Goal: Task Accomplishment & Management: Manage account settings

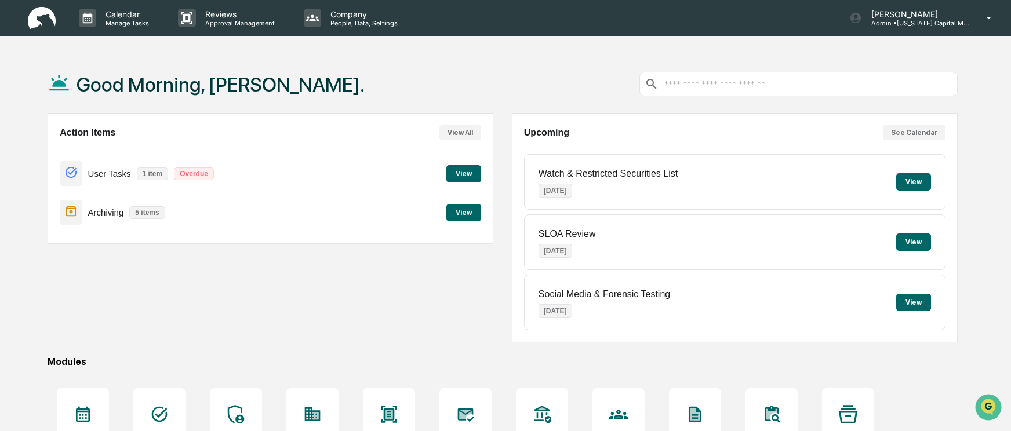
click at [465, 167] on button "View" at bounding box center [463, 173] width 35 height 17
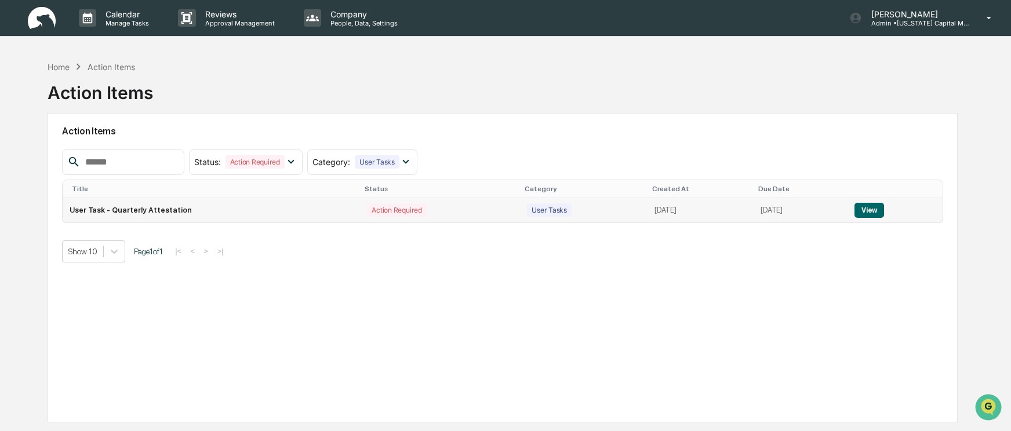
click at [870, 209] on button "View" at bounding box center [869, 210] width 30 height 15
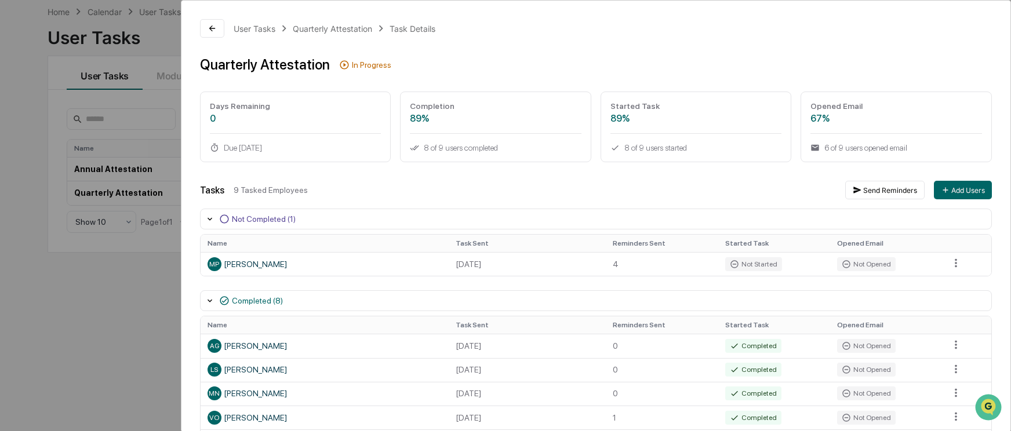
click at [371, 67] on div "In Progress" at bounding box center [371, 64] width 39 height 9
click at [340, 64] on icon at bounding box center [344, 64] width 9 height 9
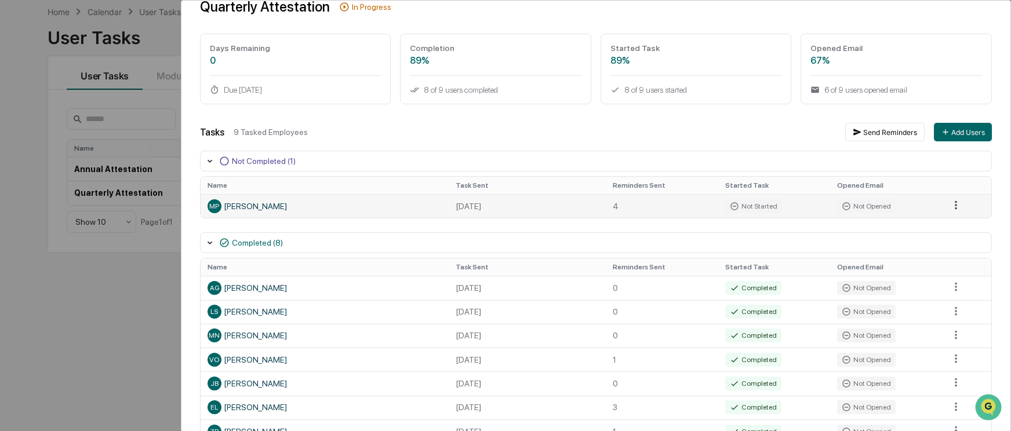
click at [952, 206] on html "Calendar Manage Tasks Reviews Approval Management Company People, Data, Setting…" at bounding box center [505, 160] width 1011 height 431
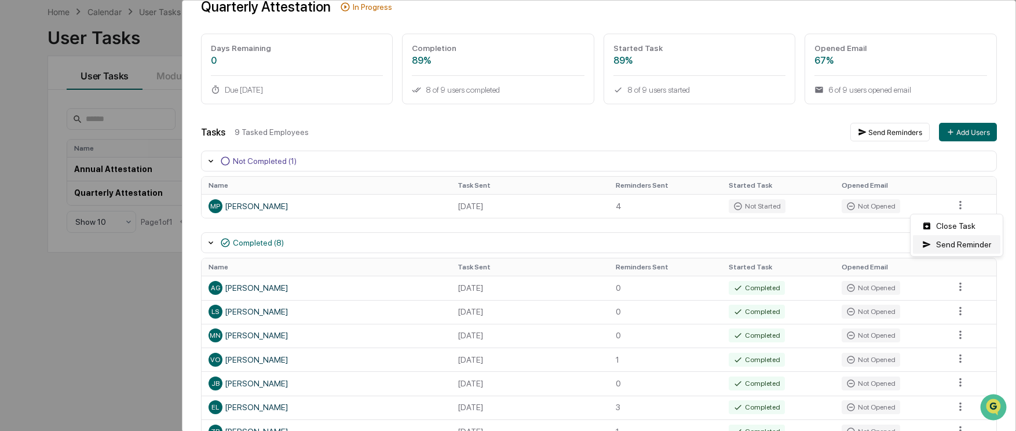
click at [957, 243] on div "Send Reminder" at bounding box center [957, 244] width 88 height 19
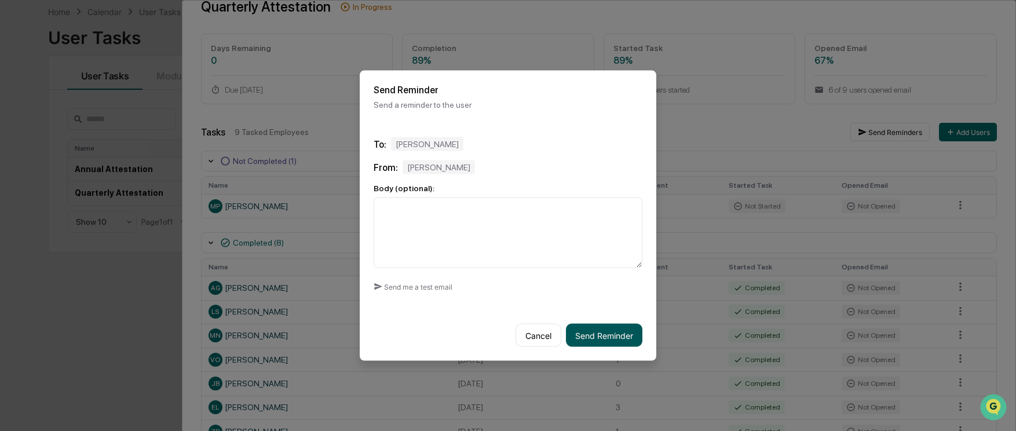
click at [605, 339] on button "Send Reminder" at bounding box center [604, 335] width 76 height 23
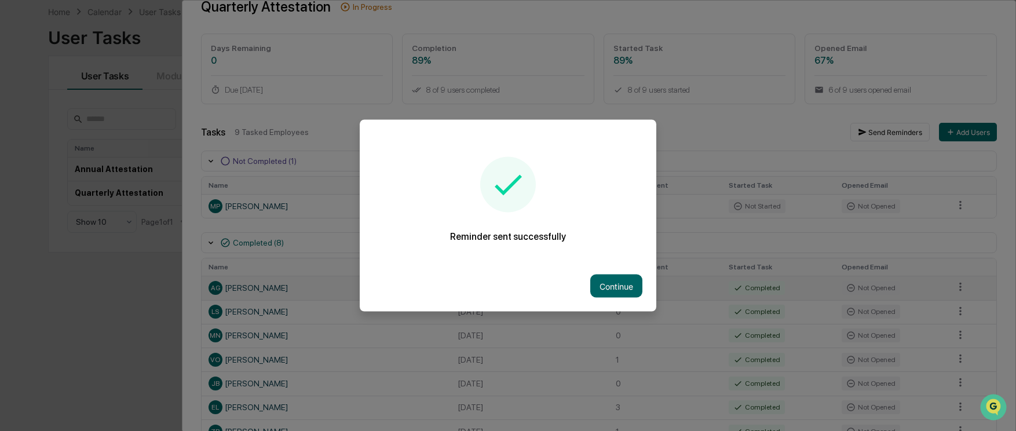
click at [620, 289] on button "Continue" at bounding box center [616, 286] width 52 height 23
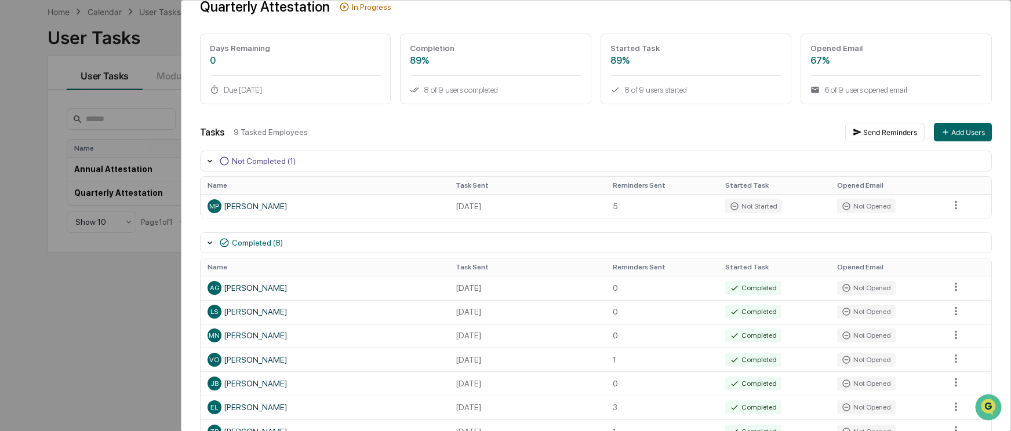
scroll to position [0, 0]
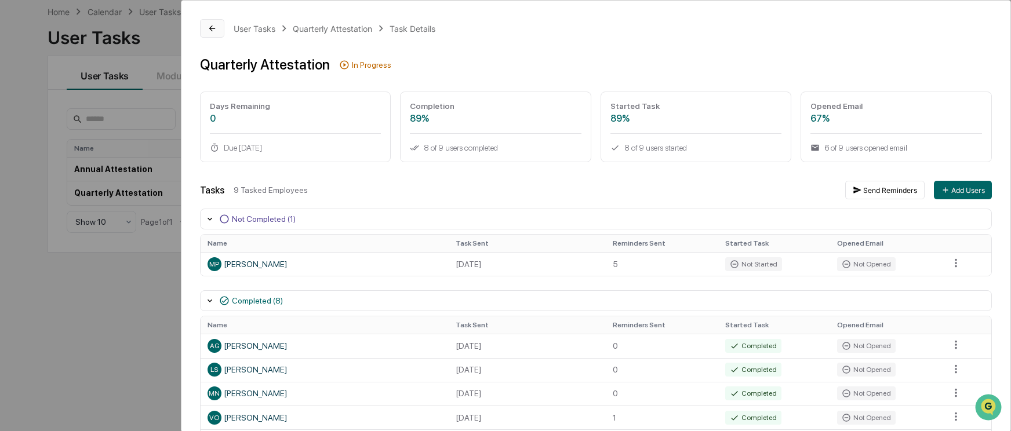
click at [210, 27] on icon at bounding box center [211, 28] width 9 height 9
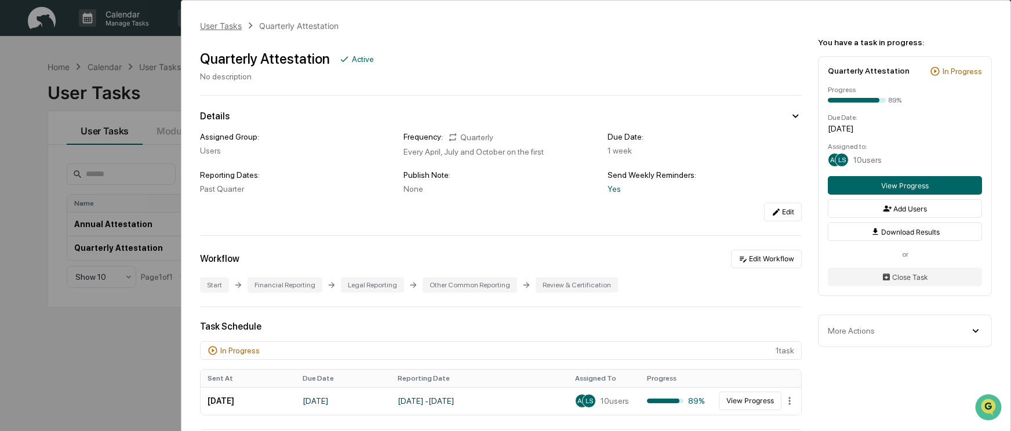
click at [212, 24] on div "User Tasks" at bounding box center [221, 26] width 42 height 10
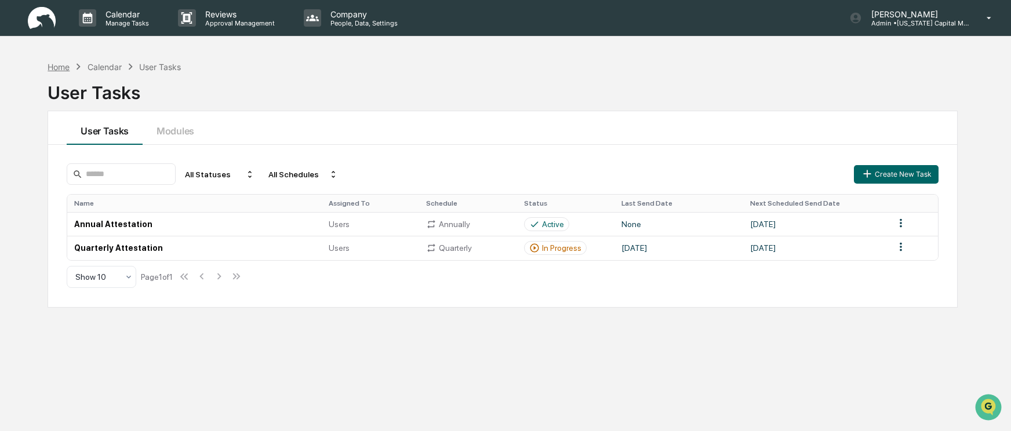
click at [59, 68] on div "Home" at bounding box center [59, 67] width 22 height 10
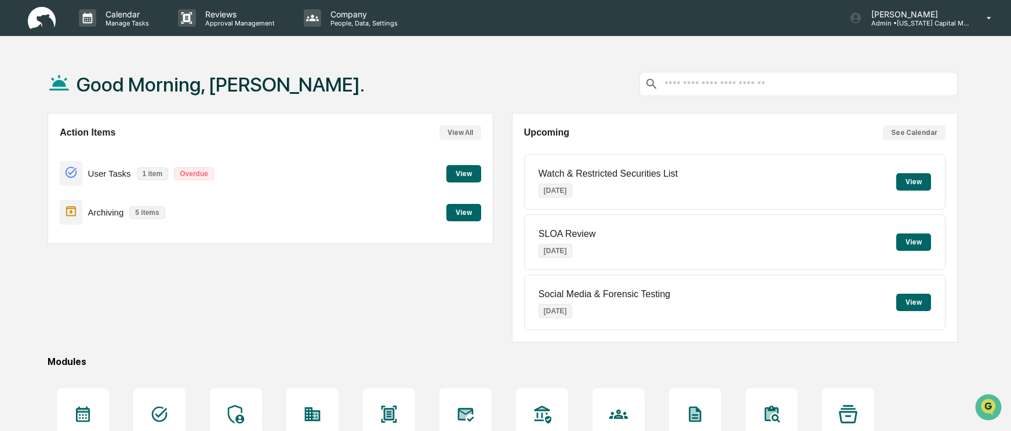
click at [467, 212] on button "View" at bounding box center [463, 212] width 35 height 17
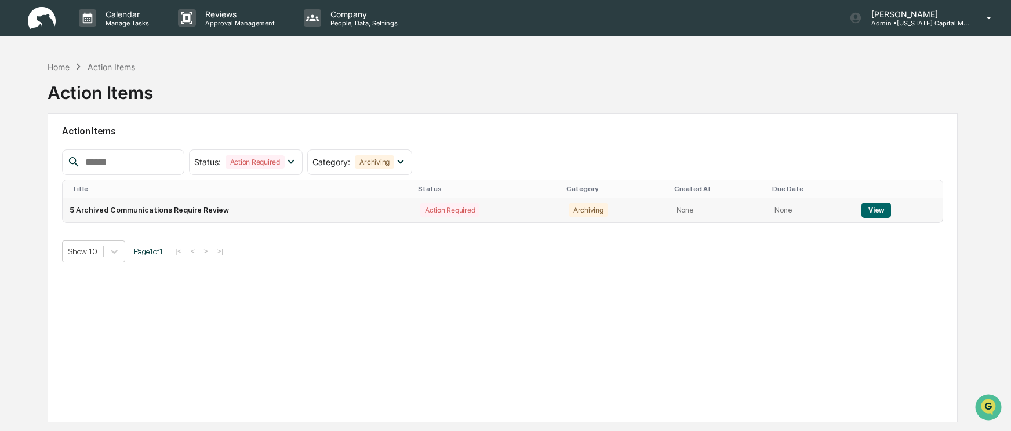
click at [881, 212] on button "View" at bounding box center [876, 210] width 30 height 15
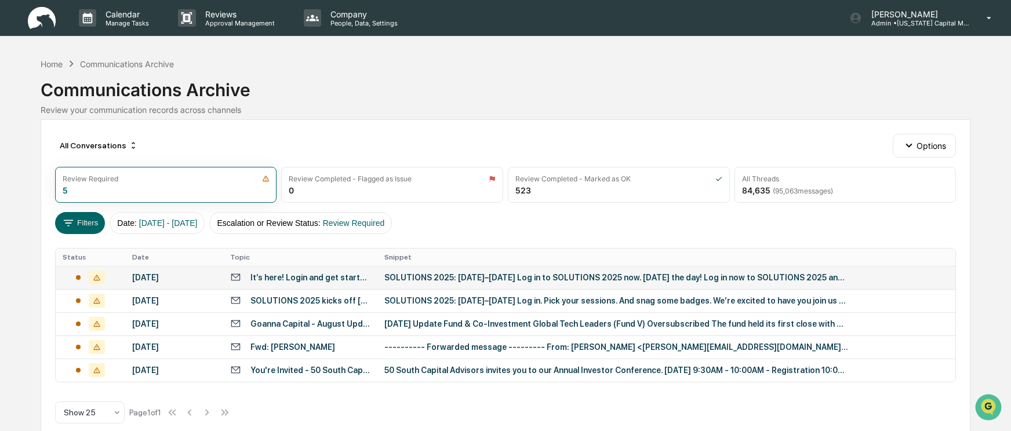
click at [365, 275] on div "It’s here! Login and get started on SOLUTIONS 2025." at bounding box center [310, 277] width 120 height 9
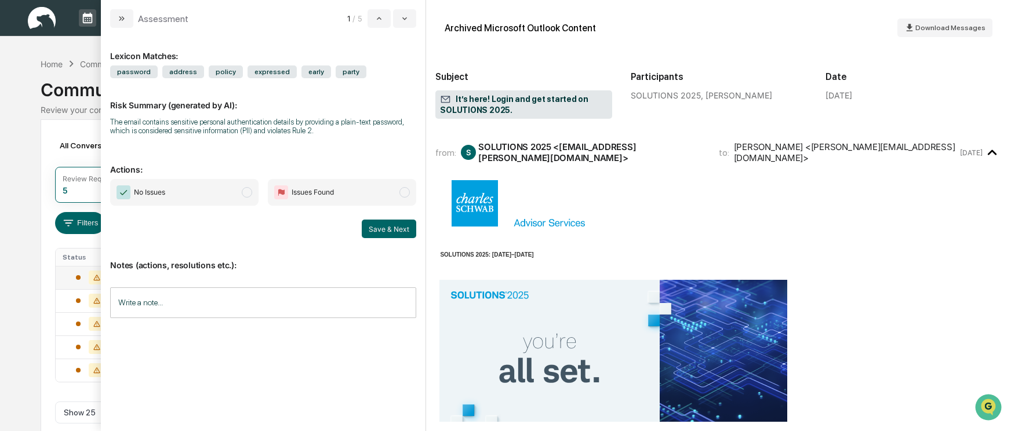
click at [244, 194] on span "modal" at bounding box center [247, 192] width 10 height 10
click at [410, 232] on button "Save & Next" at bounding box center [389, 229] width 54 height 19
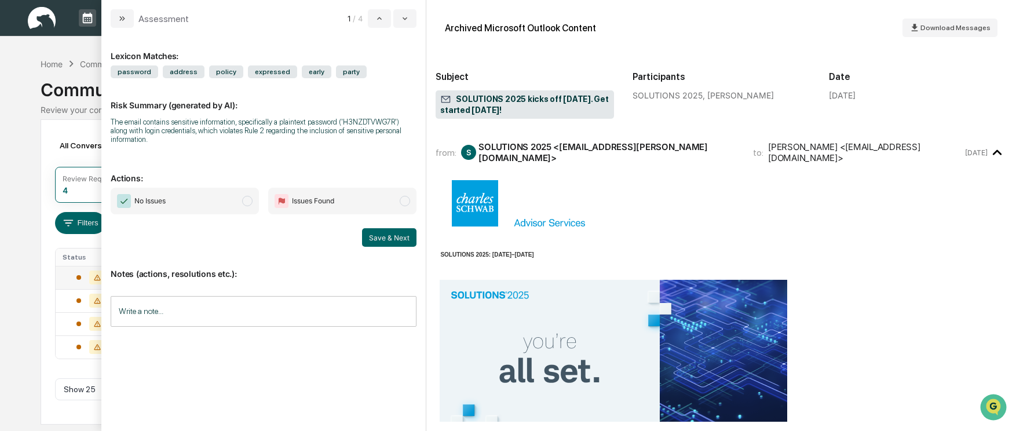
click at [249, 196] on span "modal" at bounding box center [247, 201] width 10 height 10
click at [400, 229] on button "Save & Next" at bounding box center [389, 237] width 54 height 19
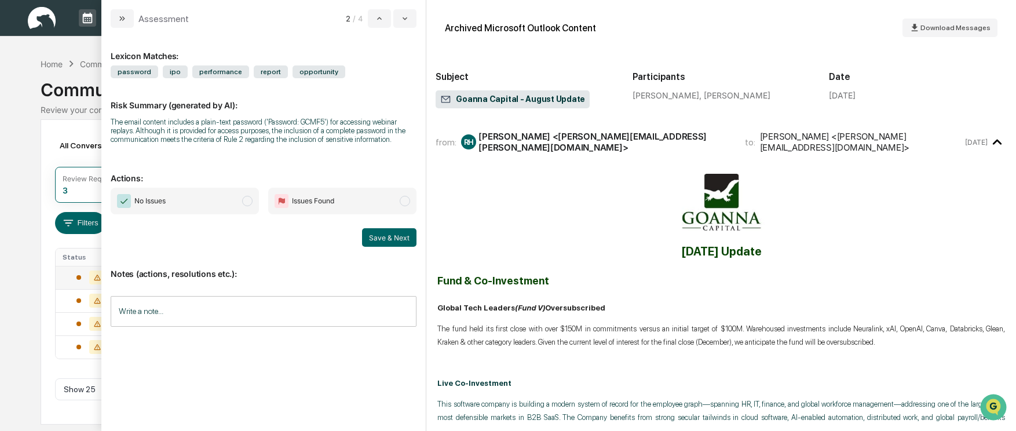
click at [245, 200] on span "modal" at bounding box center [247, 201] width 10 height 10
click at [395, 237] on button "Save & Next" at bounding box center [389, 237] width 54 height 19
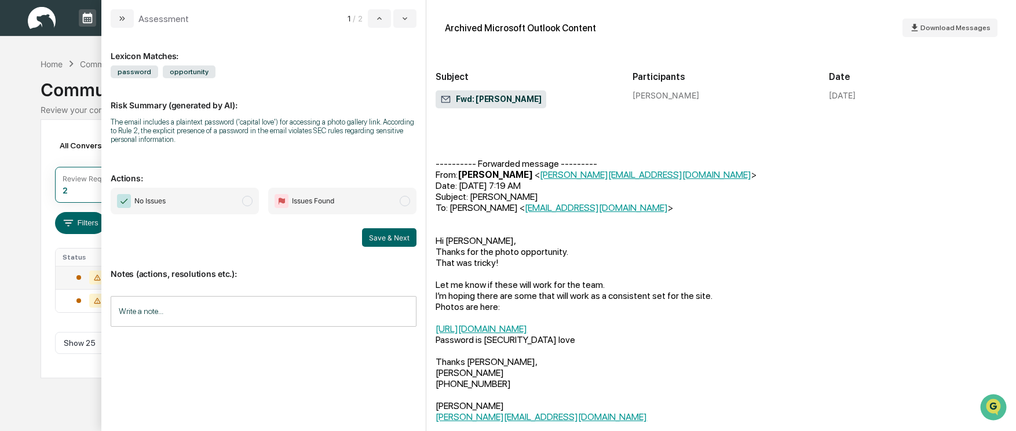
scroll to position [58, 0]
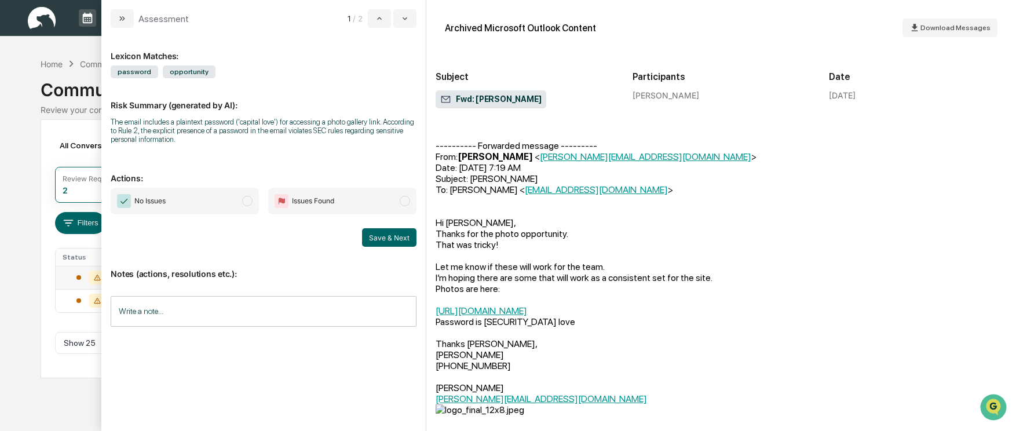
click at [245, 201] on span "modal" at bounding box center [247, 201] width 10 height 10
click at [398, 234] on button "Save & Next" at bounding box center [389, 237] width 54 height 19
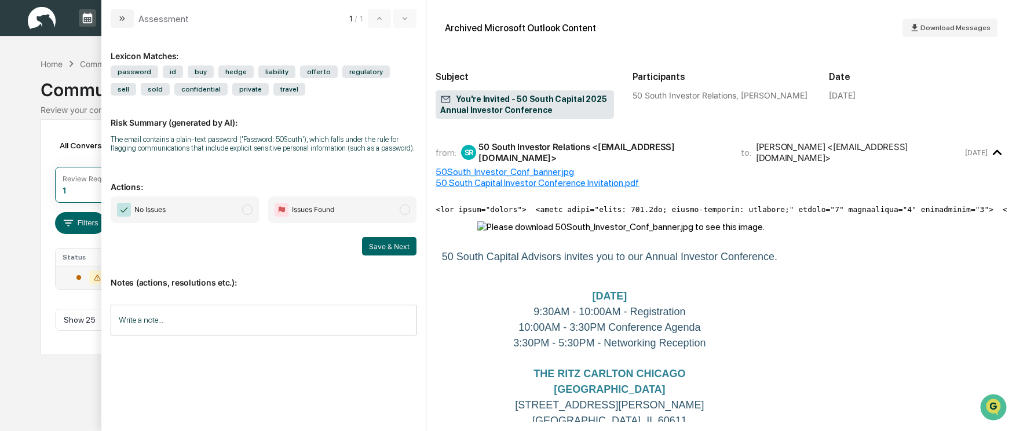
click at [246, 212] on span "modal" at bounding box center [247, 210] width 10 height 10
click at [389, 247] on button "Save & Next" at bounding box center [389, 246] width 54 height 19
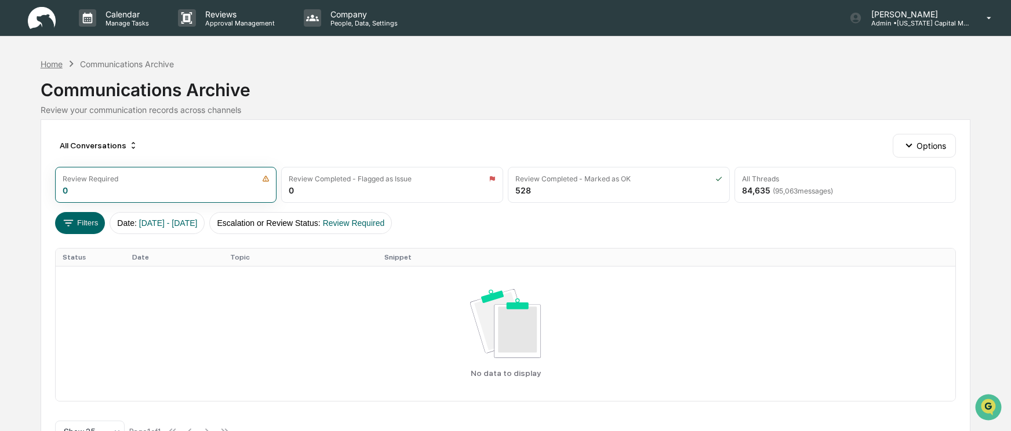
click at [42, 64] on div "Home" at bounding box center [52, 64] width 22 height 10
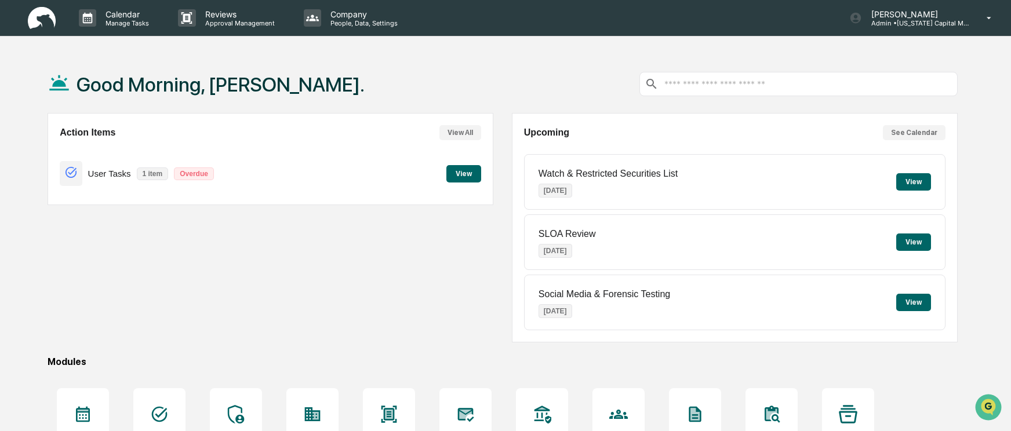
click at [914, 182] on button "View" at bounding box center [913, 181] width 35 height 17
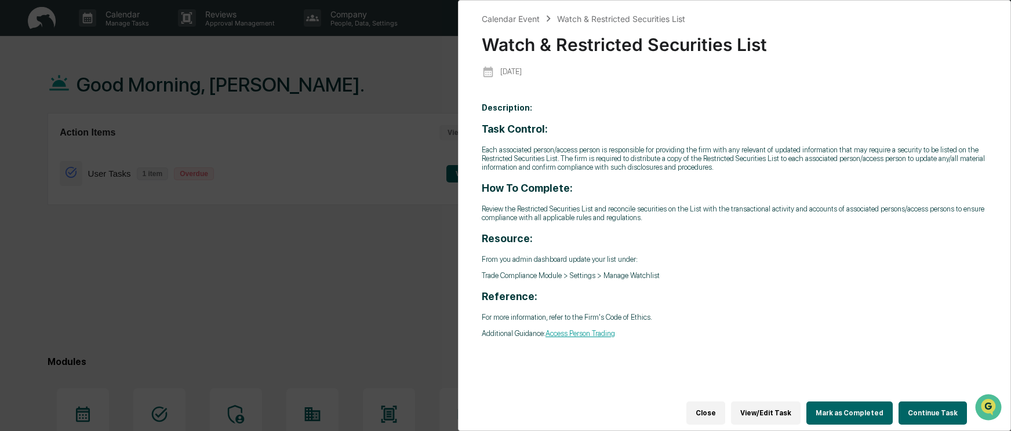
click at [850, 409] on button "Mark as Completed" at bounding box center [849, 413] width 86 height 23
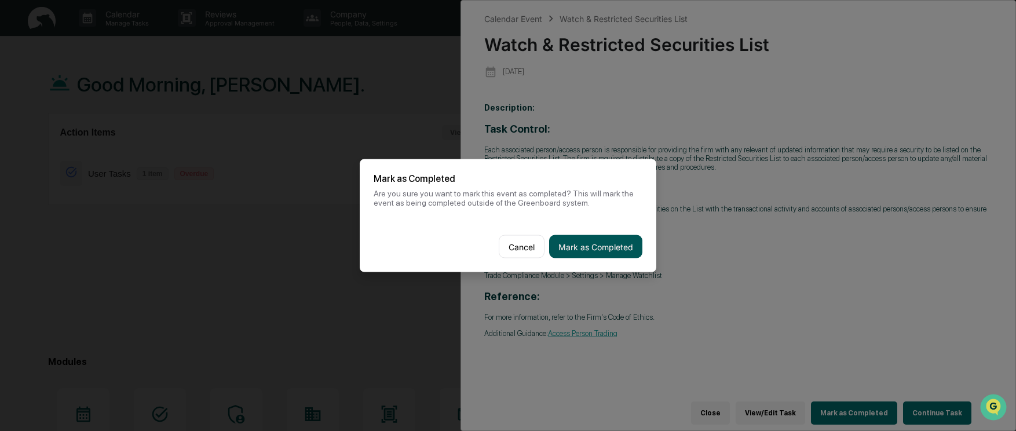
click at [614, 246] on button "Mark as Completed" at bounding box center [595, 246] width 93 height 23
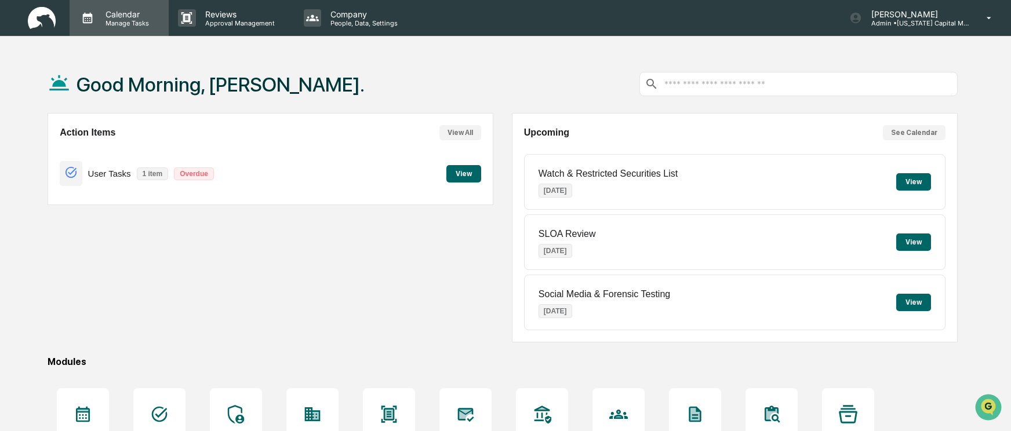
click at [111, 17] on p "Calendar" at bounding box center [125, 14] width 59 height 10
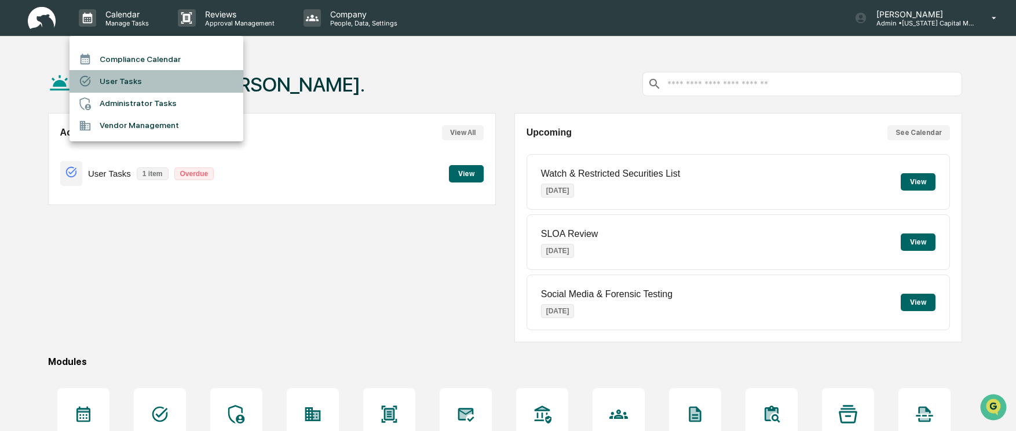
click at [126, 79] on li "User Tasks" at bounding box center [157, 81] width 174 height 22
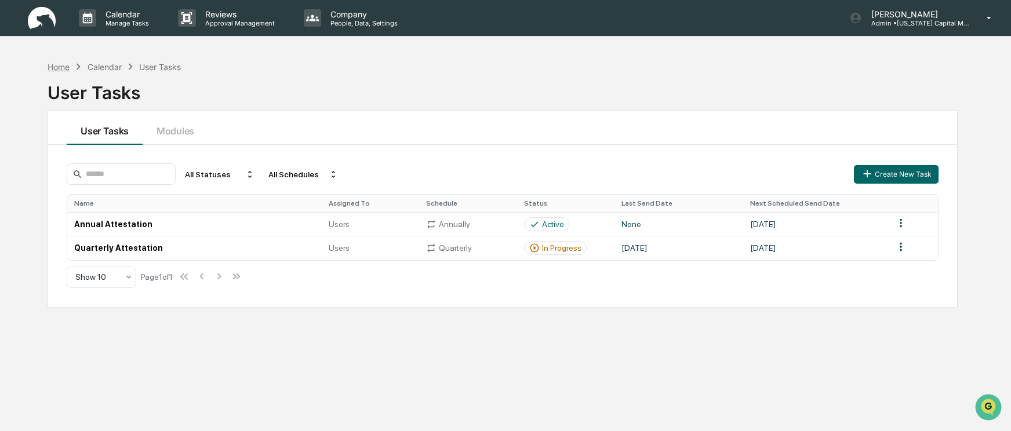
click at [58, 65] on div "Home" at bounding box center [59, 67] width 22 height 10
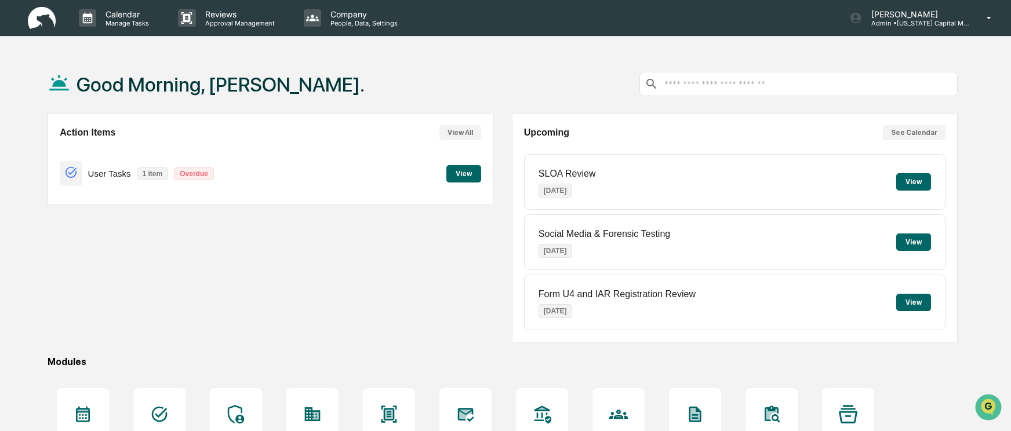
click at [904, 138] on button "See Calendar" at bounding box center [914, 132] width 63 height 15
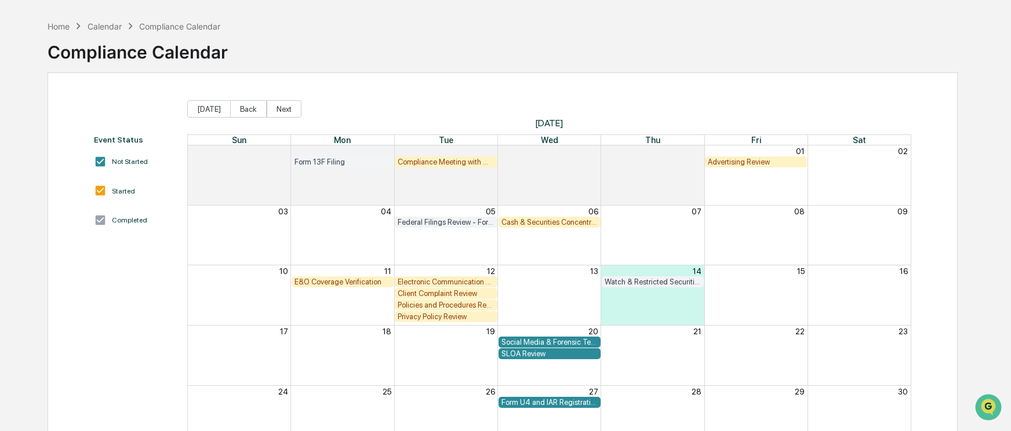
scroll to position [58, 0]
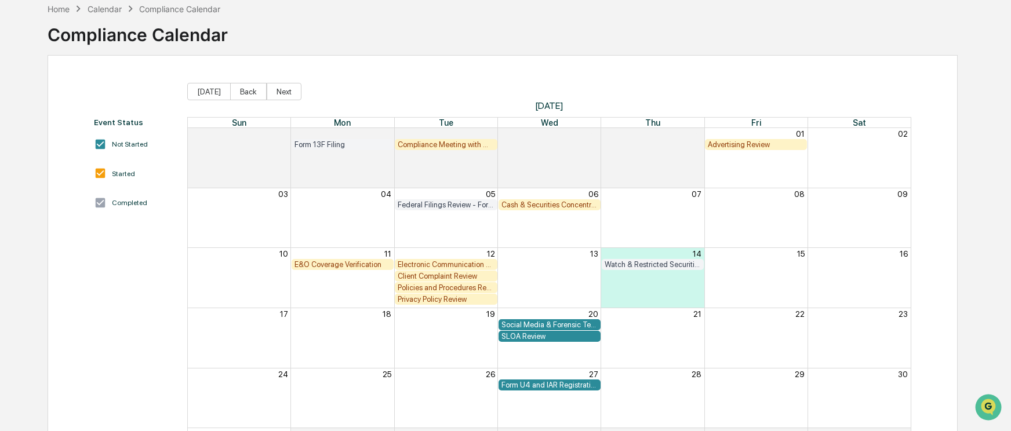
click at [549, 206] on div "Cash & Securities Concentration Review" at bounding box center [549, 205] width 96 height 9
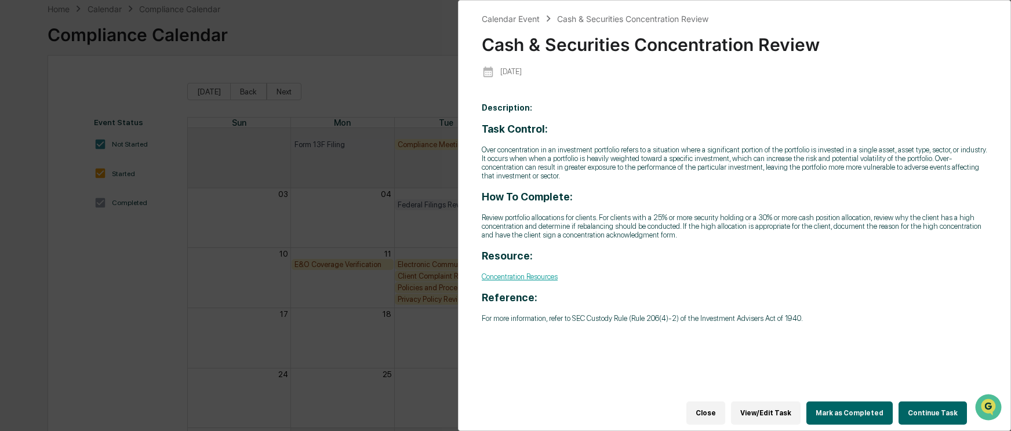
click at [852, 407] on button "Mark as Completed" at bounding box center [849, 413] width 86 height 23
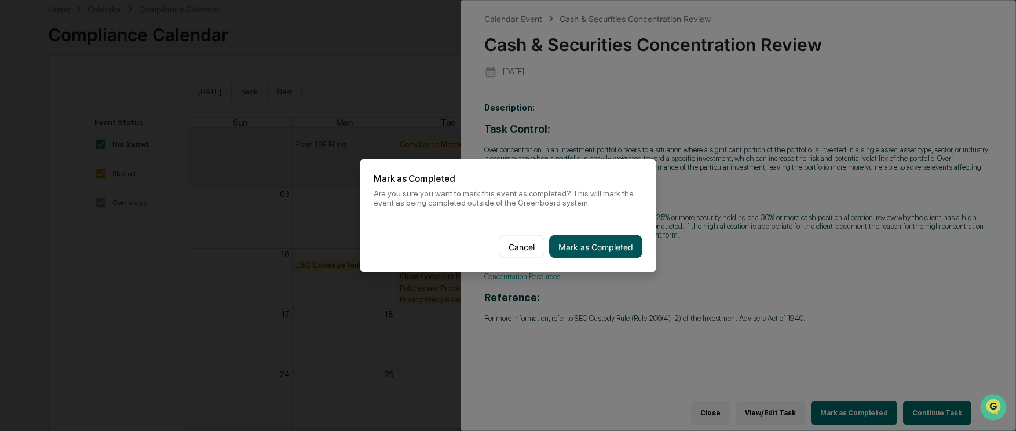
click at [590, 244] on button "Mark as Completed" at bounding box center [595, 246] width 93 height 23
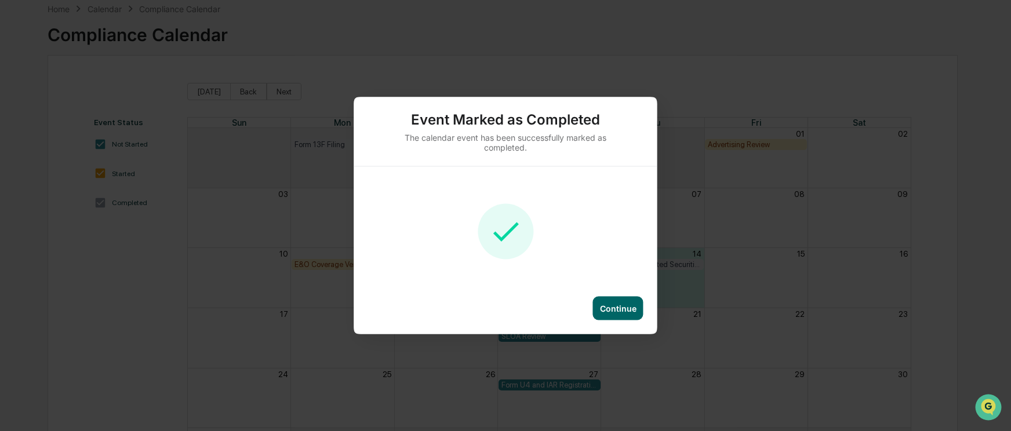
click at [617, 315] on div "Continue" at bounding box center [618, 309] width 50 height 24
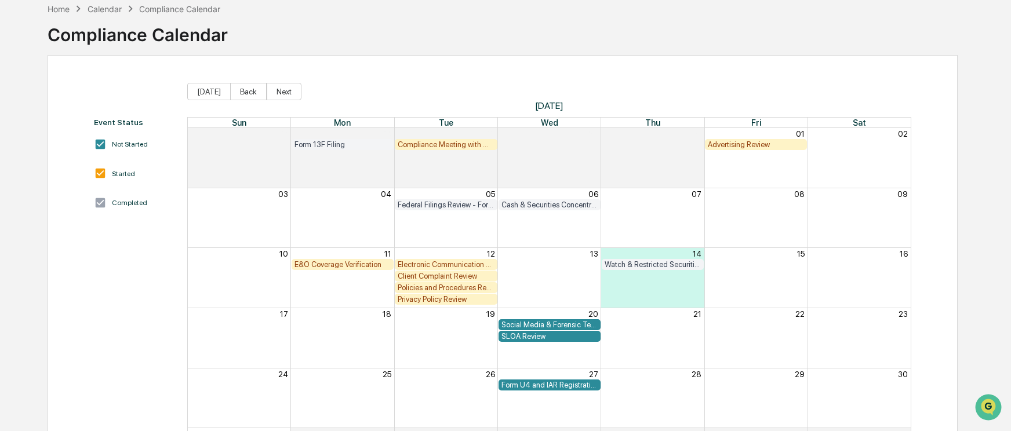
click at [338, 262] on div "E&O Coverage Verification" at bounding box center [342, 264] width 96 height 9
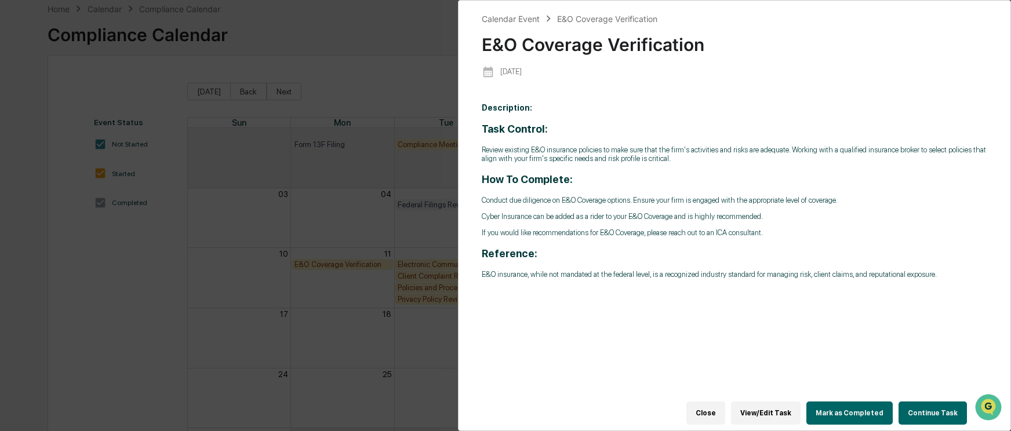
click at [848, 406] on button "Mark as Completed" at bounding box center [849, 413] width 86 height 23
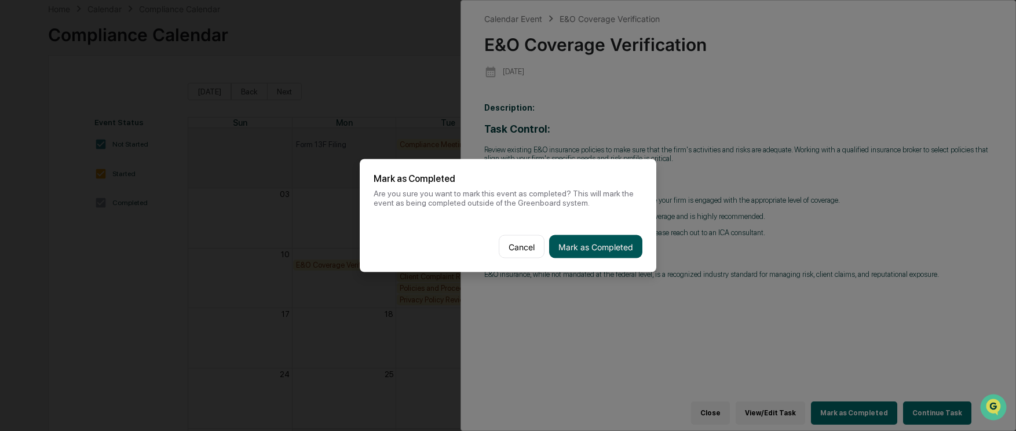
click at [594, 240] on button "Mark as Completed" at bounding box center [595, 246] width 93 height 23
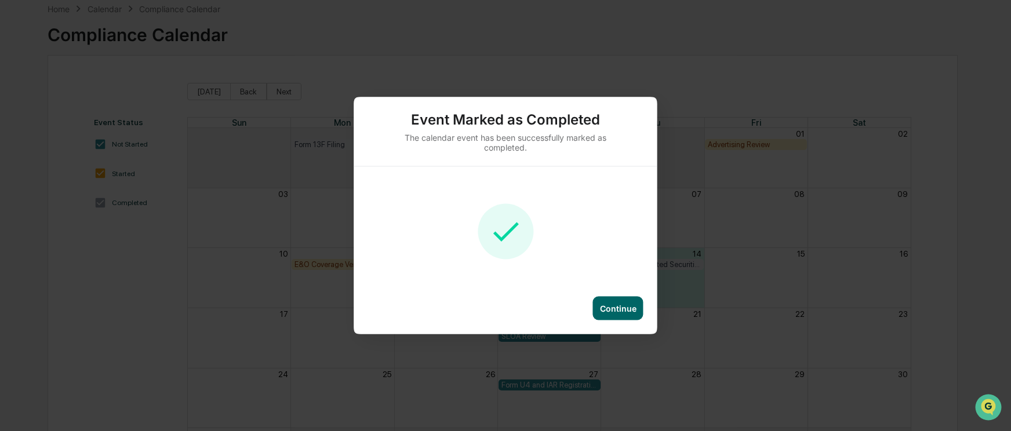
click at [632, 314] on div "Continue" at bounding box center [618, 309] width 50 height 24
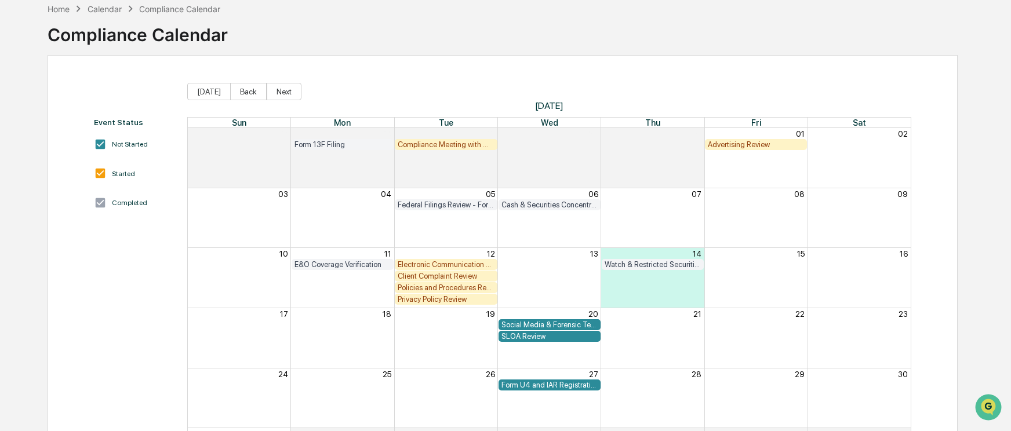
click at [472, 266] on div "Electronic Communication Review" at bounding box center [446, 264] width 96 height 9
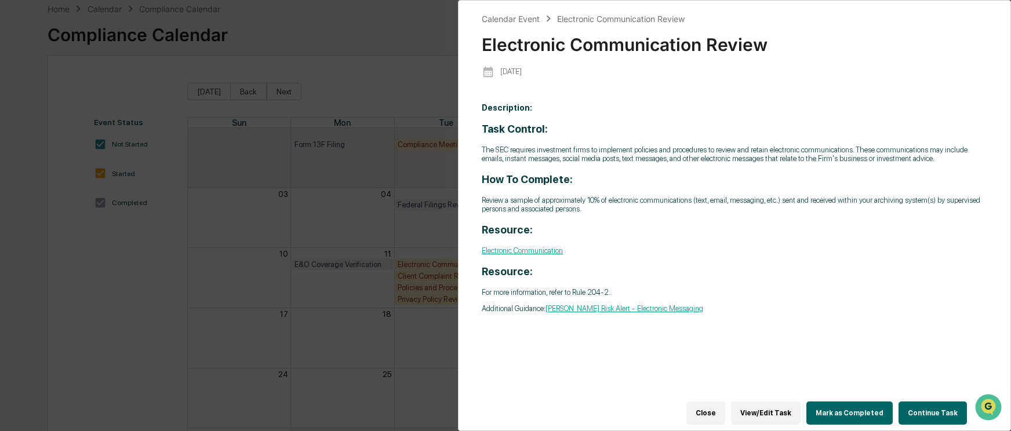
click at [869, 409] on button "Mark as Completed" at bounding box center [849, 413] width 86 height 23
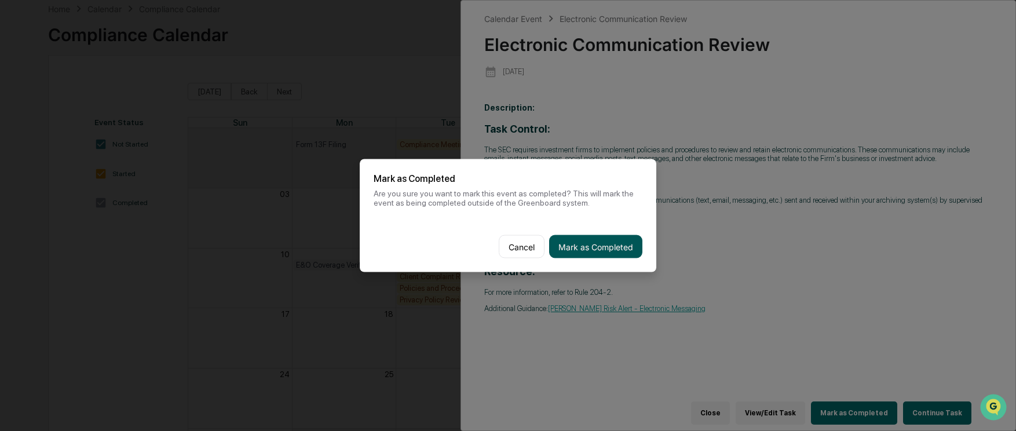
click at [612, 251] on button "Mark as Completed" at bounding box center [595, 246] width 93 height 23
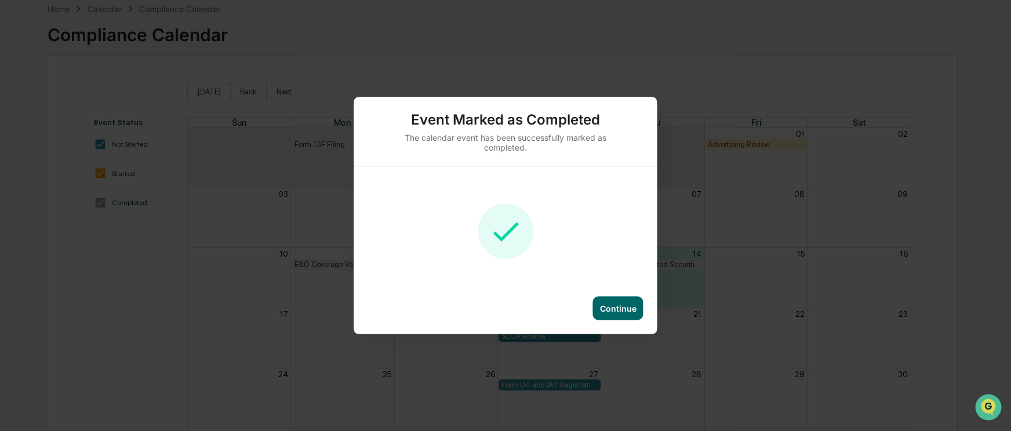
click at [610, 307] on div "Continue" at bounding box center [618, 309] width 37 height 10
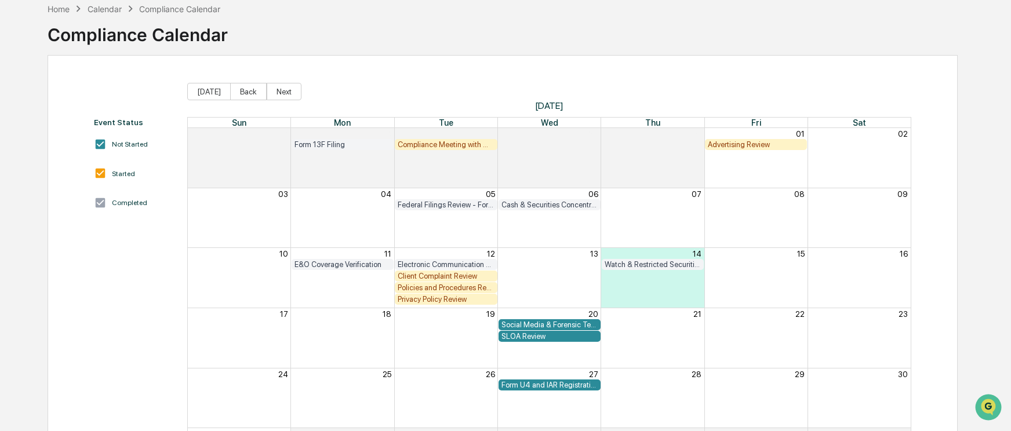
click at [446, 278] on div "Client Complaint Review" at bounding box center [446, 276] width 96 height 9
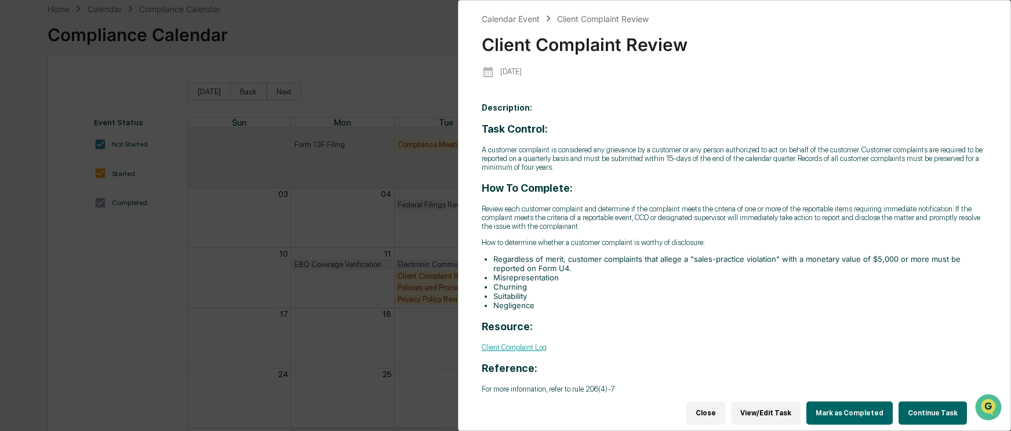
click at [831, 405] on button "Mark as Completed" at bounding box center [849, 413] width 86 height 23
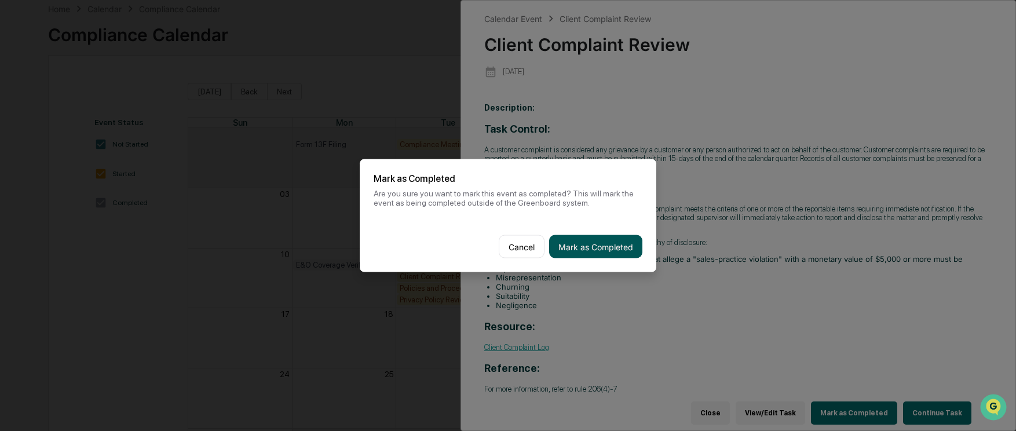
click at [602, 250] on button "Mark as Completed" at bounding box center [595, 246] width 93 height 23
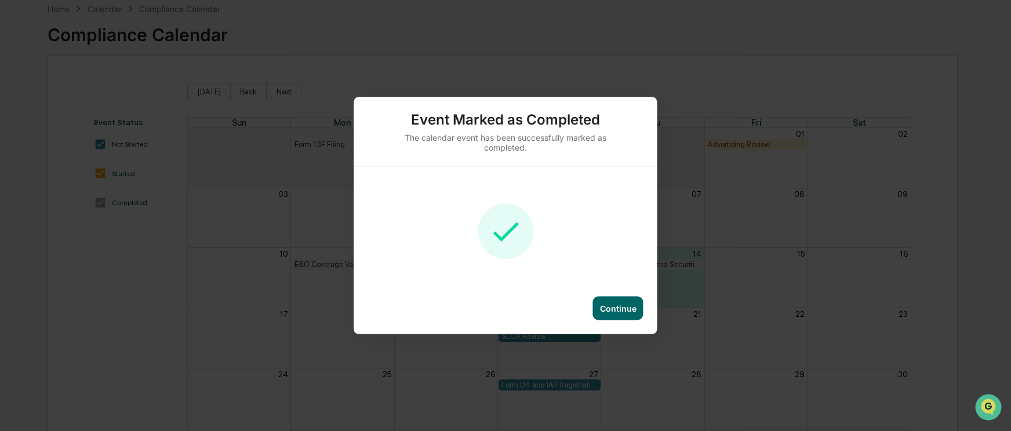
click at [624, 309] on div "Continue" at bounding box center [618, 309] width 37 height 10
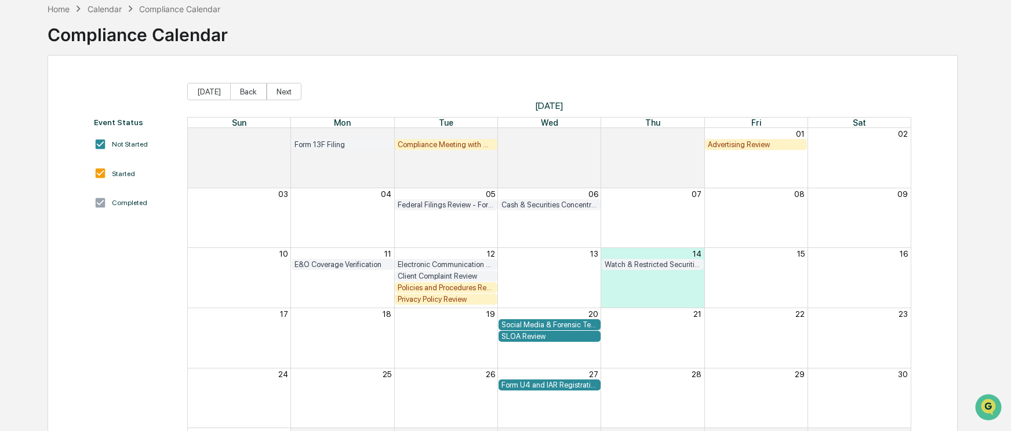
click at [438, 300] on div "Privacy Policy Review" at bounding box center [446, 299] width 96 height 9
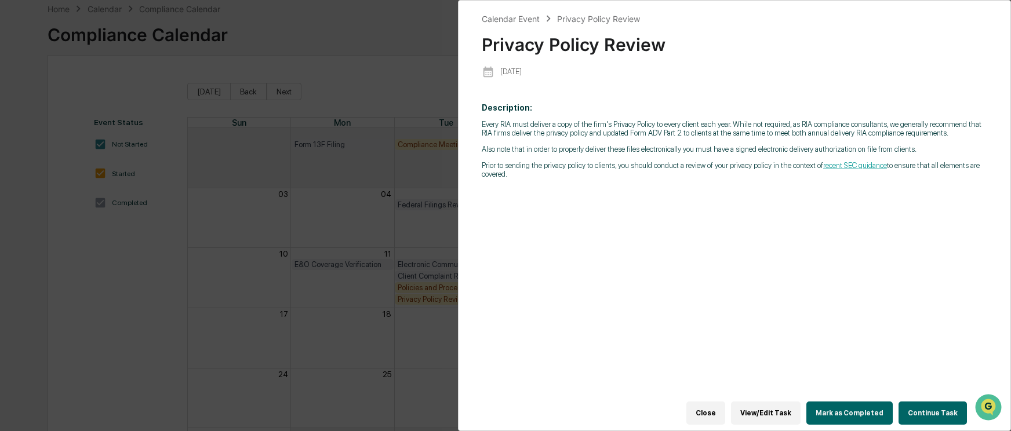
click at [840, 406] on button "Mark as Completed" at bounding box center [849, 413] width 86 height 23
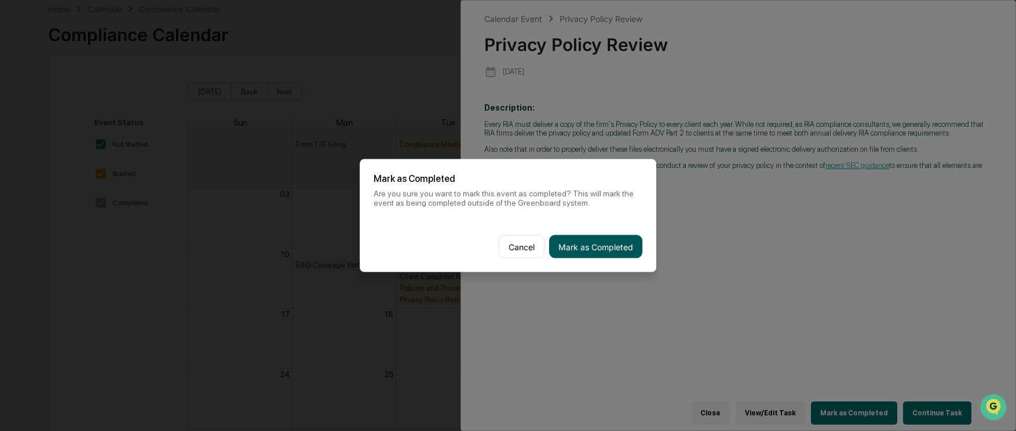
click at [587, 250] on button "Mark as Completed" at bounding box center [595, 246] width 93 height 23
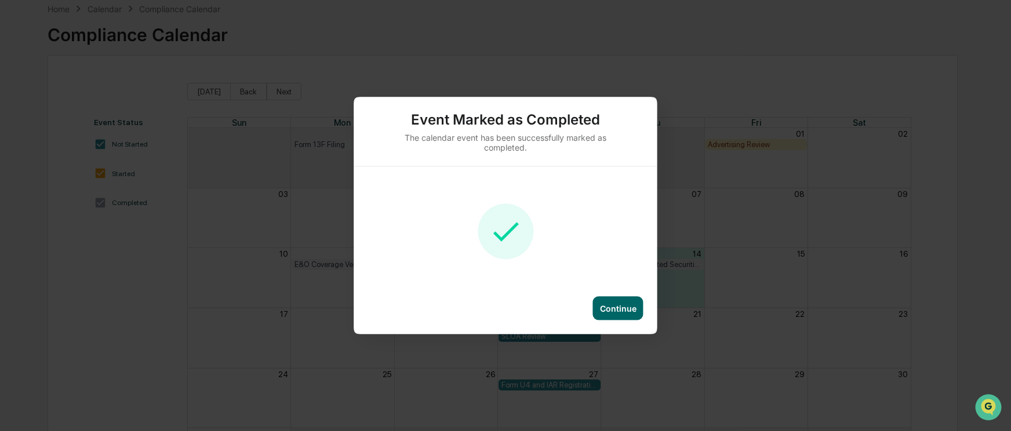
click at [628, 306] on div "Continue" at bounding box center [618, 309] width 37 height 10
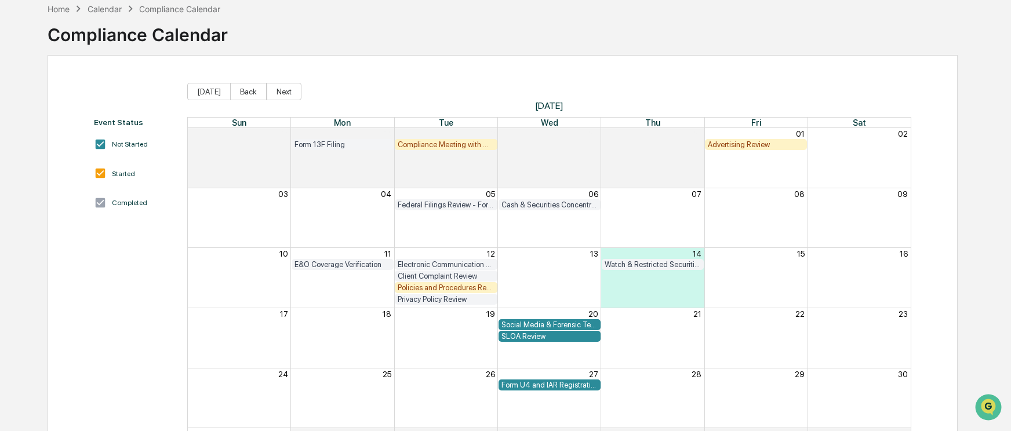
click at [446, 289] on div "Policies and Procedures Review" at bounding box center [446, 287] width 96 height 9
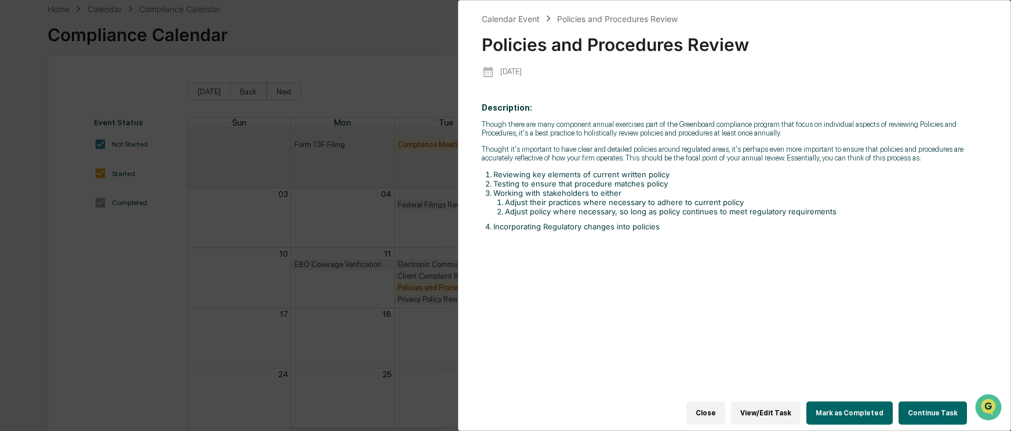
click at [778, 407] on button "View/Edit Task" at bounding box center [766, 413] width 70 height 23
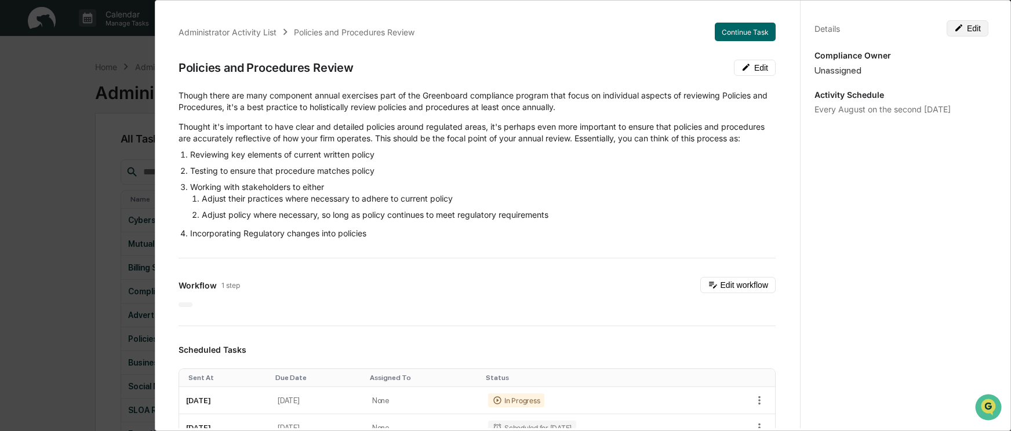
click at [967, 27] on button "Edit" at bounding box center [967, 28] width 42 height 16
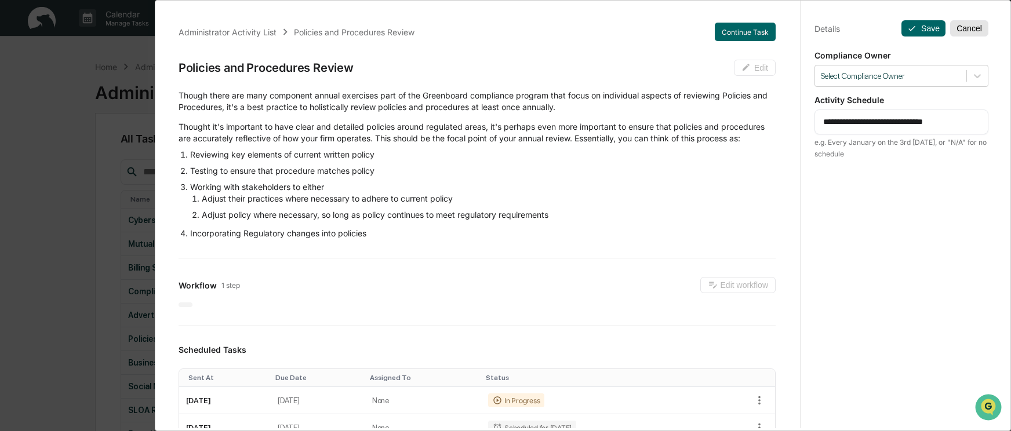
click at [968, 26] on button "Cancel" at bounding box center [969, 28] width 38 height 16
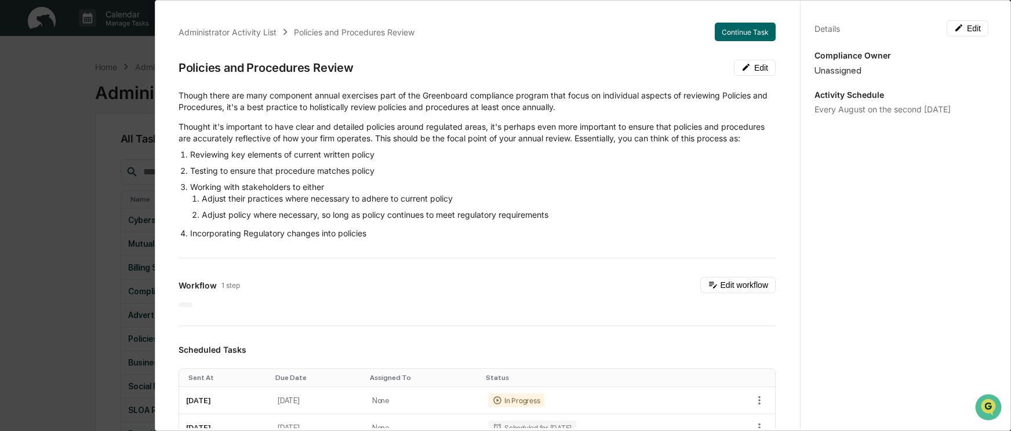
click at [19, 67] on div "Administrator Activity List Policies and Procedures Review Continue Task Polici…" at bounding box center [505, 215] width 1011 height 431
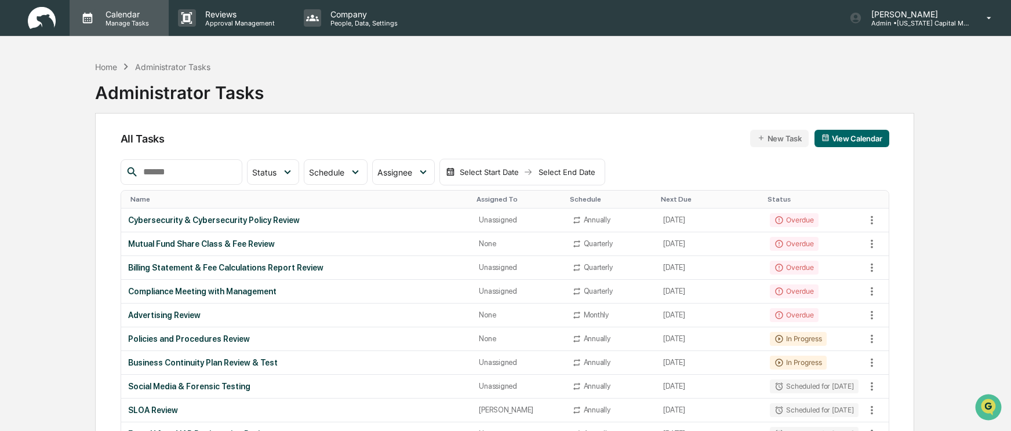
click at [136, 17] on p "Calendar" at bounding box center [125, 14] width 59 height 10
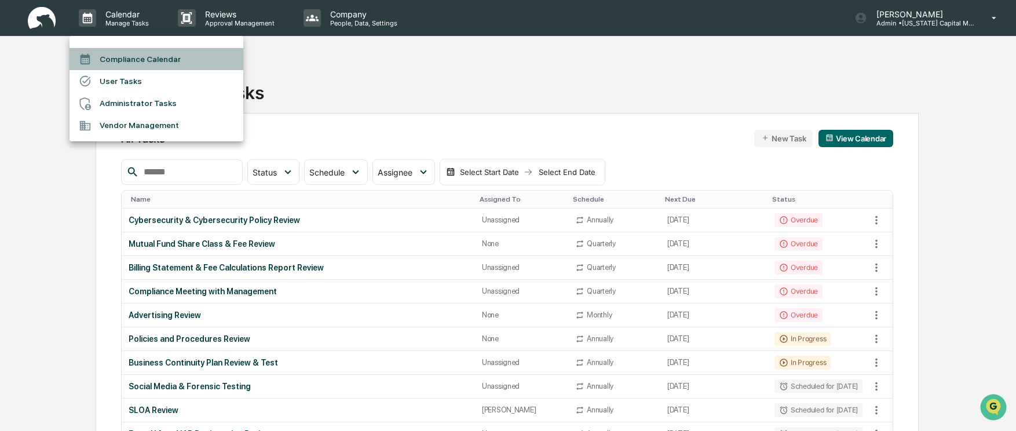
click at [119, 57] on li "Compliance Calendar" at bounding box center [157, 59] width 174 height 22
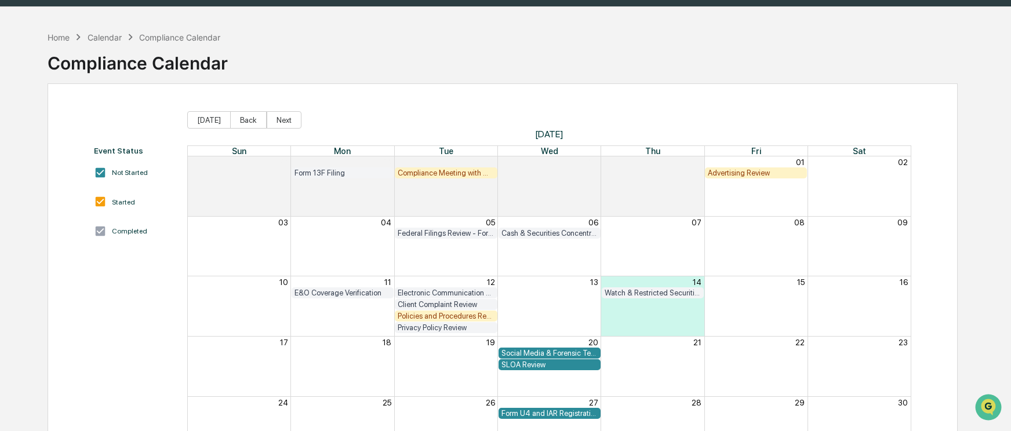
scroll to position [58, 0]
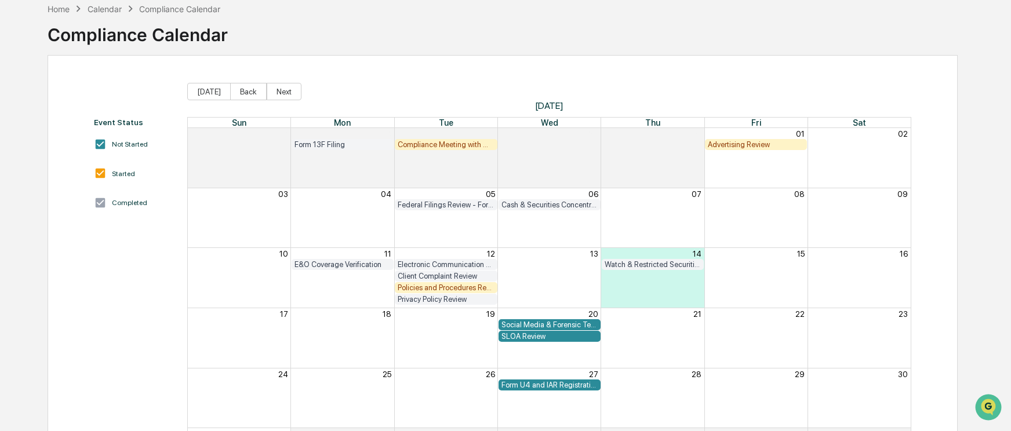
drag, startPoint x: 454, startPoint y: 289, endPoint x: 552, endPoint y: 289, distance: 97.9
click at [552, 289] on div "Policies and Procedures Review" at bounding box center [549, 288] width 723 height 12
click at [748, 146] on div "Advertising Review" at bounding box center [756, 144] width 96 height 9
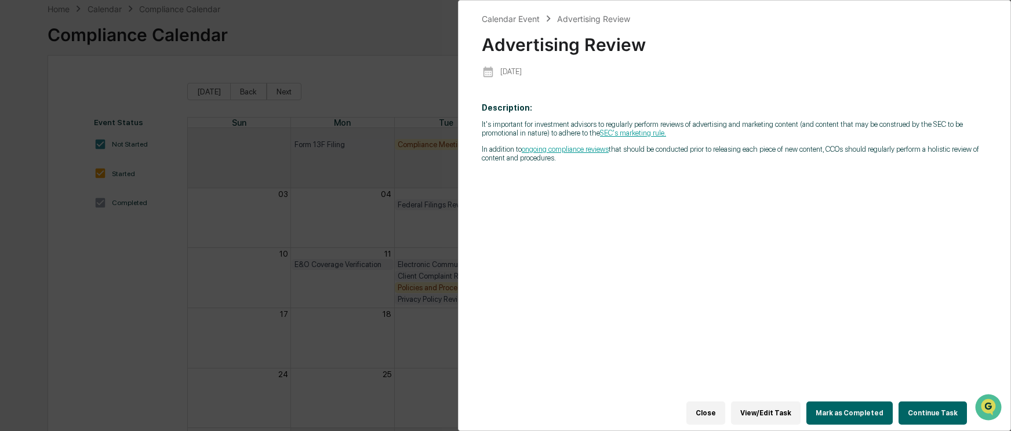
click at [840, 404] on button "Mark as Completed" at bounding box center [849, 413] width 86 height 23
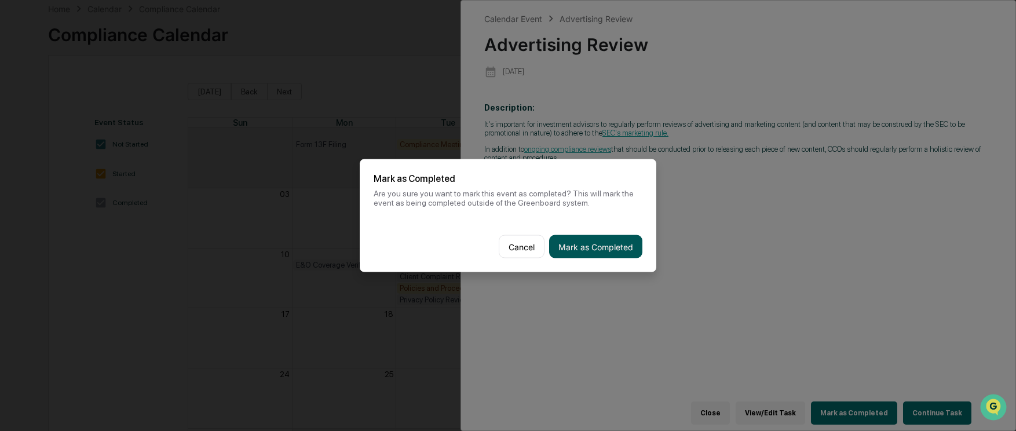
click at [587, 235] on button "Mark as Completed" at bounding box center [595, 246] width 93 height 23
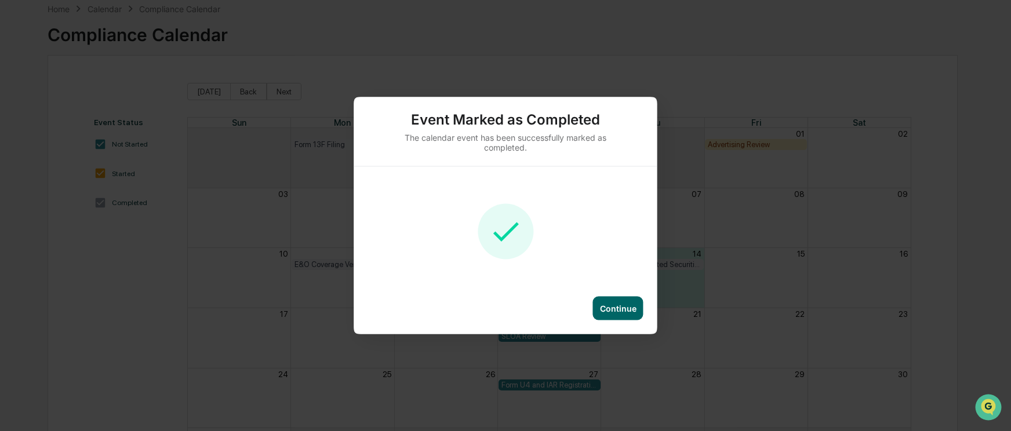
click at [612, 310] on div "Continue" at bounding box center [618, 309] width 37 height 10
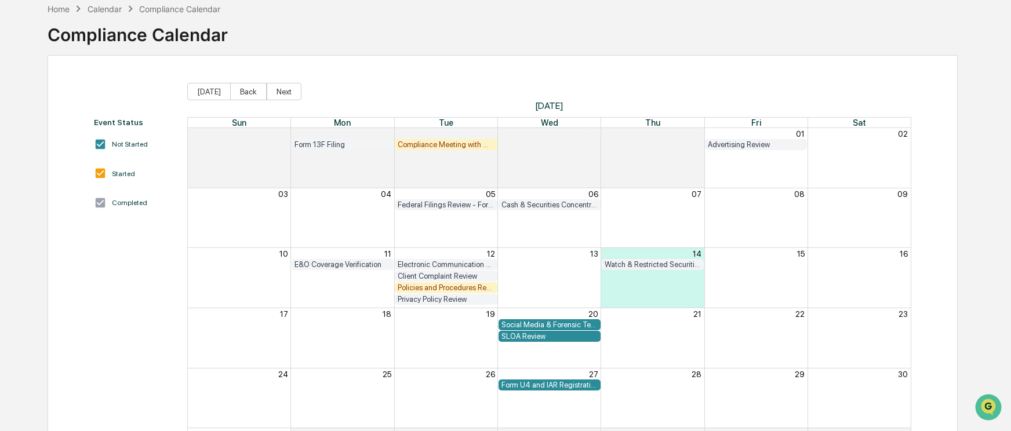
click at [567, 27] on div "Home Calendar Compliance Calendar Compliance Calendar" at bounding box center [503, 26] width 910 height 58
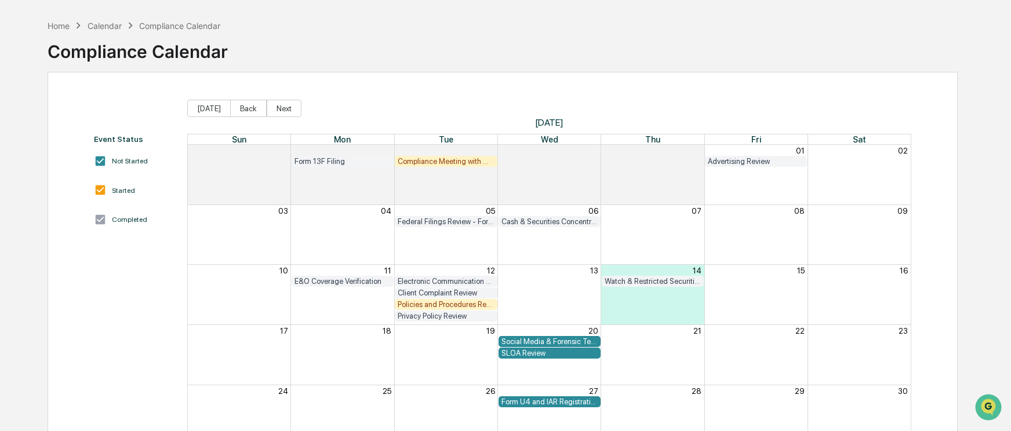
scroll to position [27, 0]
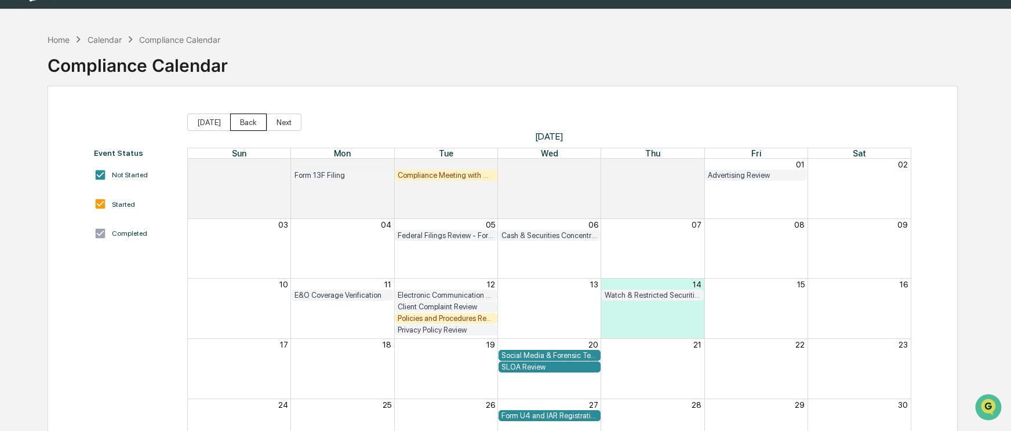
click at [246, 127] on button "Back" at bounding box center [248, 122] width 37 height 17
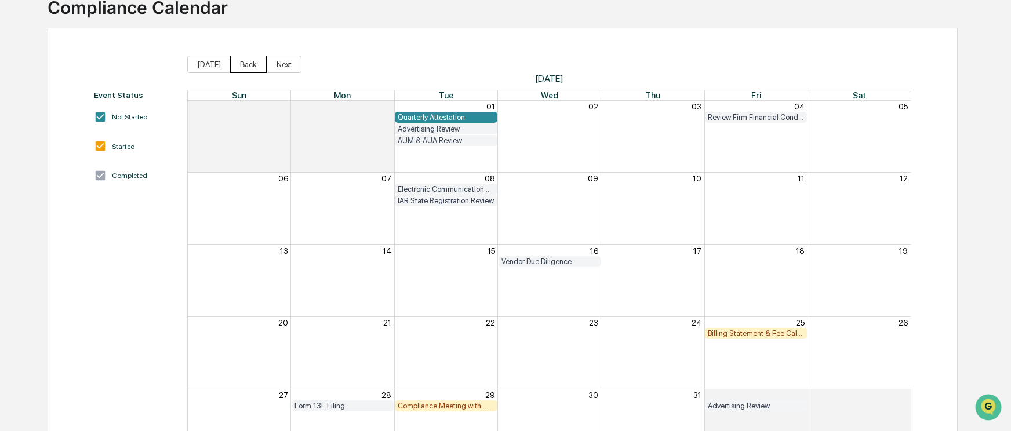
scroll to position [143, 0]
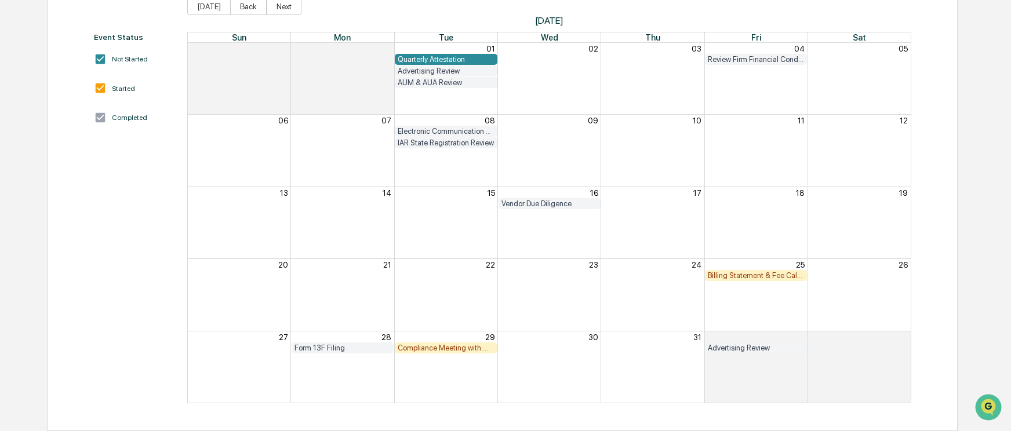
click at [734, 274] on div "Billing Statement & Fee Calculations Report Review" at bounding box center [756, 275] width 96 height 9
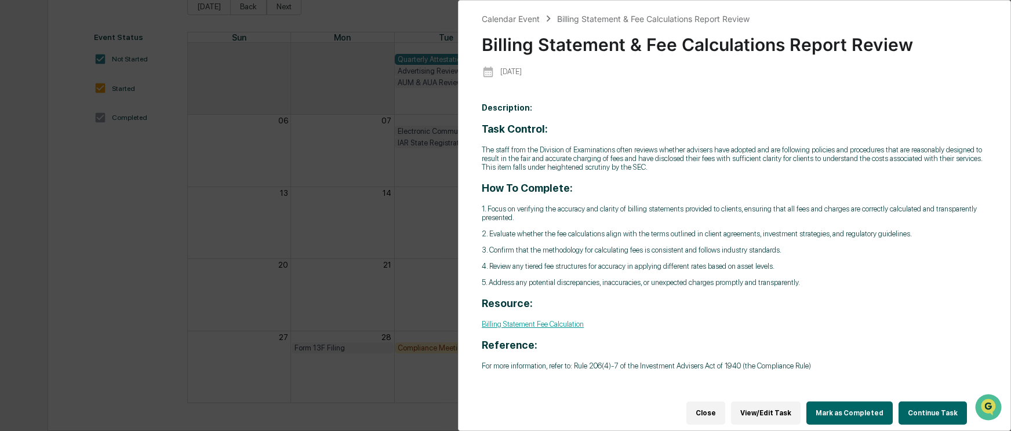
click at [836, 409] on button "Mark as Completed" at bounding box center [849, 413] width 86 height 23
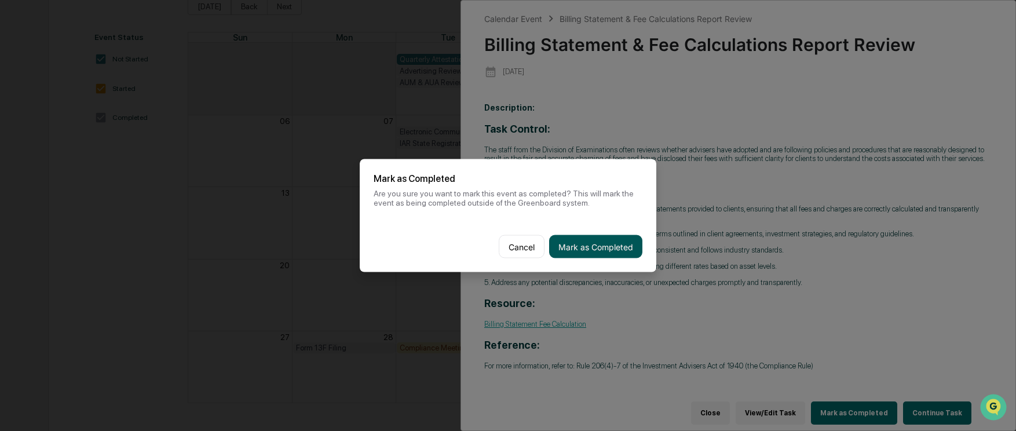
click at [607, 251] on button "Mark as Completed" at bounding box center [595, 246] width 93 height 23
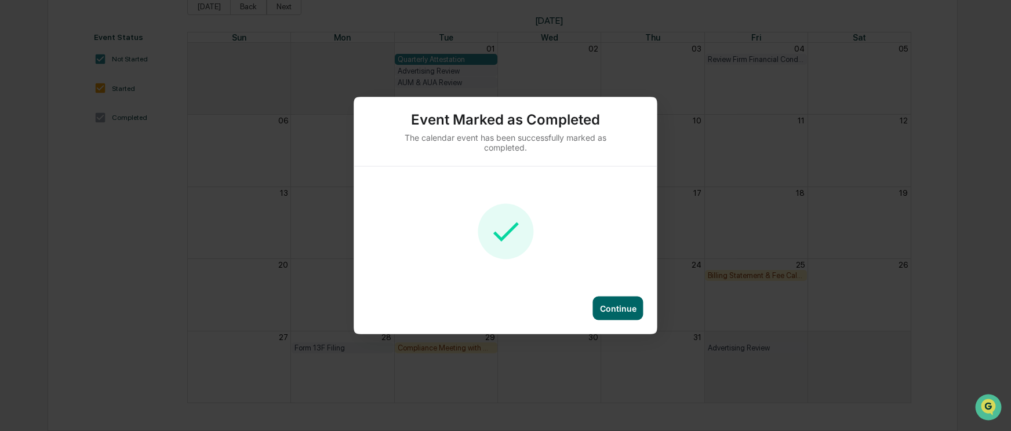
click at [616, 308] on div "Continue" at bounding box center [618, 309] width 37 height 10
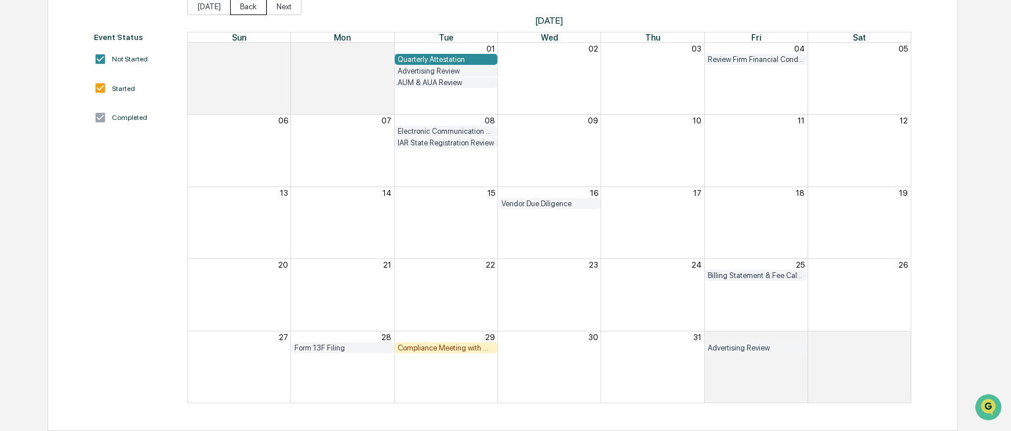
click at [247, 9] on button "Back" at bounding box center [248, 6] width 37 height 17
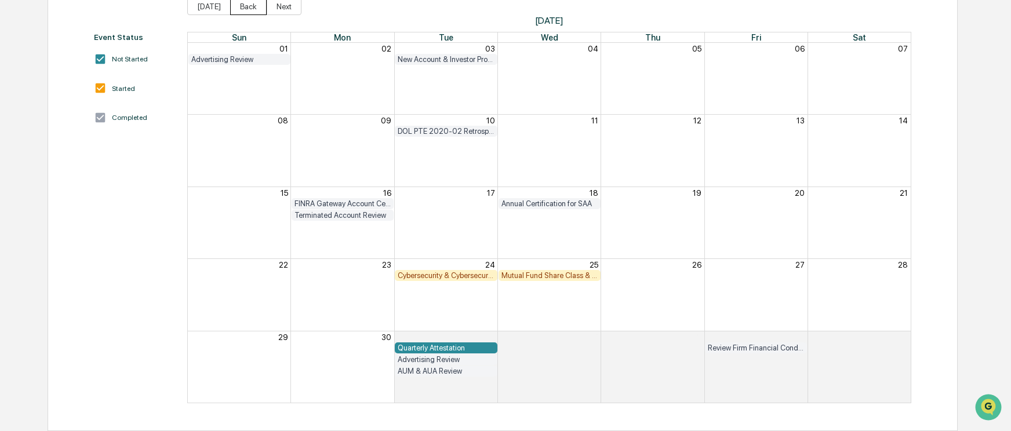
click at [240, 6] on button "Back" at bounding box center [248, 6] width 37 height 17
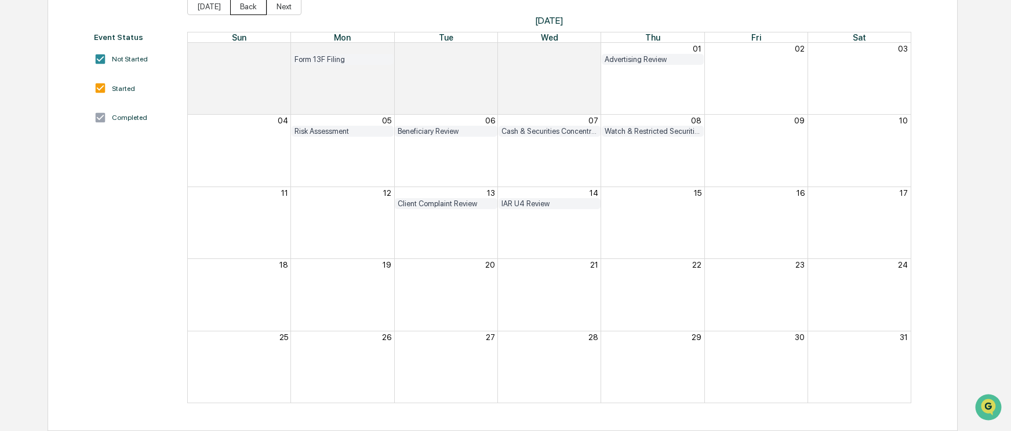
click at [241, 6] on button "Back" at bounding box center [248, 6] width 37 height 17
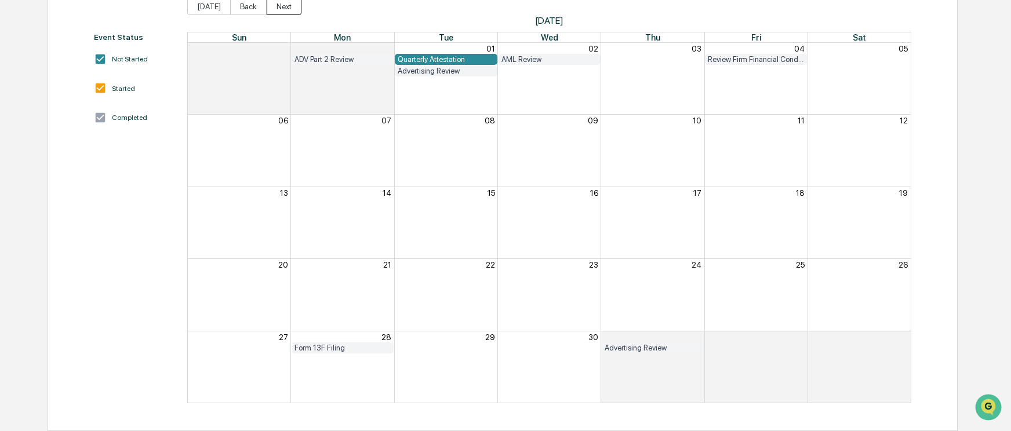
click at [282, 9] on button "Next" at bounding box center [284, 6] width 35 height 17
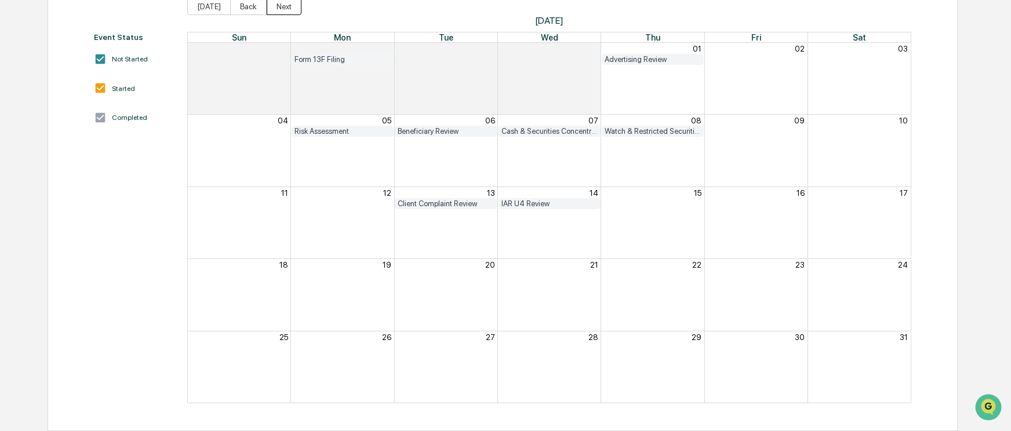
click at [282, 9] on button "Next" at bounding box center [284, 6] width 35 height 17
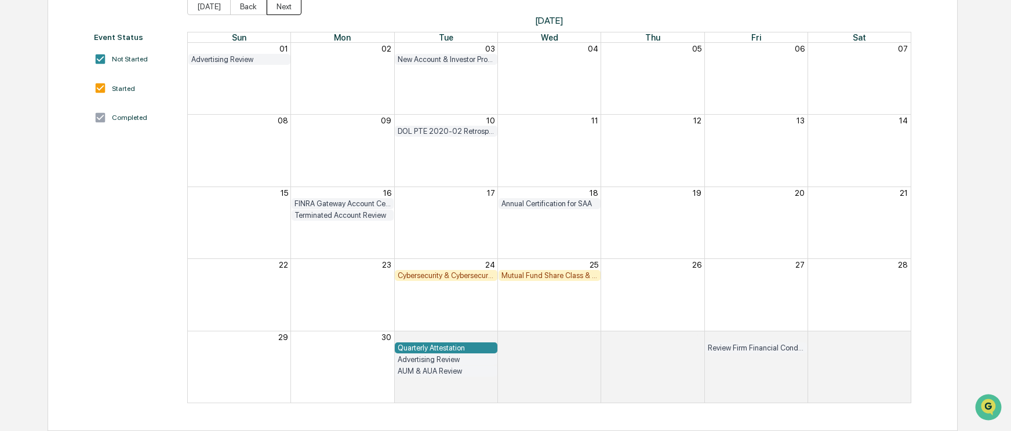
click at [282, 9] on button "Next" at bounding box center [284, 6] width 35 height 17
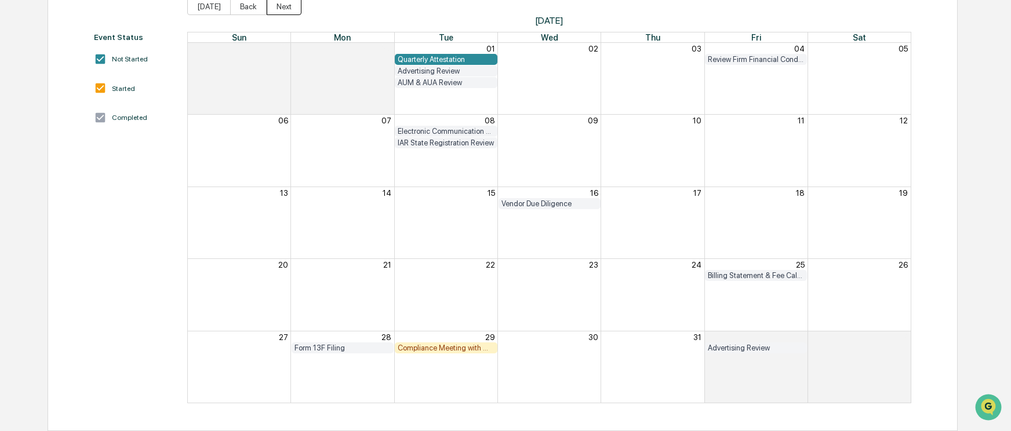
click at [282, 9] on button "Next" at bounding box center [284, 6] width 35 height 17
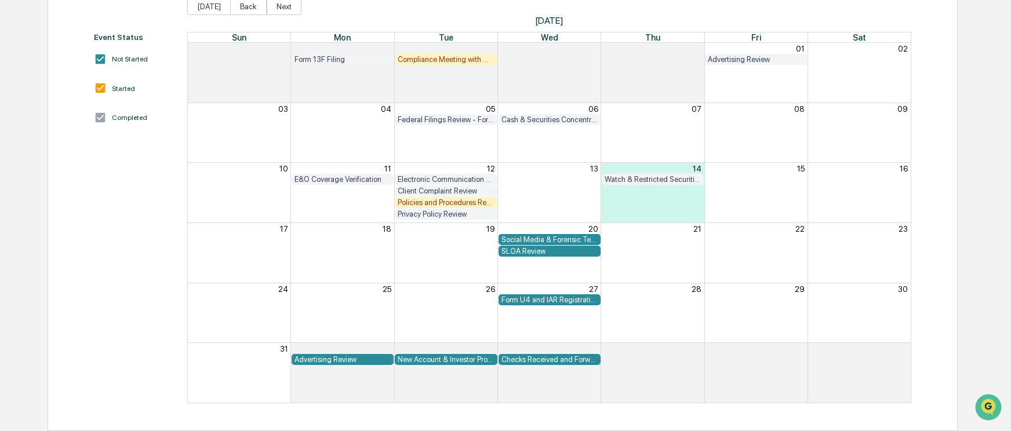
click at [446, 203] on div "Policies and Procedures Review" at bounding box center [446, 202] width 96 height 9
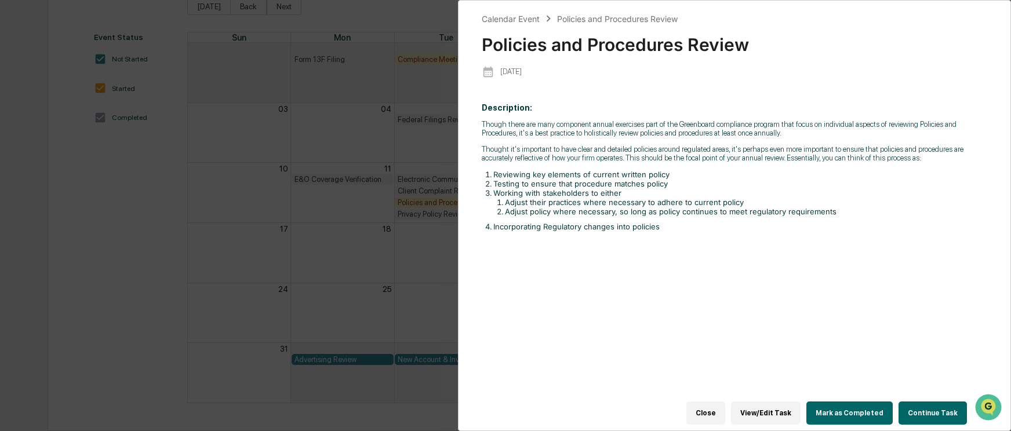
click at [781, 410] on button "View/Edit Task" at bounding box center [766, 413] width 70 height 23
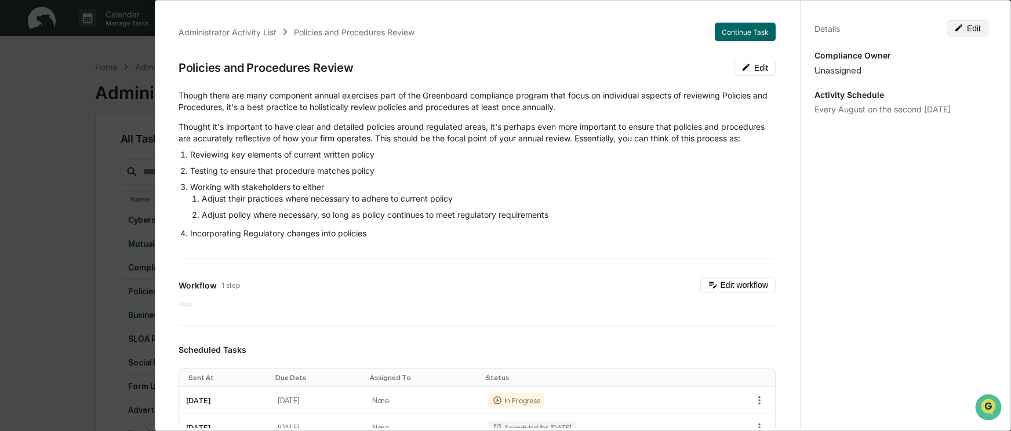
click at [961, 29] on button "Edit" at bounding box center [967, 28] width 42 height 16
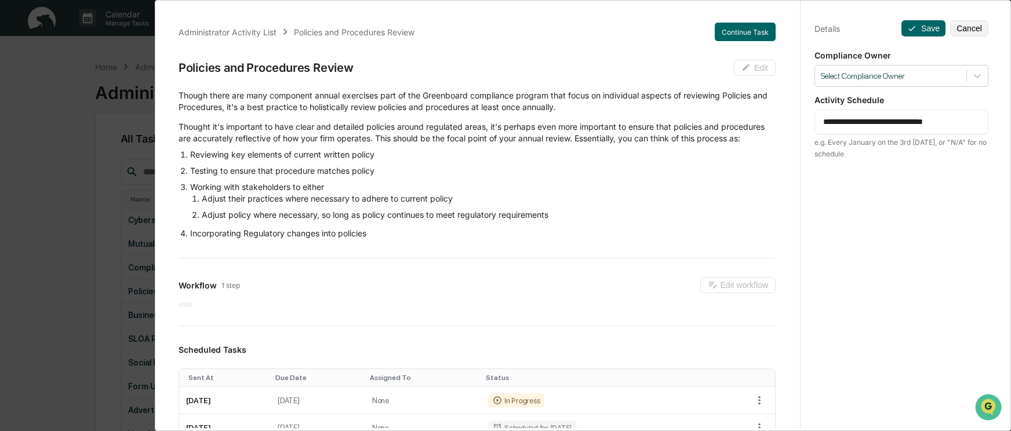
drag, startPoint x: 925, startPoint y: 122, endPoint x: 896, endPoint y: 126, distance: 29.8
click at [896, 126] on textarea "**********" at bounding box center [901, 122] width 156 height 12
type textarea "**********"
click at [918, 30] on button "Save" at bounding box center [923, 28] width 44 height 16
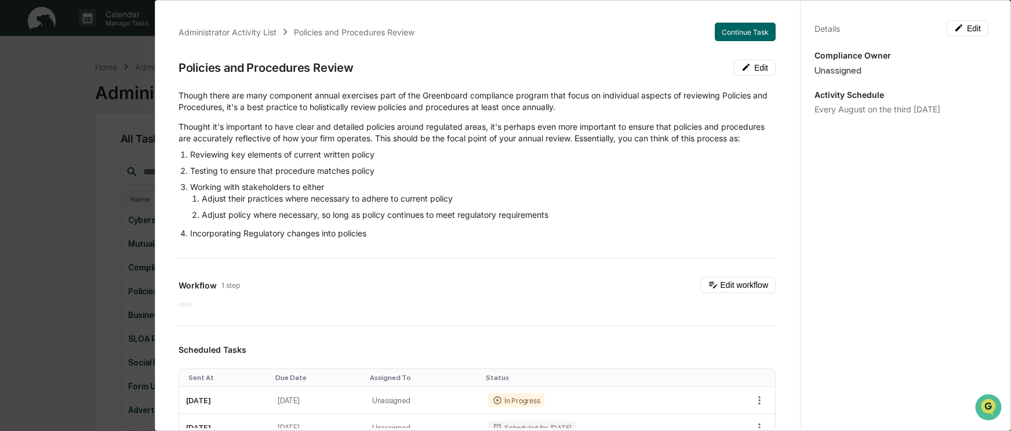
click at [65, 64] on div "Administrator Activity List Policies and Procedures Review Continue Task Polici…" at bounding box center [505, 215] width 1011 height 431
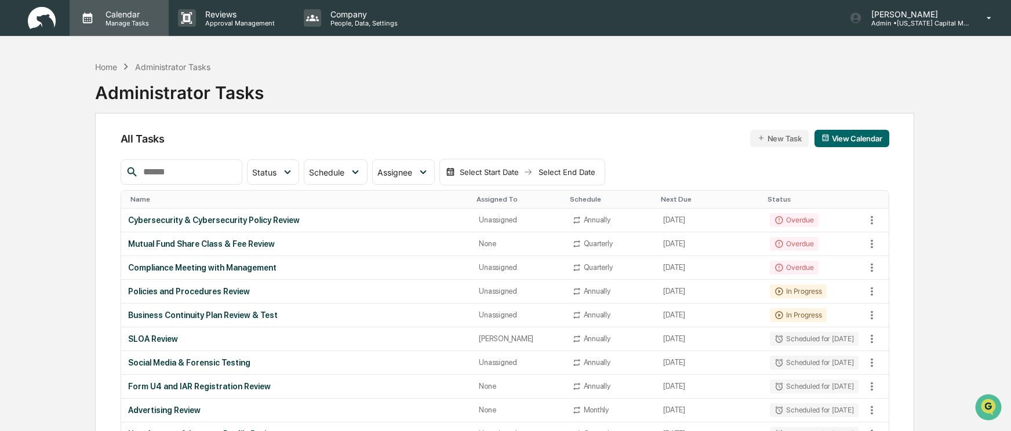
click at [130, 26] on p "Manage Tasks" at bounding box center [125, 23] width 59 height 8
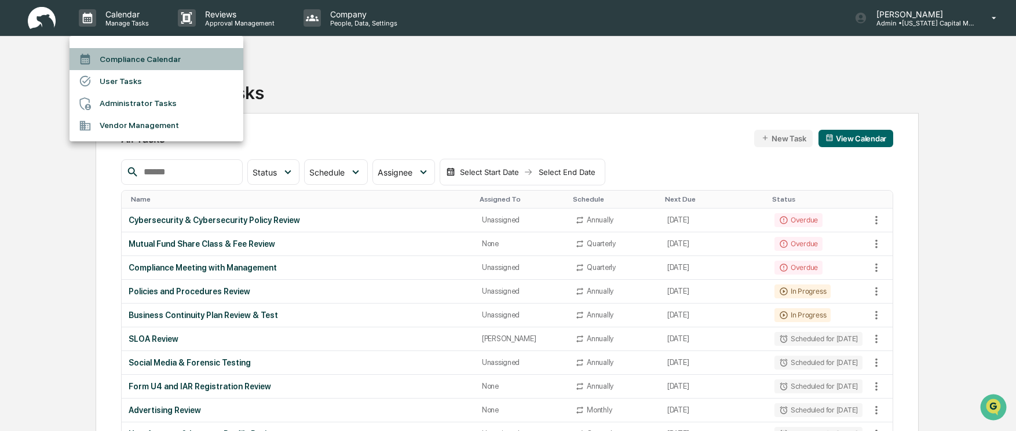
click at [135, 58] on li "Compliance Calendar" at bounding box center [157, 59] width 174 height 22
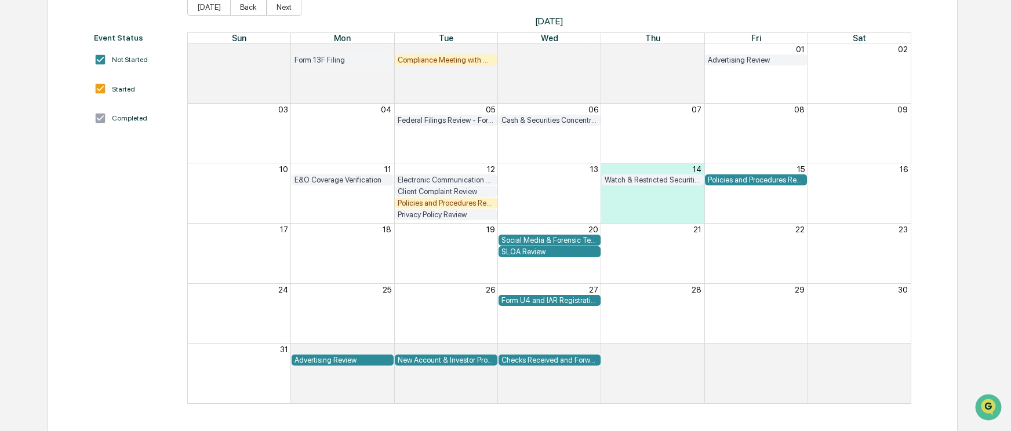
scroll to position [143, 0]
click at [422, 200] on div "Policies and Procedures Review" at bounding box center [446, 202] width 96 height 9
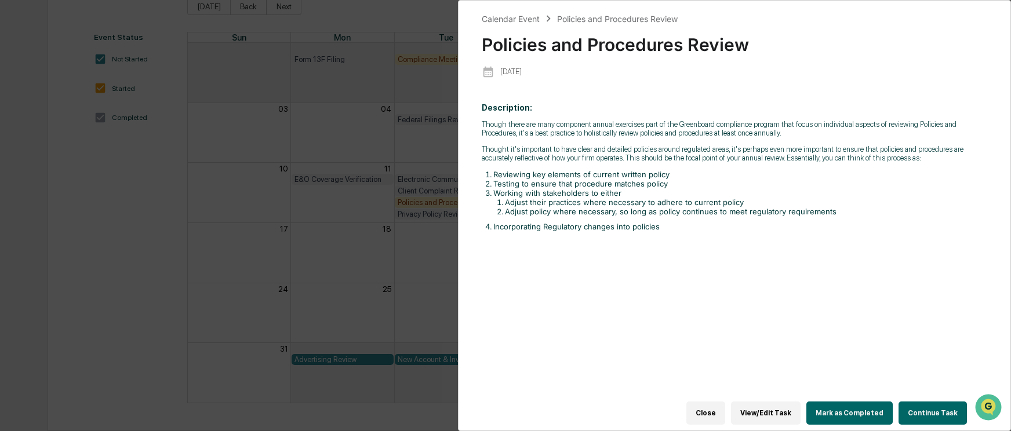
click at [841, 404] on button "Mark as Completed" at bounding box center [849, 413] width 86 height 23
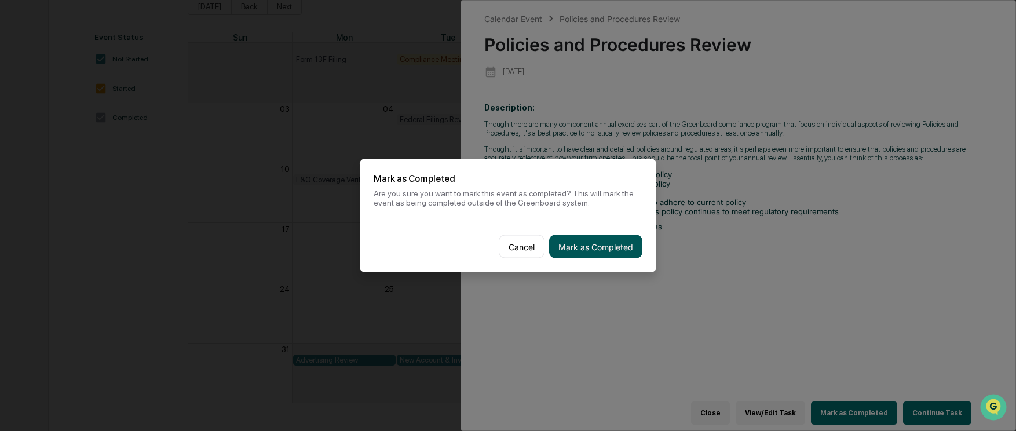
click at [606, 250] on button "Mark as Completed" at bounding box center [595, 246] width 93 height 23
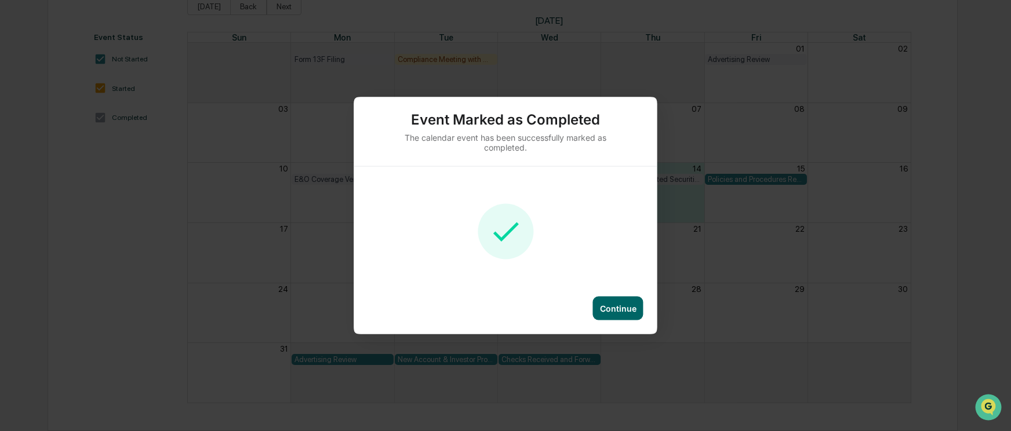
click at [611, 307] on div "Continue" at bounding box center [618, 309] width 37 height 10
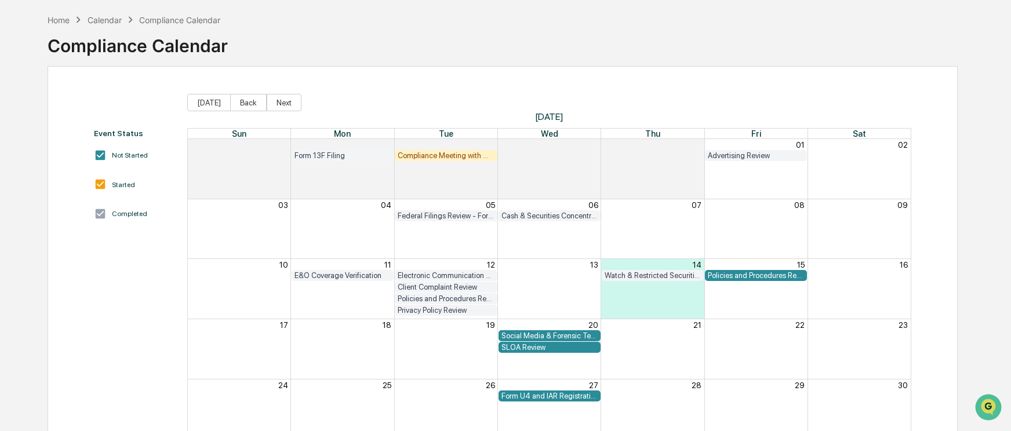
scroll to position [0, 0]
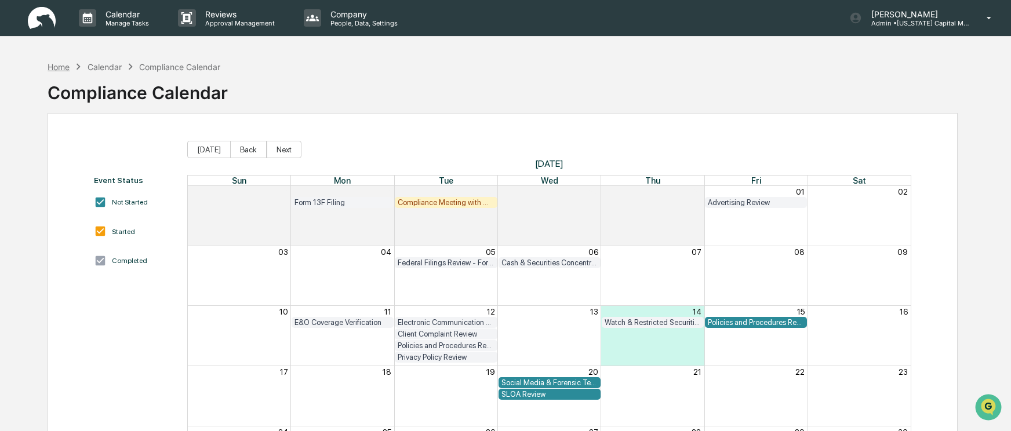
click at [53, 68] on div "Home" at bounding box center [59, 67] width 22 height 10
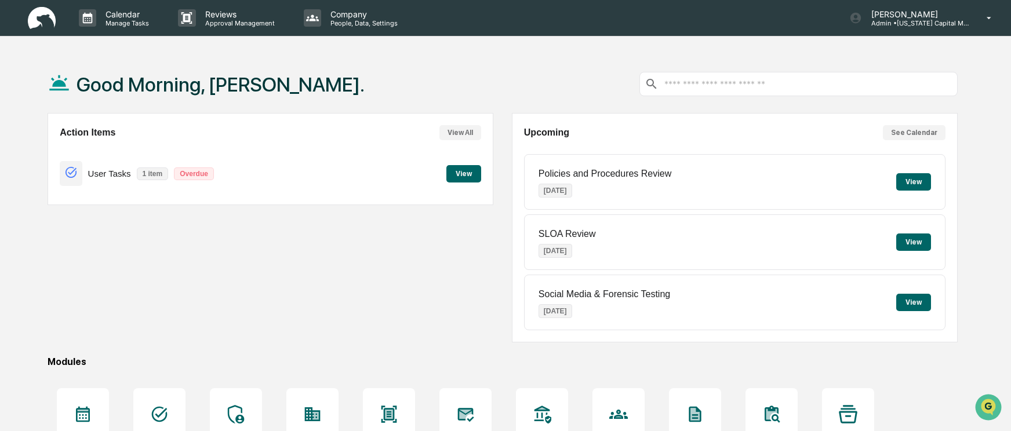
scroll to position [58, 0]
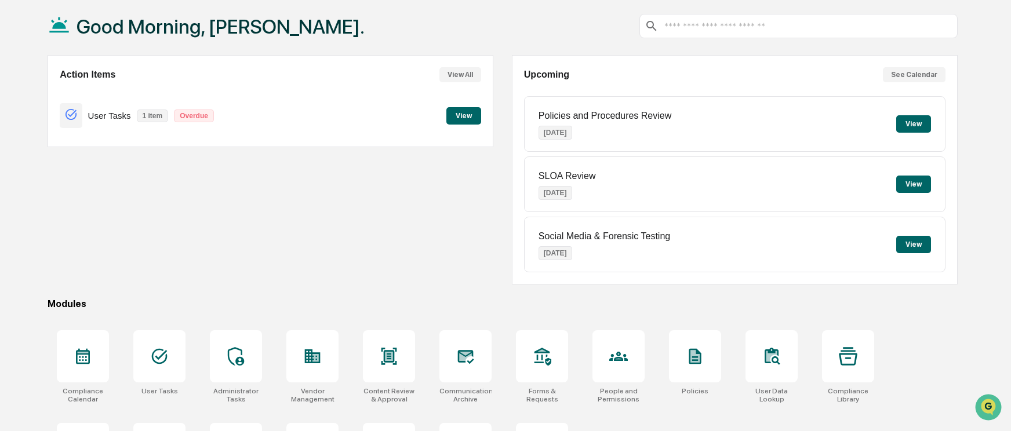
click at [912, 185] on button "View" at bounding box center [913, 184] width 35 height 17
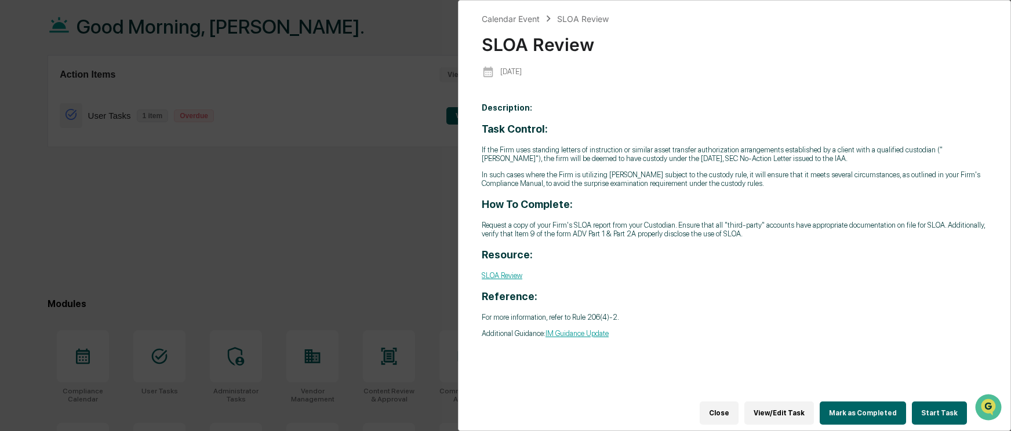
click at [779, 409] on button "View/Edit Task" at bounding box center [779, 413] width 70 height 23
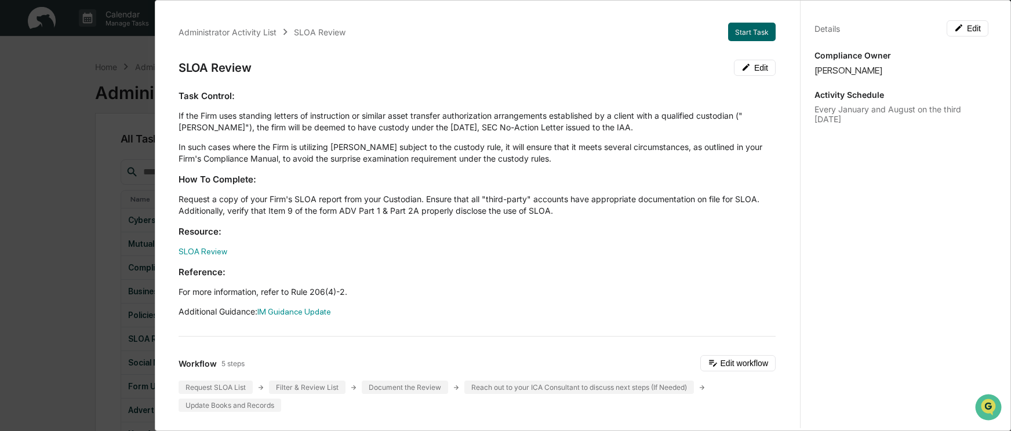
click at [53, 115] on div "Administrator Activity List SLOA Review Start Task SLOA Review Edit Task Contro…" at bounding box center [505, 215] width 1011 height 431
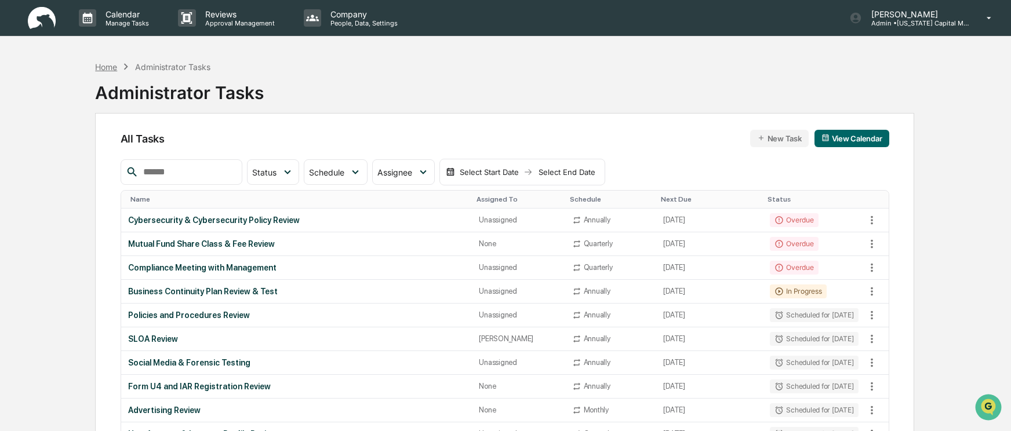
click at [104, 67] on div "Home" at bounding box center [106, 67] width 22 height 10
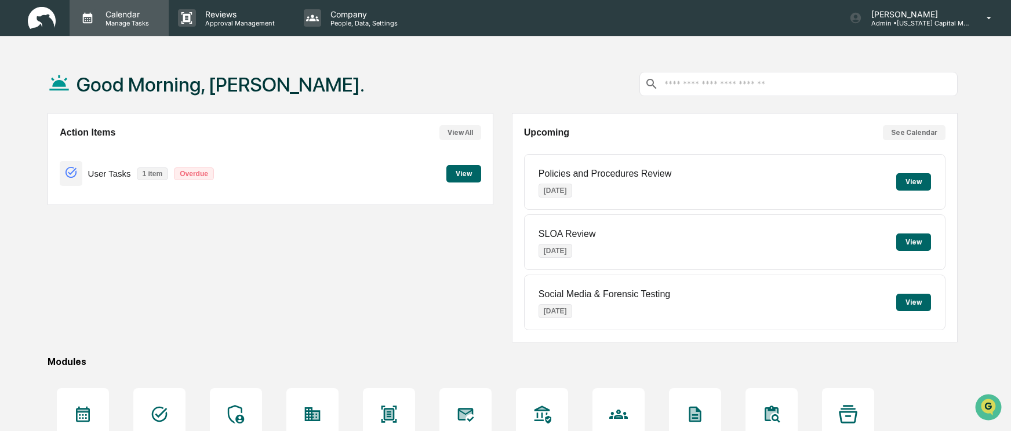
click at [132, 20] on p "Manage Tasks" at bounding box center [125, 23] width 59 height 8
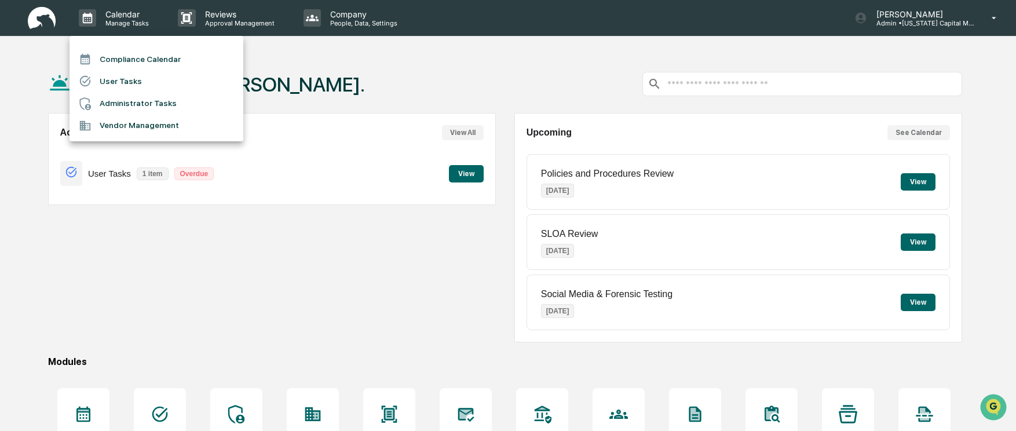
click at [134, 58] on li "Compliance Calendar" at bounding box center [157, 59] width 174 height 22
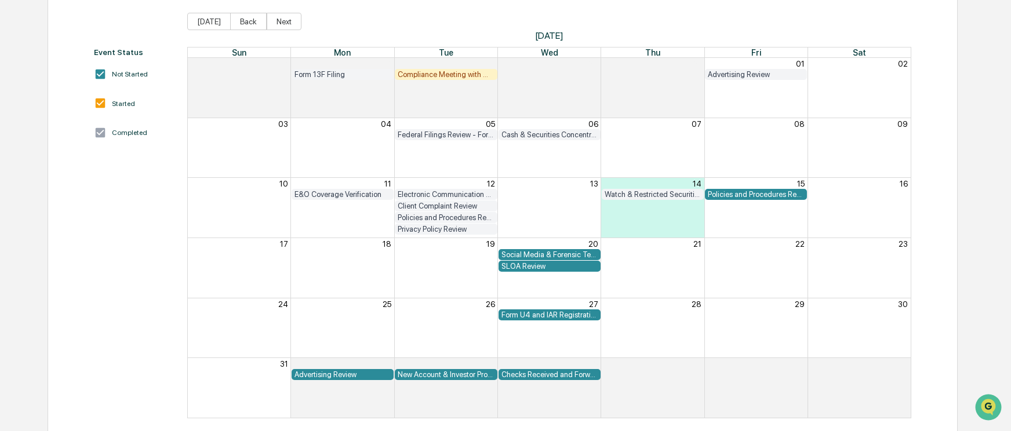
scroll to position [143, 0]
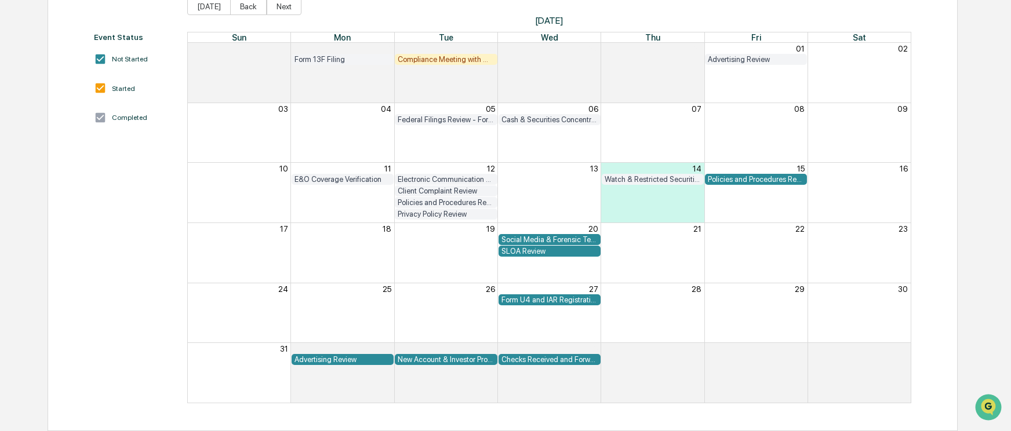
click at [555, 238] on div "Social Media & Forensic Testing" at bounding box center [549, 239] width 96 height 9
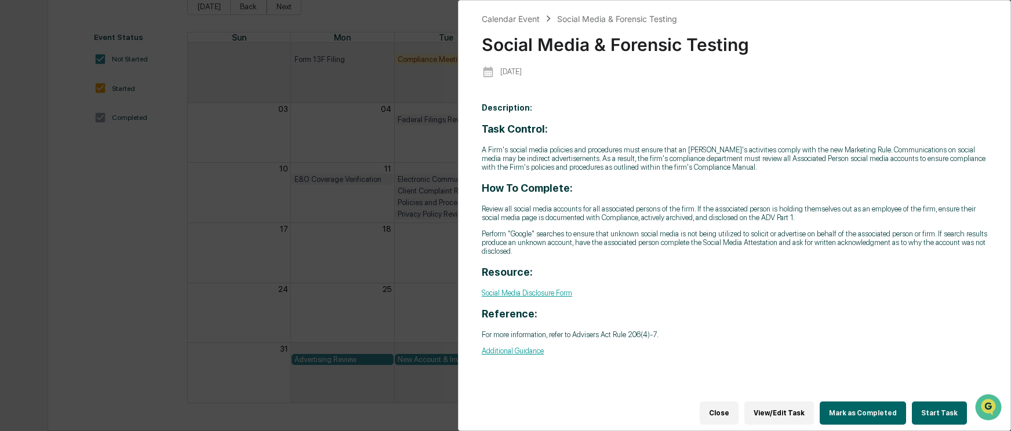
click at [863, 409] on button "Mark as Completed" at bounding box center [862, 413] width 86 height 23
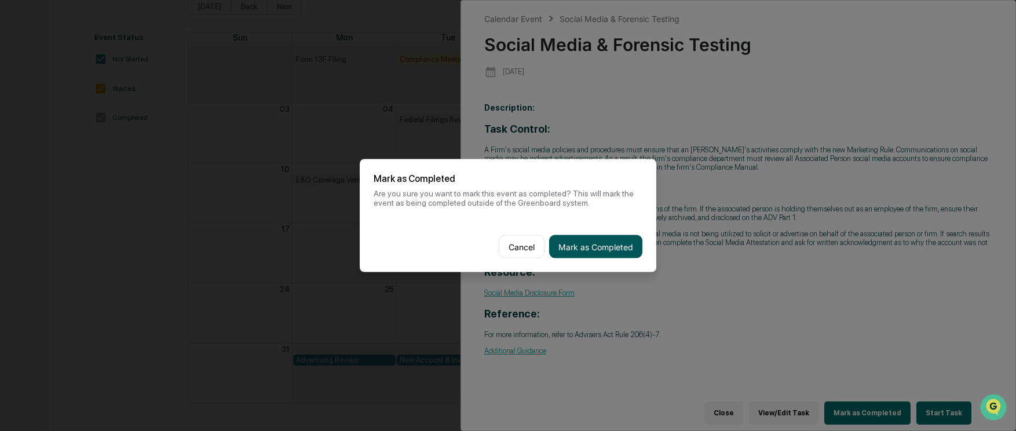
click at [600, 251] on button "Mark as Completed" at bounding box center [595, 246] width 93 height 23
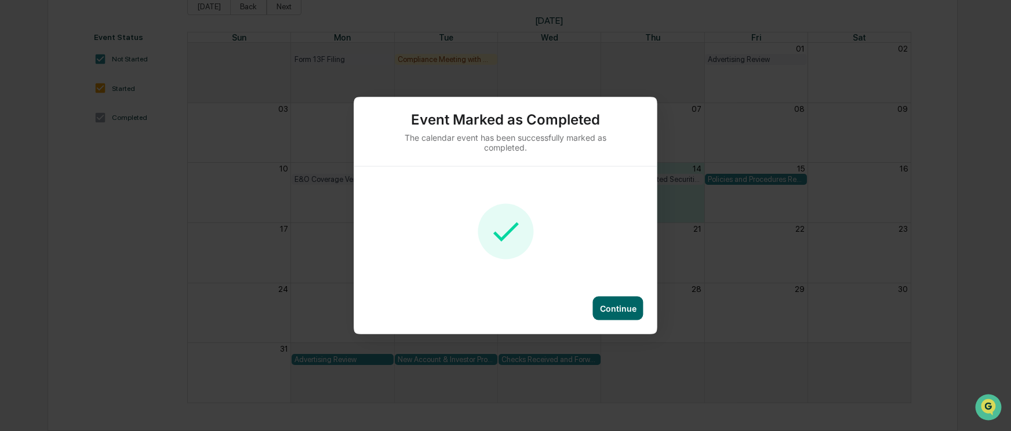
click at [630, 308] on div "Continue" at bounding box center [618, 309] width 37 height 10
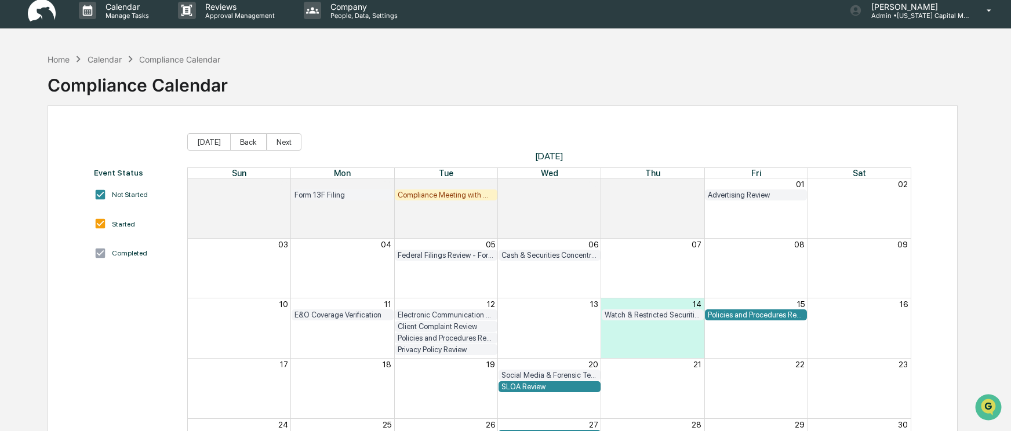
scroll to position [0, 0]
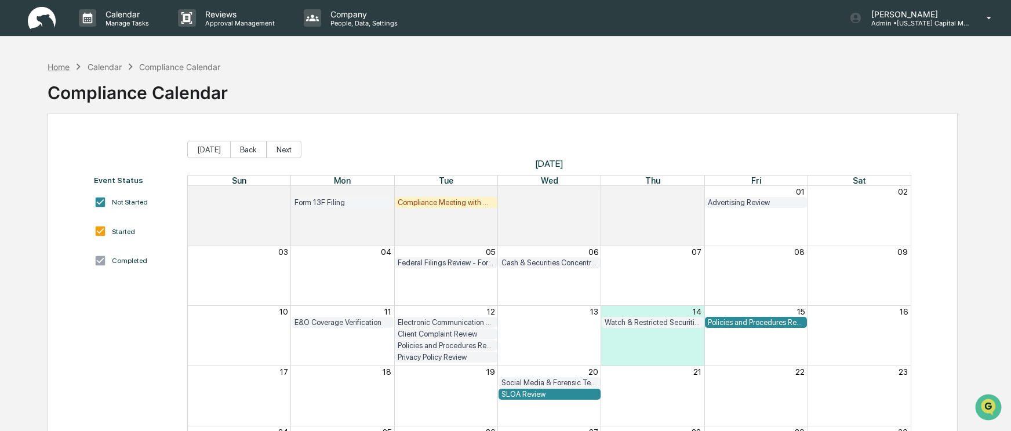
click at [57, 67] on div "Home" at bounding box center [59, 67] width 22 height 10
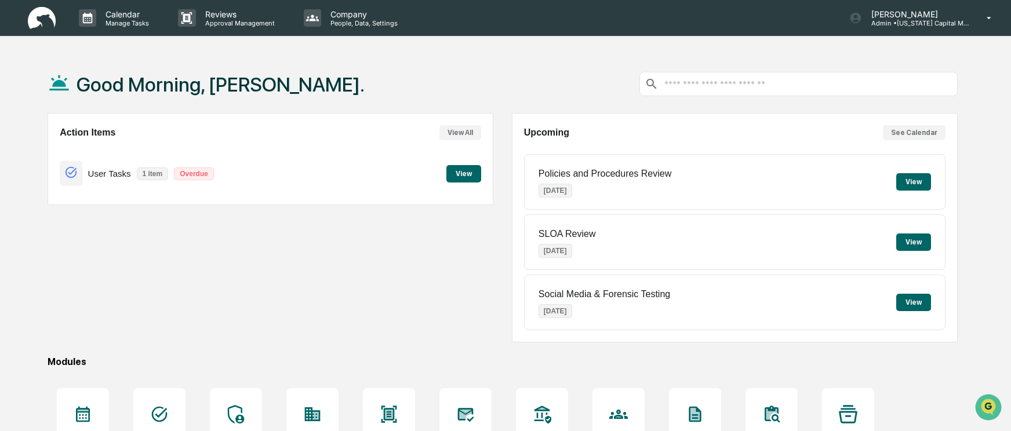
click at [640, 20] on div "Calendar Manage Tasks Reviews Approval Management Company People, Data, Setting…" at bounding box center [505, 18] width 1011 height 37
click at [551, 55] on div "Good Morning, Andy." at bounding box center [503, 84] width 910 height 58
click at [127, 17] on p "Calendar" at bounding box center [125, 14] width 59 height 10
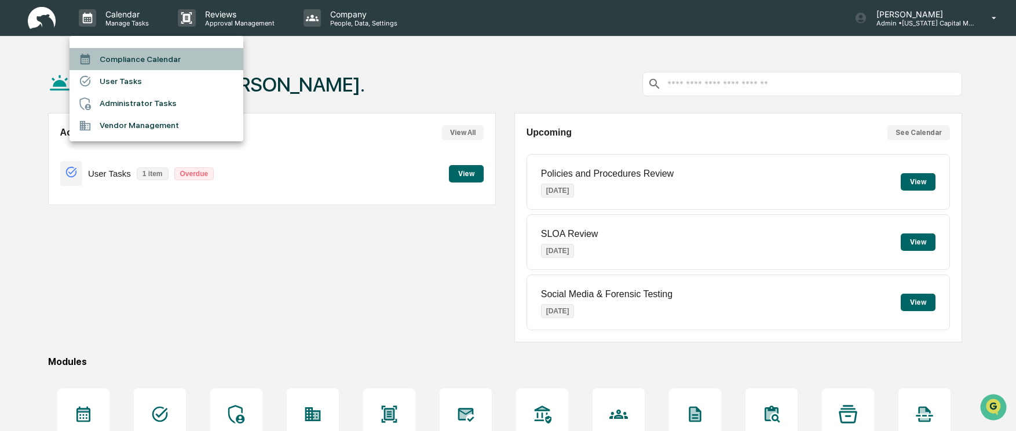
click at [147, 61] on li "Compliance Calendar" at bounding box center [157, 59] width 174 height 22
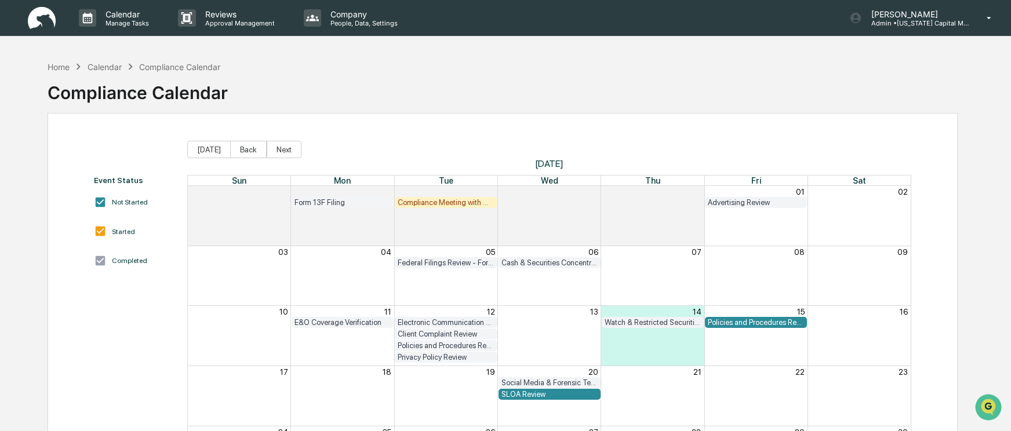
click at [588, 83] on div "Home Calendar Compliance Calendar Compliance Calendar" at bounding box center [503, 84] width 910 height 58
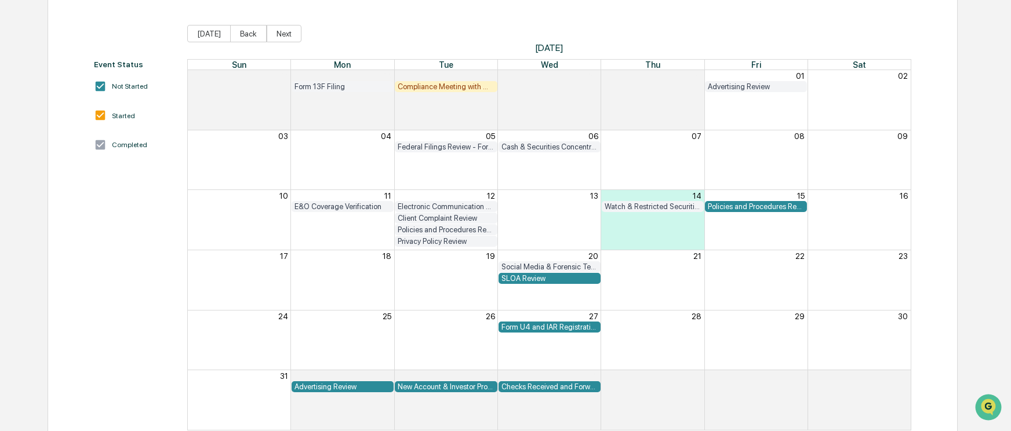
scroll to position [143, 0]
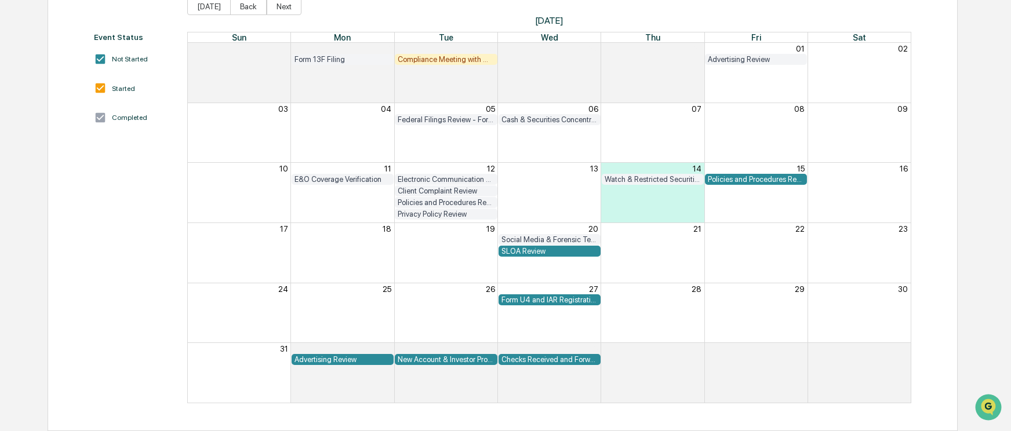
click at [702, 14] on span "Today Back Next" at bounding box center [549, 6] width 724 height 17
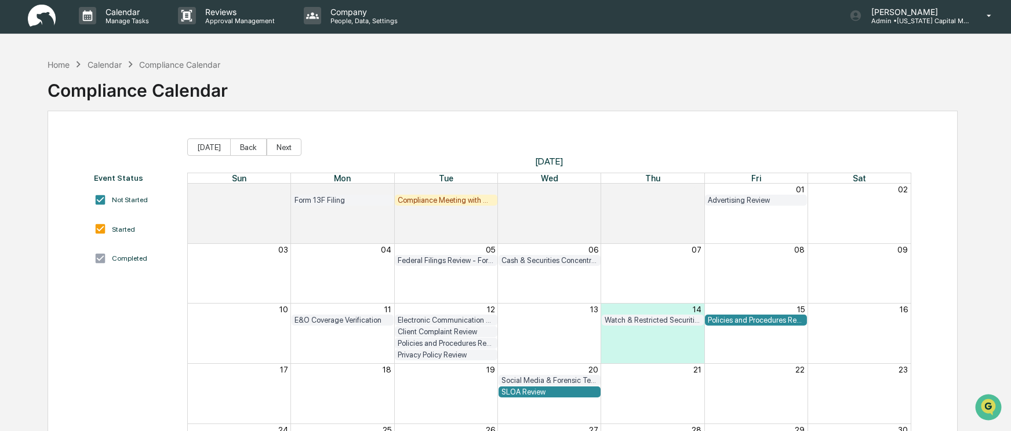
scroll to position [0, 0]
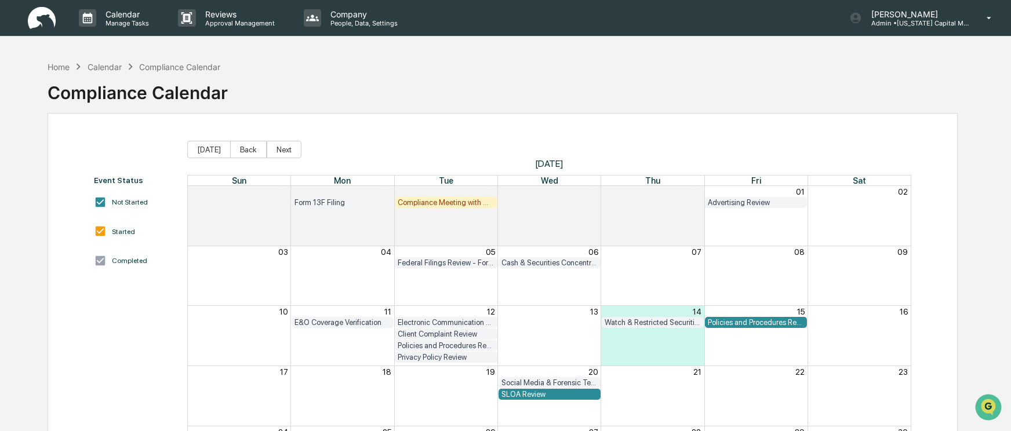
click at [531, 75] on div "Home Calendar Compliance Calendar Compliance Calendar" at bounding box center [503, 84] width 910 height 58
click at [60, 68] on div "Home" at bounding box center [59, 67] width 22 height 10
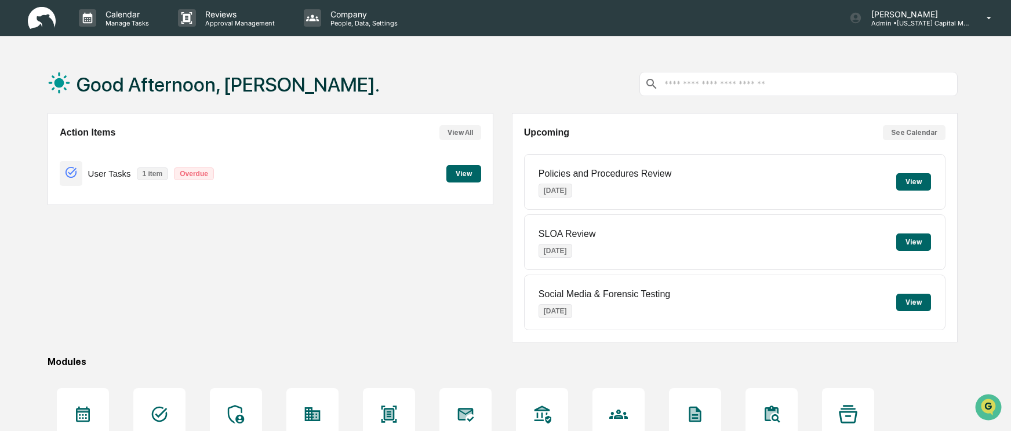
click at [493, 70] on div "Good Afternoon, [PERSON_NAME]." at bounding box center [503, 84] width 910 height 58
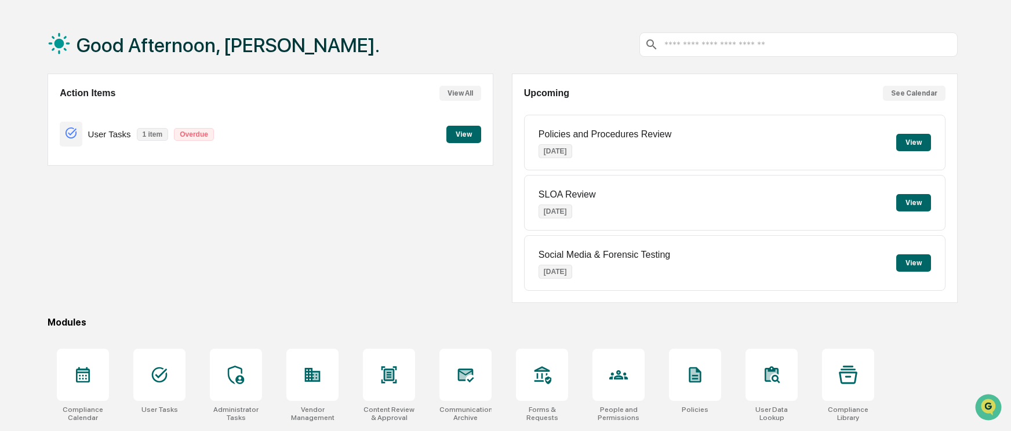
scroll to position [58, 0]
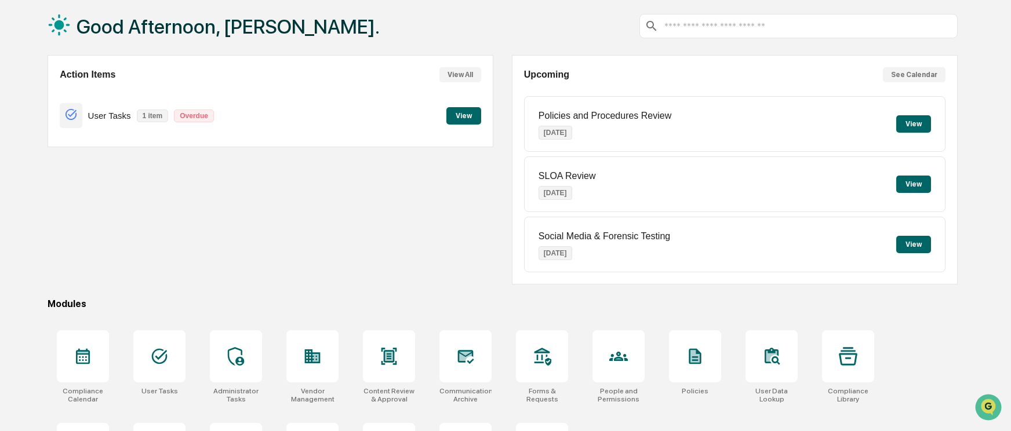
click at [472, 31] on div "Good Afternoon, [PERSON_NAME]." at bounding box center [503, 26] width 910 height 58
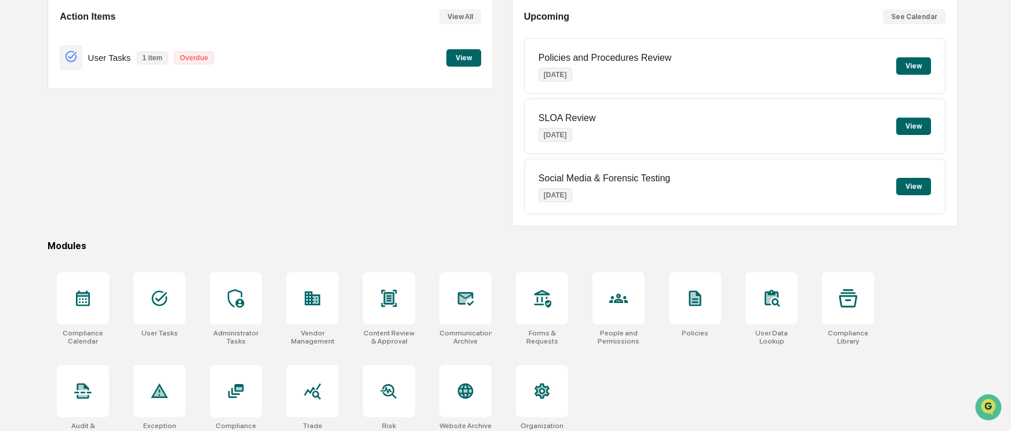
scroll to position [130, 0]
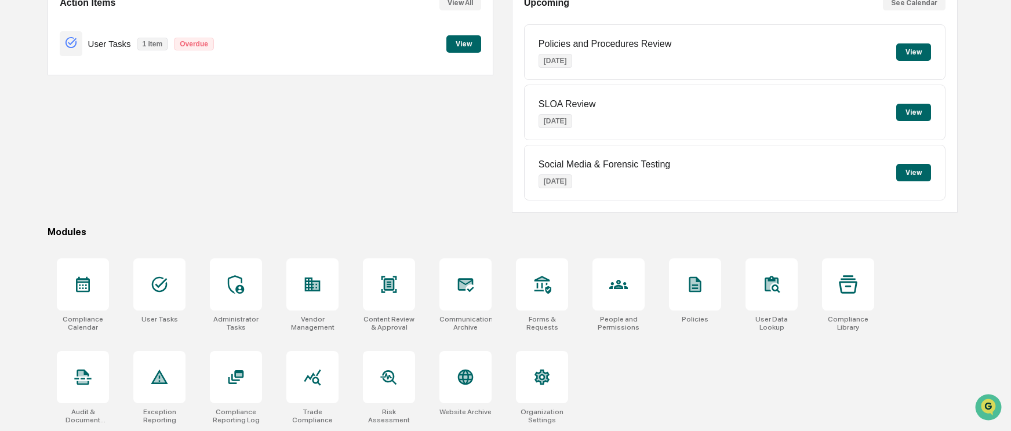
click at [449, 143] on div "Action Items View All User Tasks 1 item Overdue View" at bounding box center [271, 97] width 446 height 229
click at [444, 130] on div "Action Items View All User Tasks 1 item Overdue View" at bounding box center [271, 97] width 446 height 229
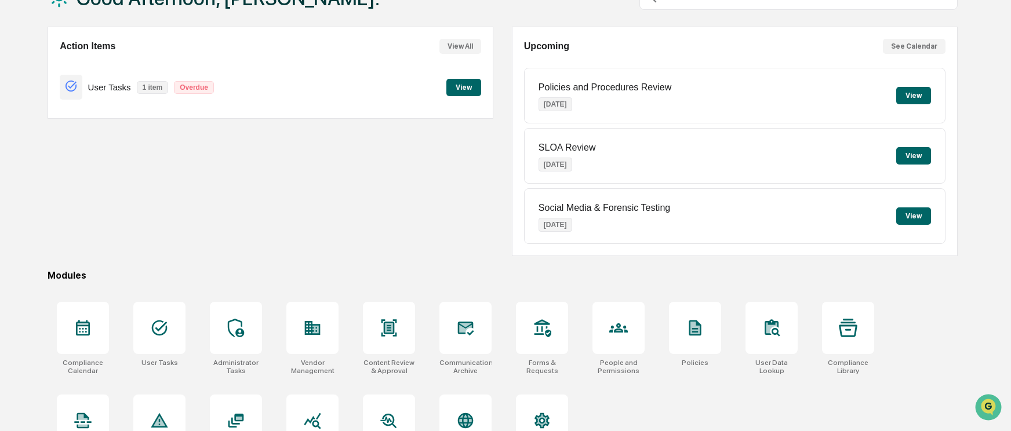
scroll to position [0, 0]
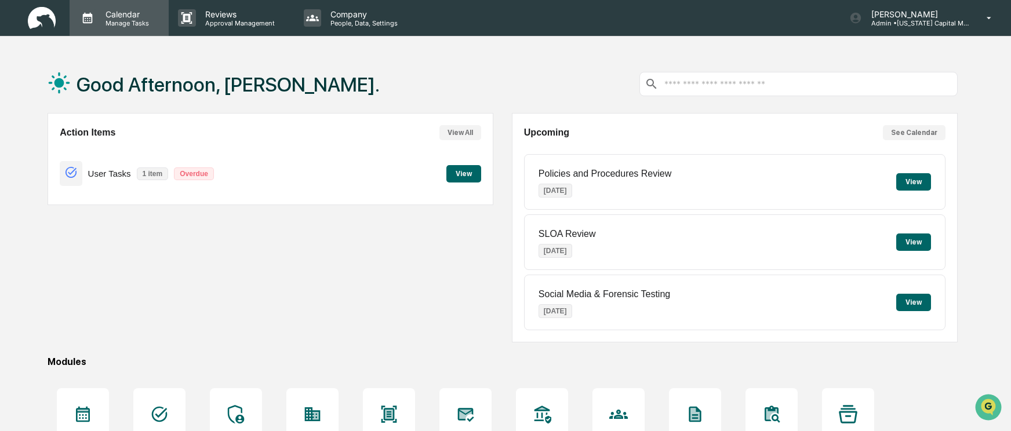
click at [109, 25] on p "Manage Tasks" at bounding box center [125, 23] width 59 height 8
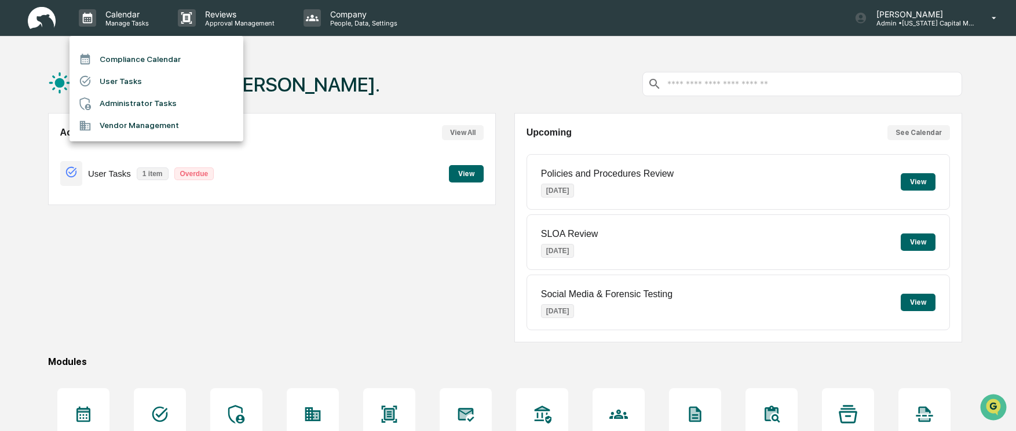
click at [317, 78] on div at bounding box center [508, 215] width 1016 height 431
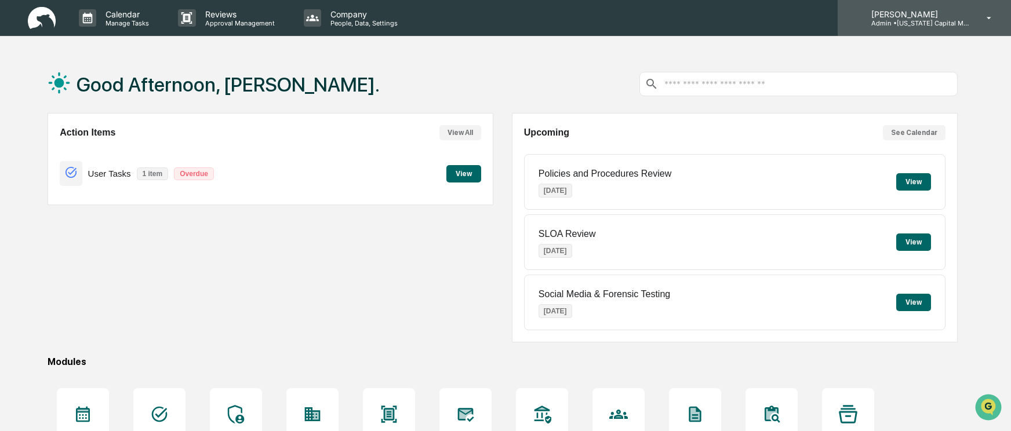
click at [954, 28] on div "Andy Gilson Admin • Colorado Capital Management" at bounding box center [923, 18] width 173 height 36
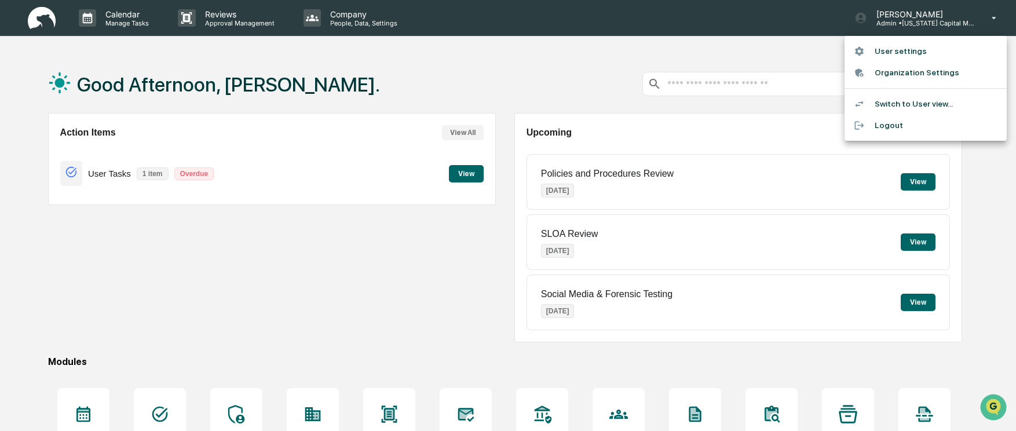
click at [926, 71] on li "Organization Settings" at bounding box center [926, 72] width 162 height 21
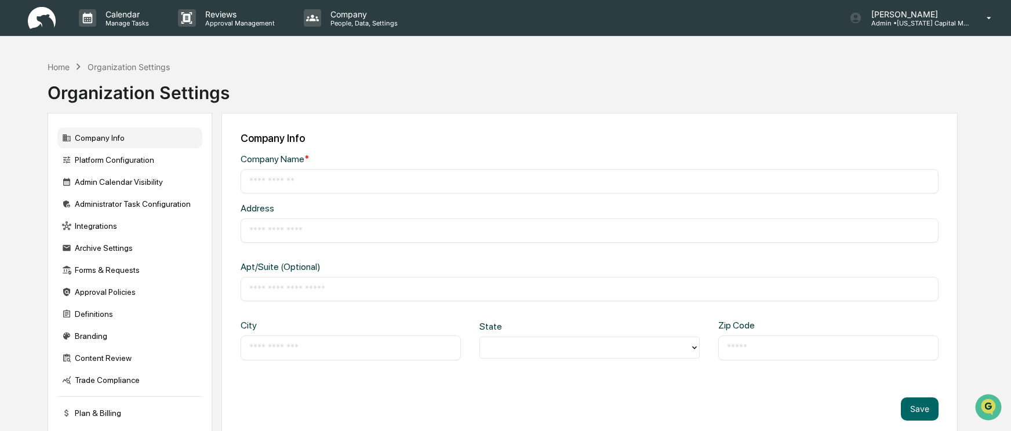
type input "**********"
type input "*********"
type input "*******"
type input "*****"
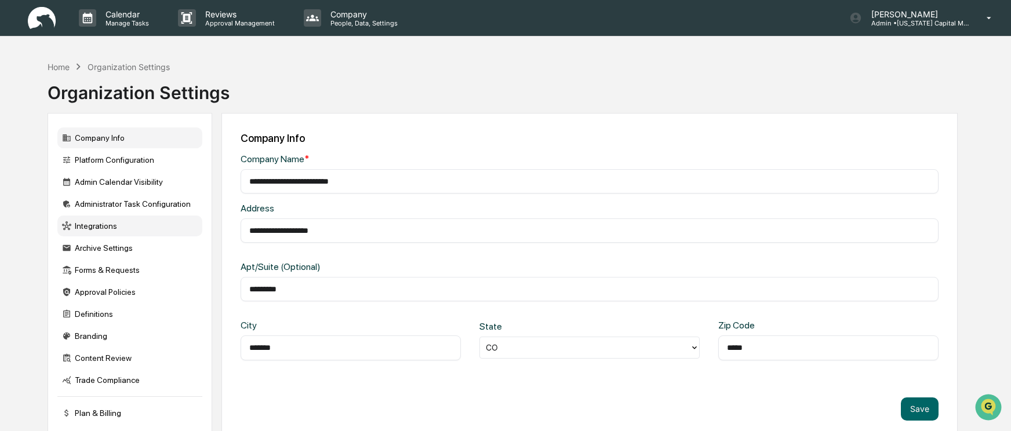
click at [88, 225] on div "Integrations" at bounding box center [129, 226] width 145 height 21
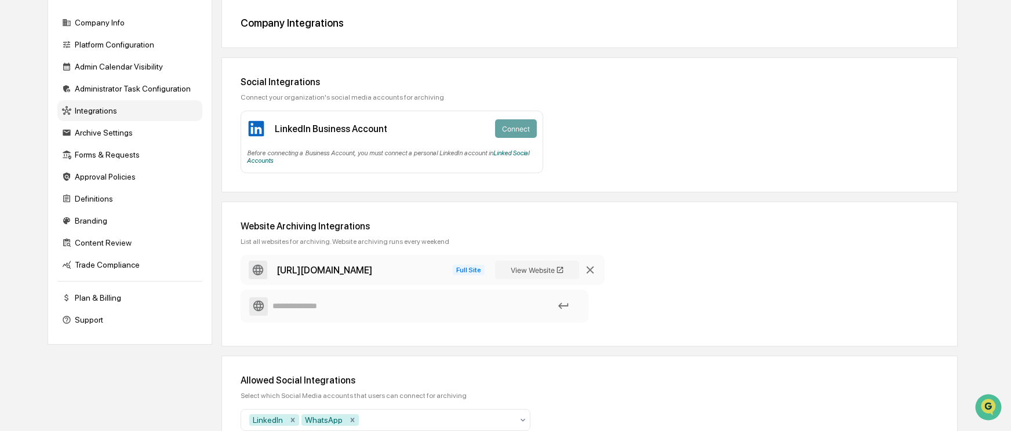
scroll to position [57, 0]
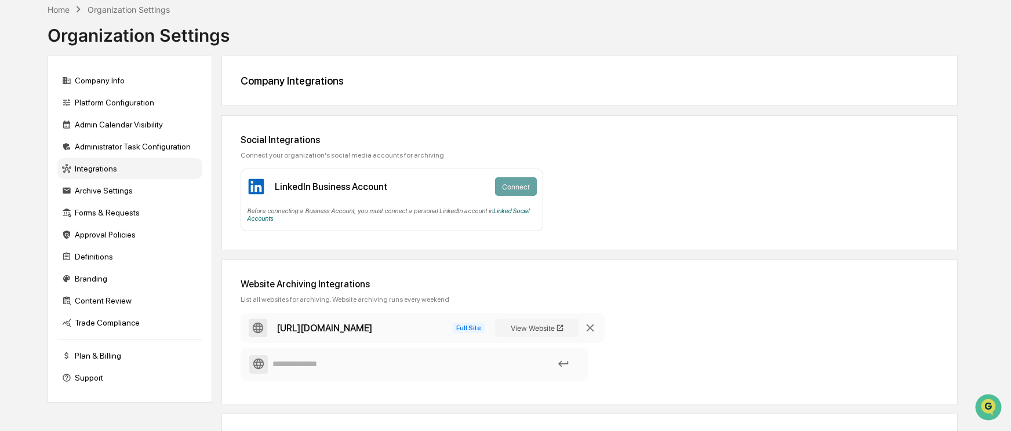
click at [535, 221] on div "Before connecting a Business Account, you must connect a personal LinkedIn acco…" at bounding box center [392, 213] width 290 height 20
click at [514, 212] on link "Linked Social Accounts" at bounding box center [388, 214] width 282 height 15
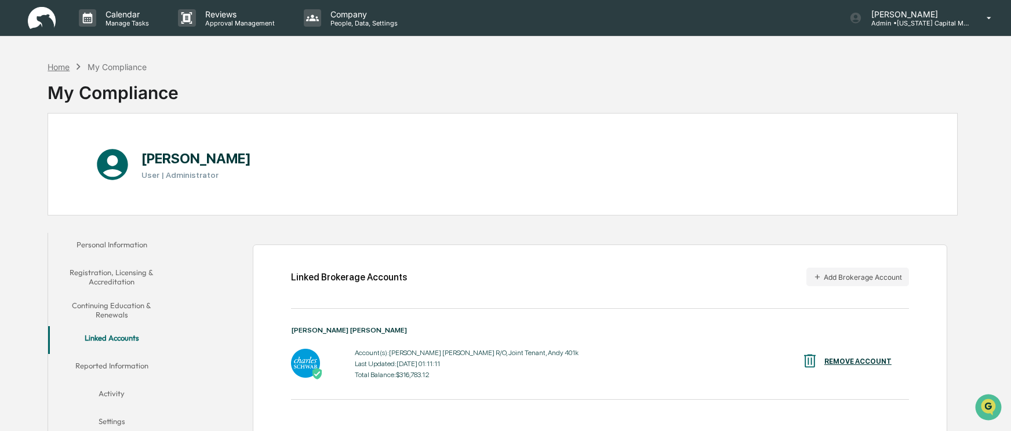
click at [59, 70] on div "Home" at bounding box center [59, 67] width 22 height 10
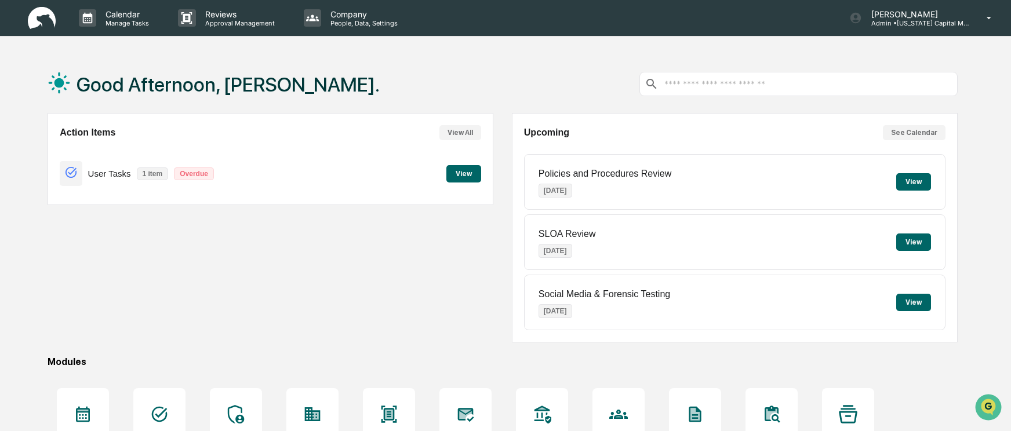
click at [543, 70] on div "Good Afternoon, Andy." at bounding box center [503, 84] width 910 height 58
click at [492, 60] on div "Good Afternoon, Andy." at bounding box center [503, 84] width 910 height 58
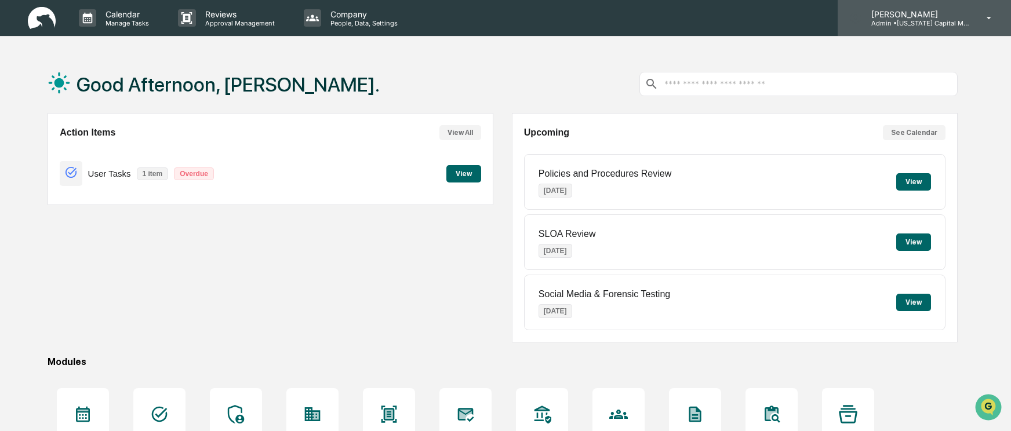
click at [915, 20] on p "Admin • [US_STATE] Capital Management" at bounding box center [916, 23] width 108 height 8
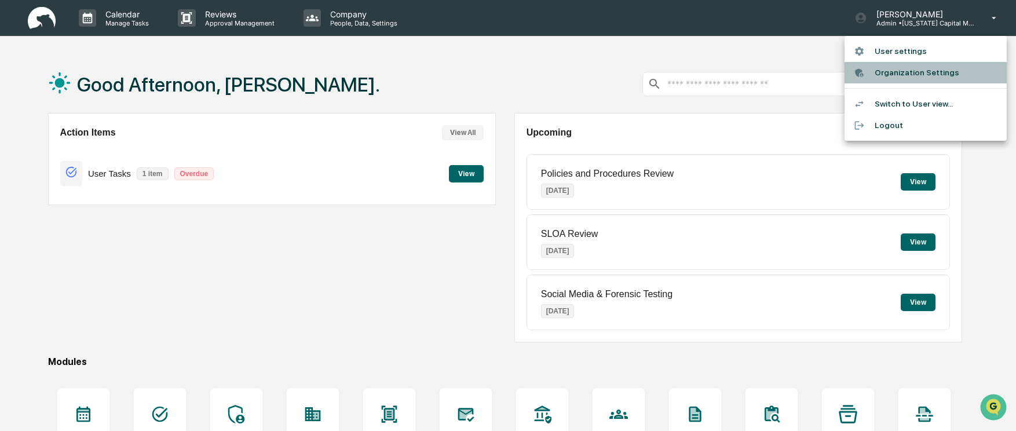
click at [893, 68] on li "Organization Settings" at bounding box center [926, 72] width 162 height 21
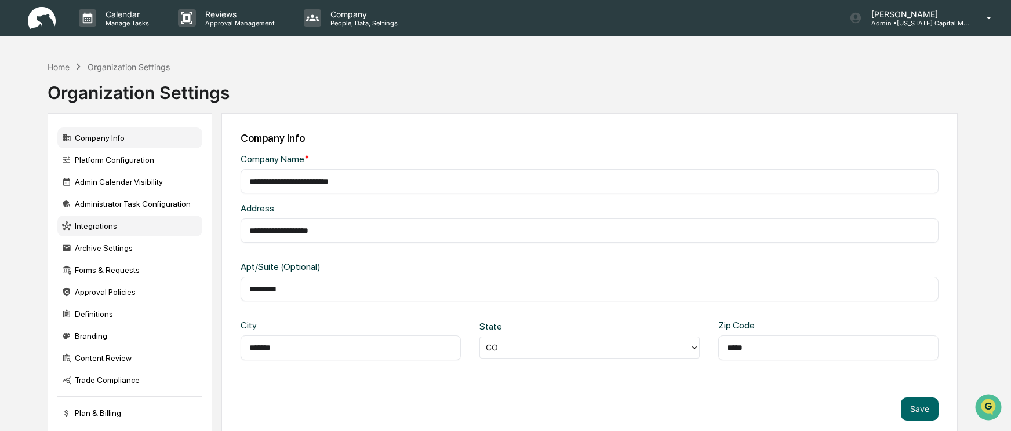
click at [93, 230] on div "Integrations" at bounding box center [129, 226] width 145 height 21
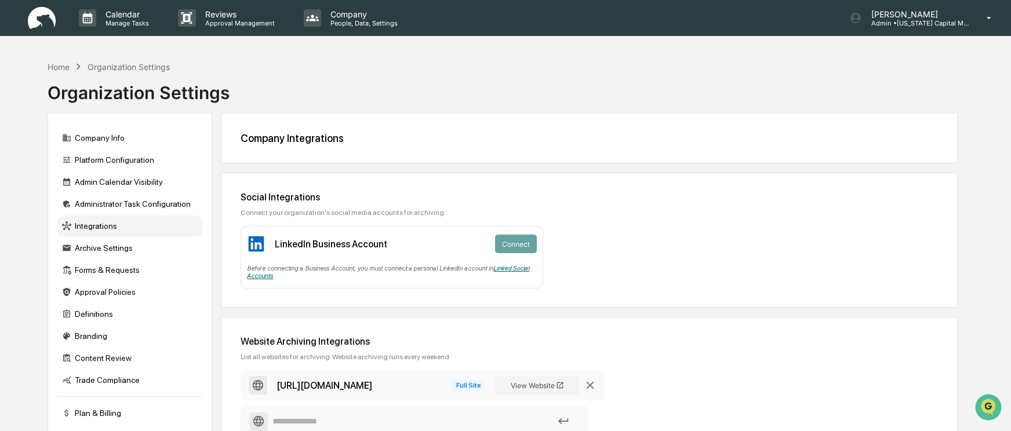
click at [508, 268] on link "Linked Social Accounts" at bounding box center [388, 272] width 282 height 15
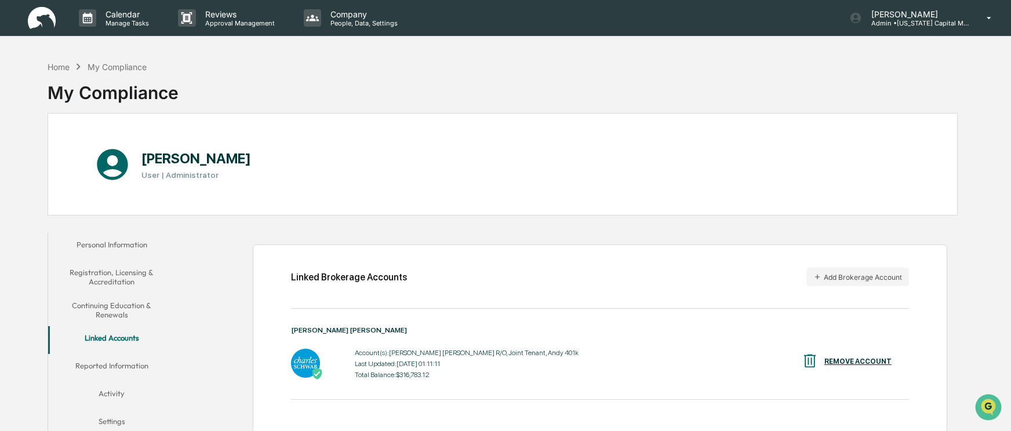
click at [492, 77] on div "Home My Compliance My Compliance" at bounding box center [503, 84] width 910 height 58
click at [367, 249] on div "Linked Brokerage Accounts Add Brokerage Account Charles Schwab Account(s): Andy…" at bounding box center [600, 343] width 694 height 196
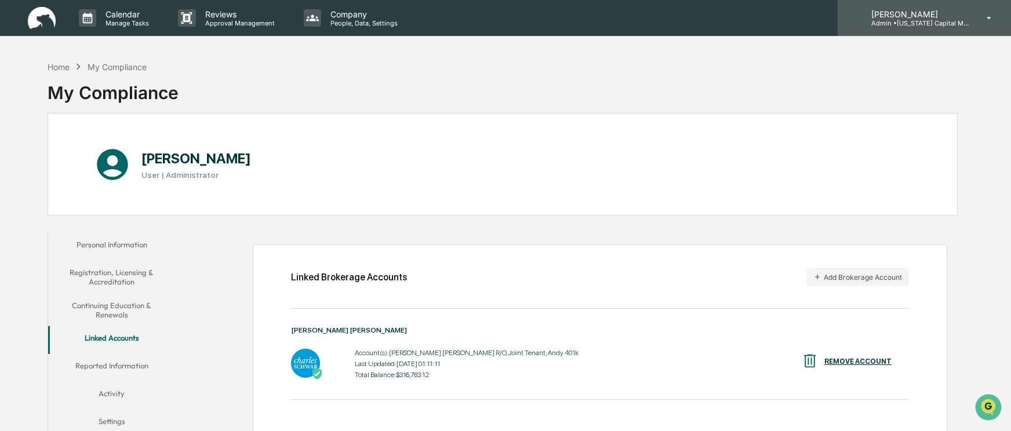
click at [934, 23] on p "Admin • Colorado Capital Management" at bounding box center [916, 23] width 108 height 8
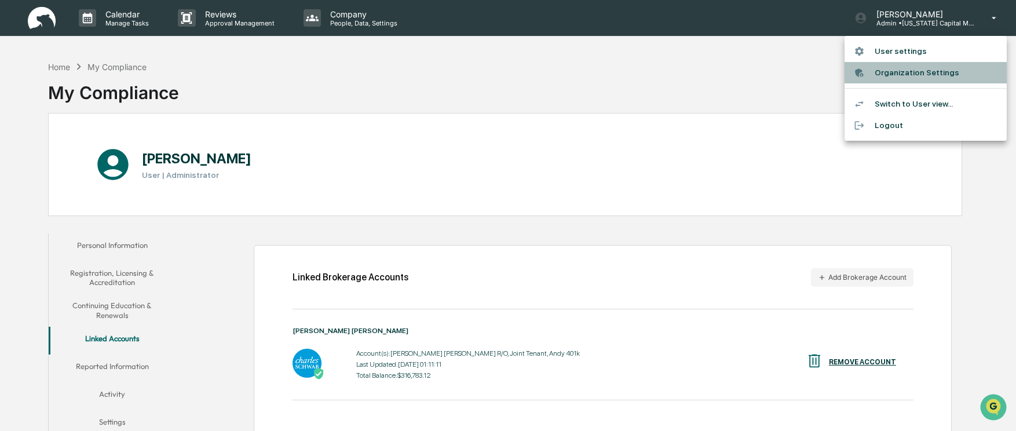
click at [900, 73] on li "Organization Settings" at bounding box center [926, 72] width 162 height 21
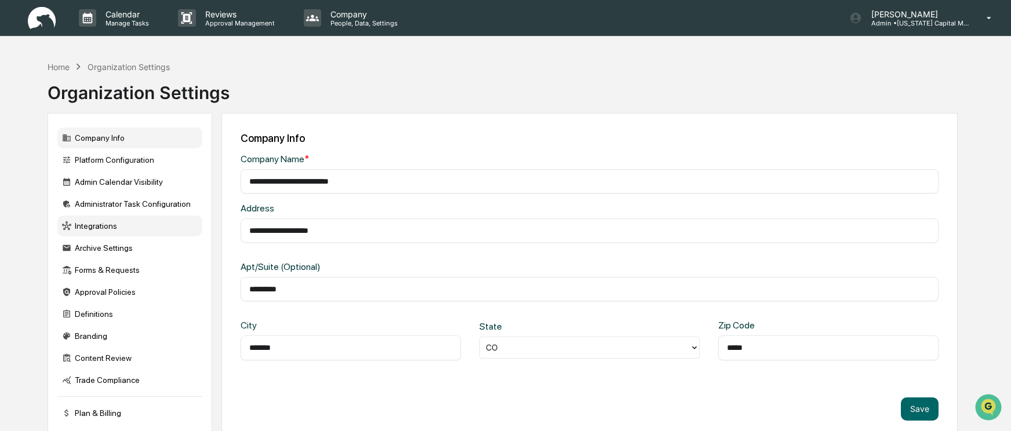
click at [92, 228] on div "Integrations" at bounding box center [129, 226] width 145 height 21
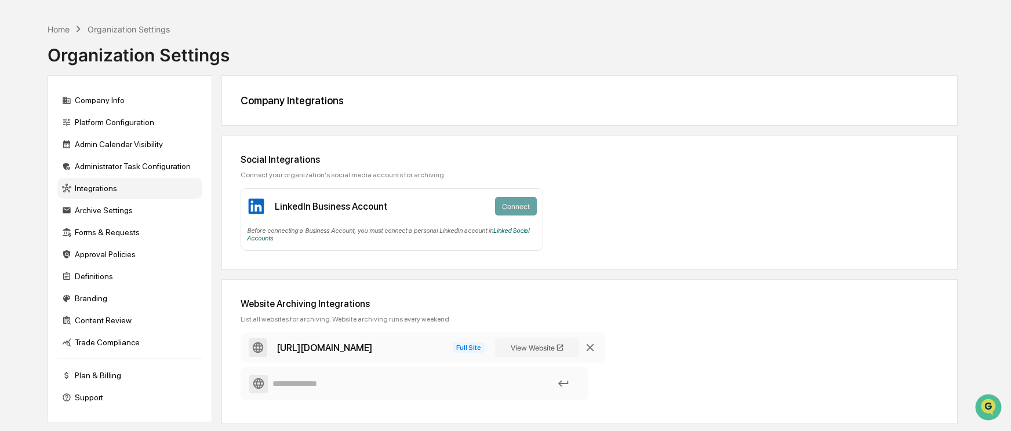
scroll to position [58, 0]
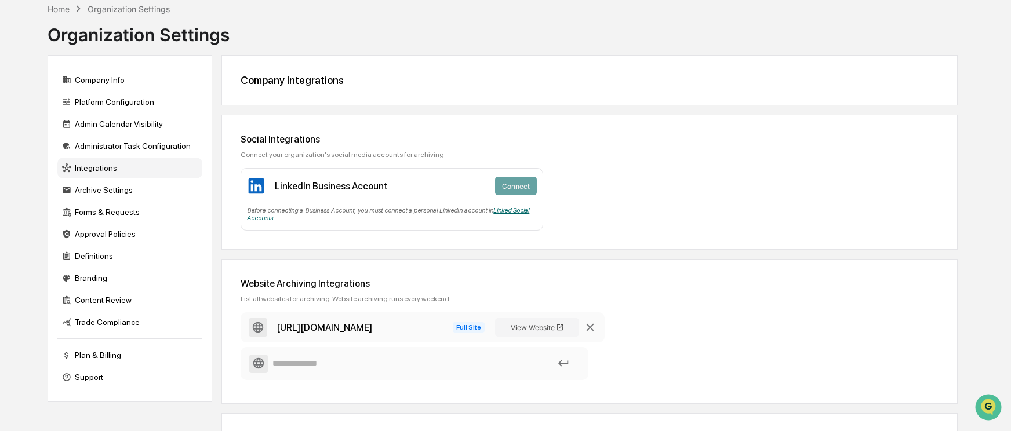
click at [497, 211] on link "Linked Social Accounts" at bounding box center [388, 214] width 282 height 15
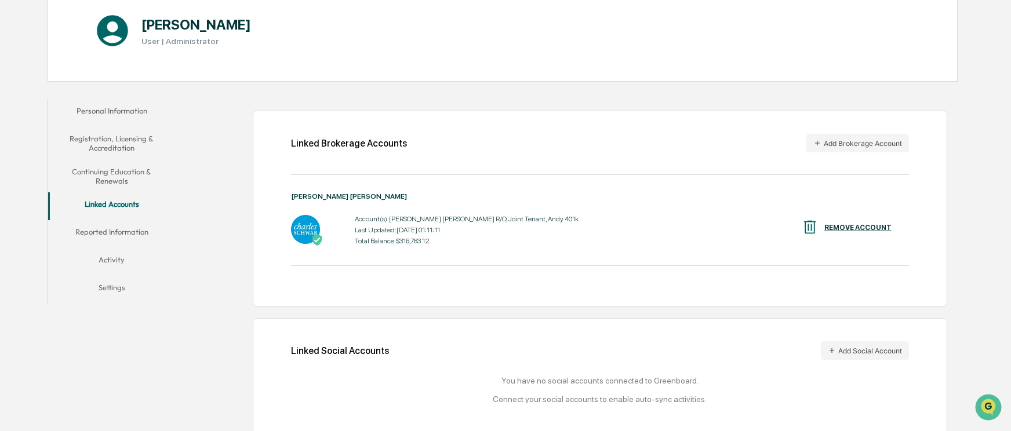
scroll to position [147, 0]
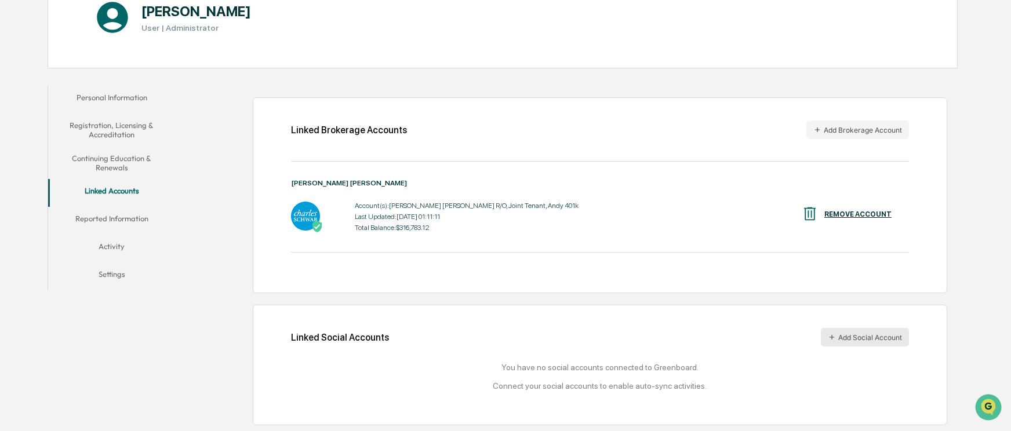
click at [855, 338] on button "Add Social Account" at bounding box center [865, 337] width 88 height 19
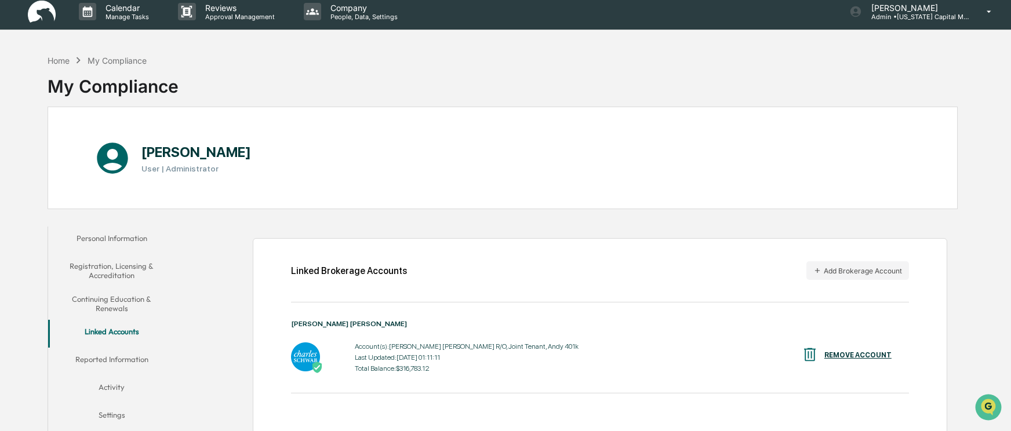
scroll to position [0, 0]
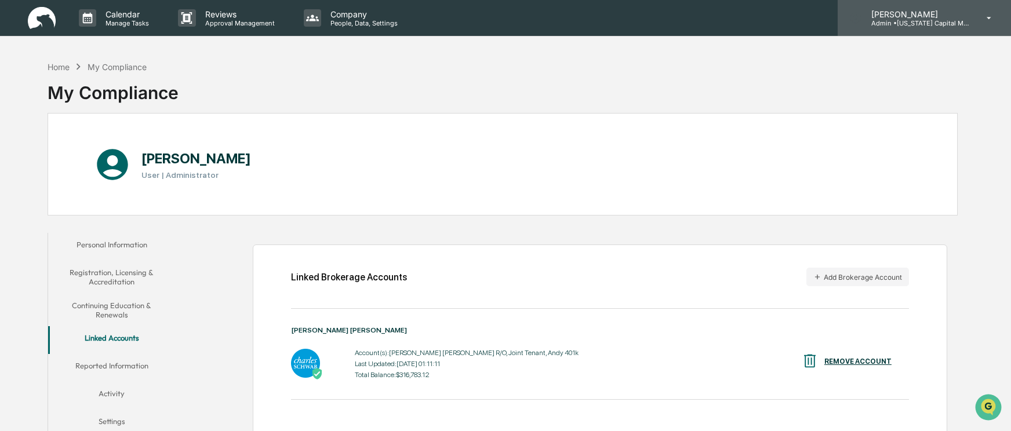
click at [895, 21] on p "Admin • Colorado Capital Management" at bounding box center [916, 23] width 108 height 8
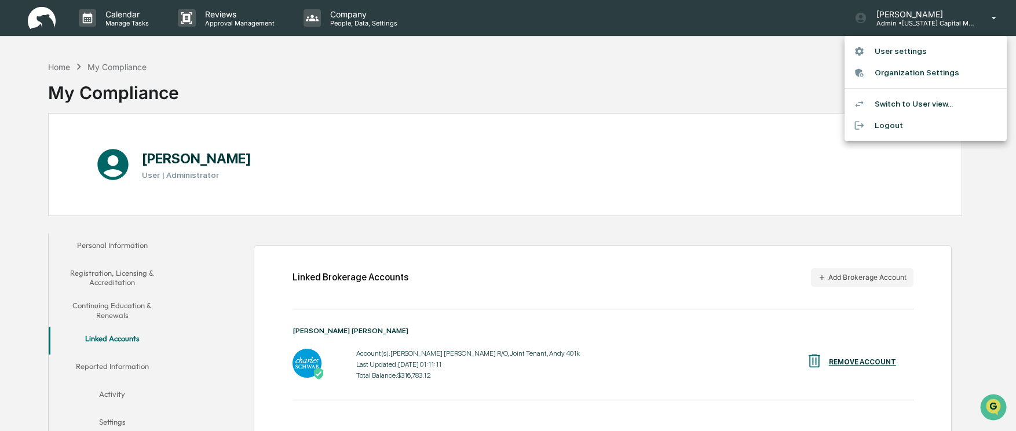
click at [885, 50] on li "User settings" at bounding box center [926, 51] width 162 height 21
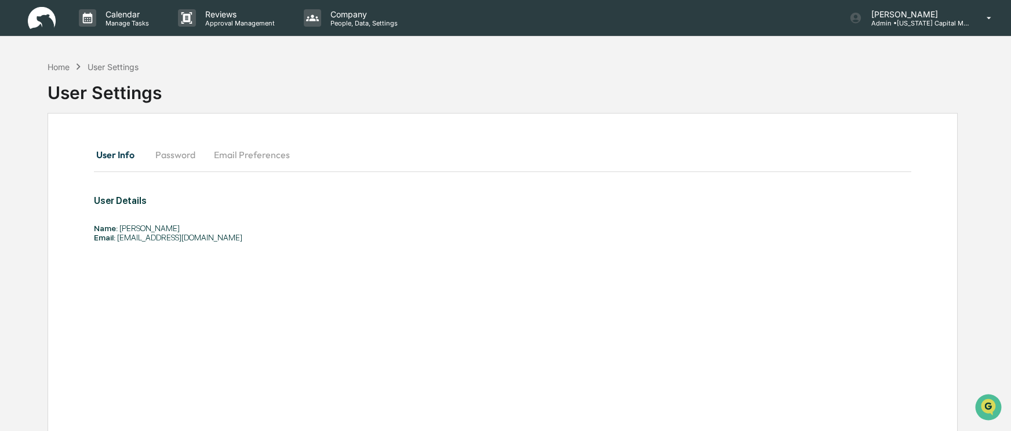
click at [178, 159] on button "Password" at bounding box center [175, 155] width 59 height 28
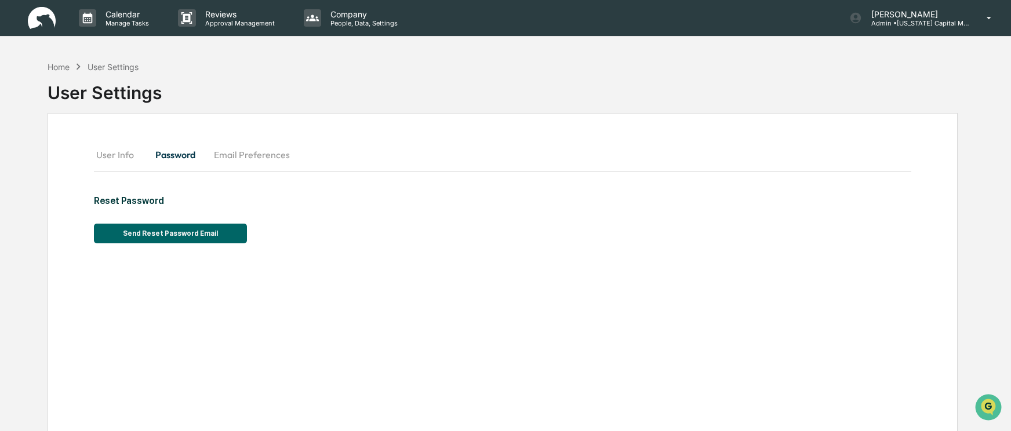
click at [253, 157] on button "Email Preferences" at bounding box center [252, 155] width 94 height 28
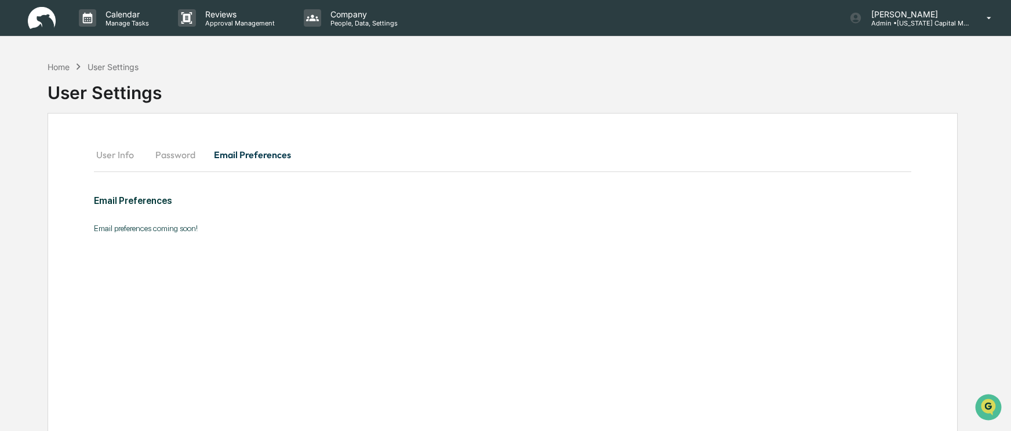
click at [121, 156] on button "User Info" at bounding box center [120, 155] width 52 height 28
click at [53, 61] on div "Home User Settings" at bounding box center [93, 66] width 90 height 13
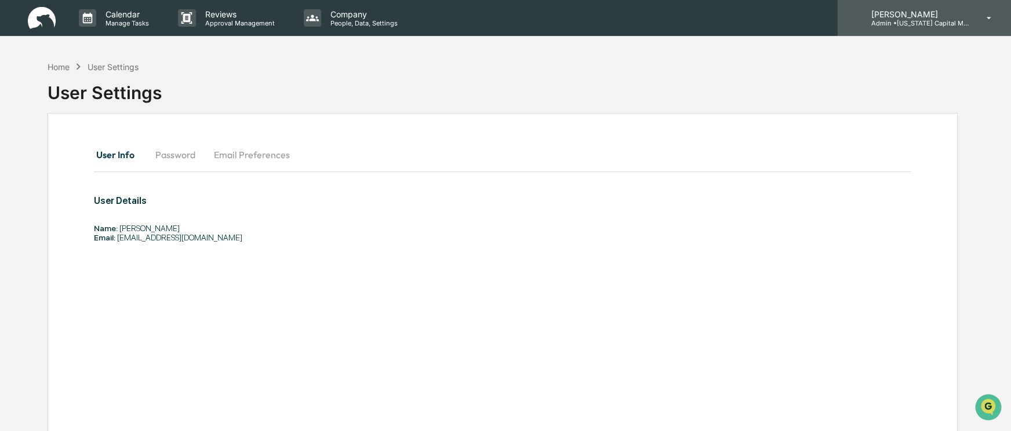
click at [907, 11] on p "[PERSON_NAME]" at bounding box center [916, 14] width 108 height 10
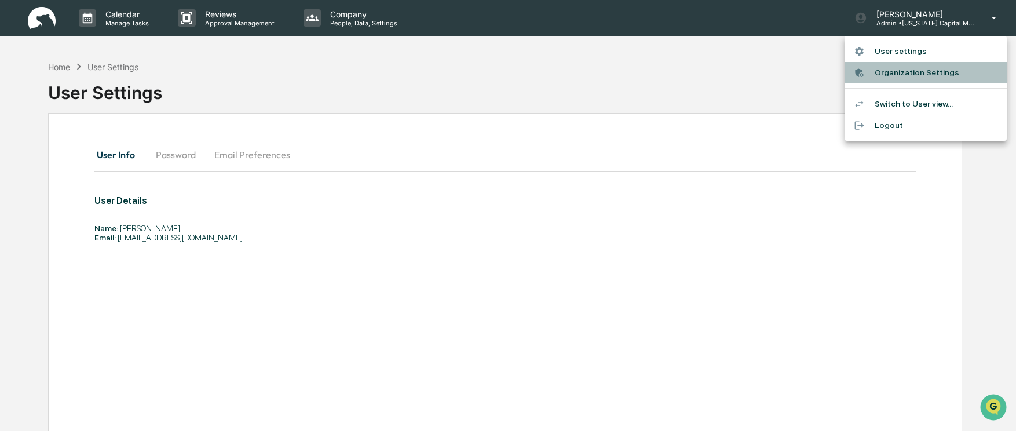
click at [902, 68] on li "Organization Settings" at bounding box center [926, 72] width 162 height 21
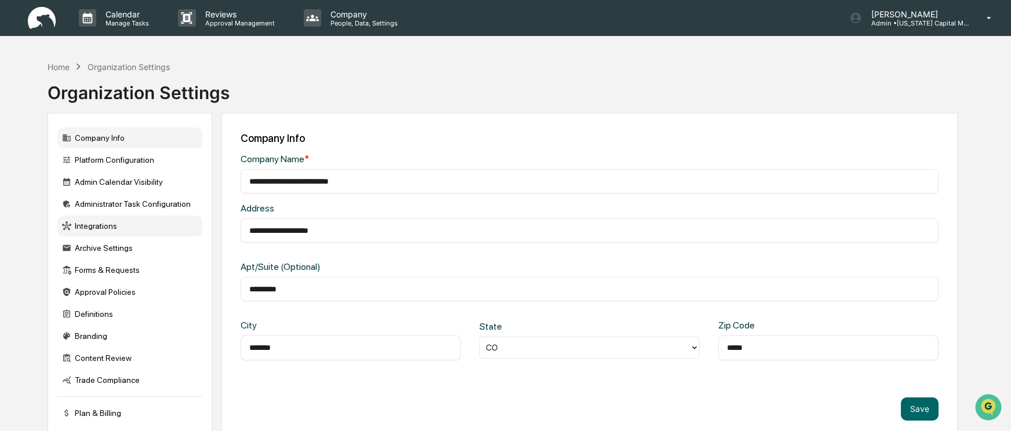
click at [96, 229] on div "Integrations" at bounding box center [129, 226] width 145 height 21
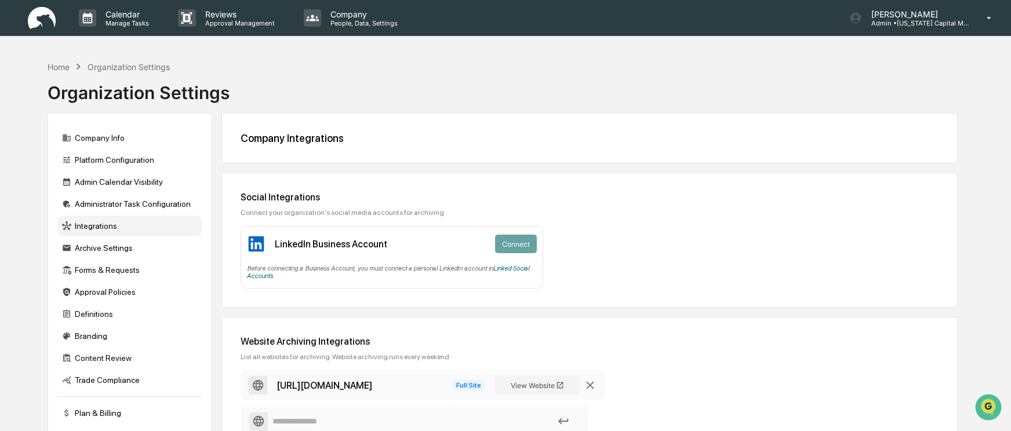
scroll to position [58, 0]
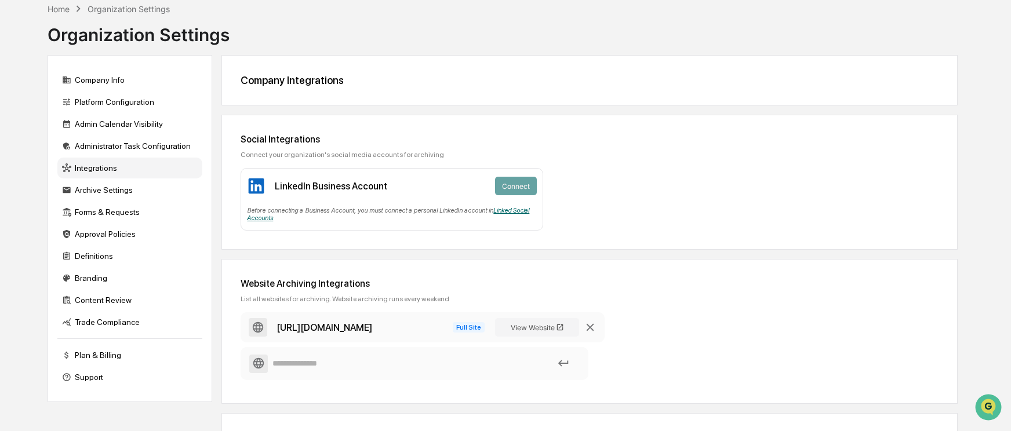
click at [507, 213] on link "Linked Social Accounts" at bounding box center [388, 214] width 282 height 15
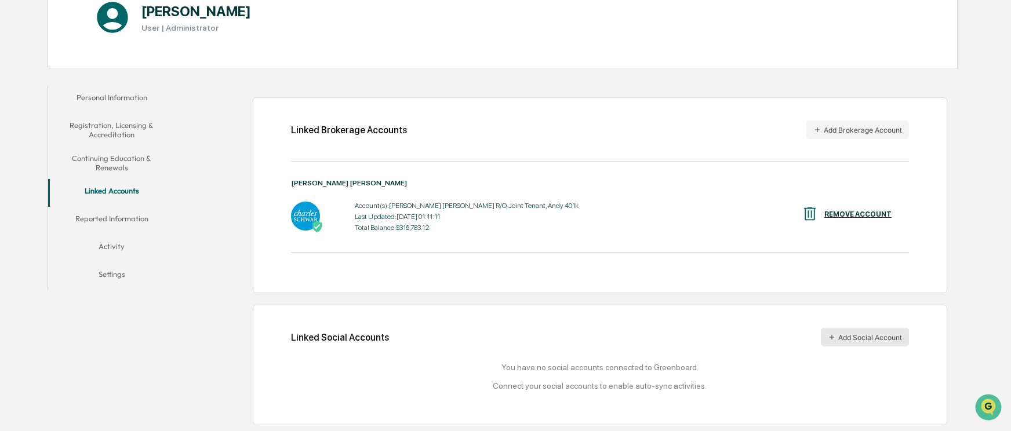
click at [849, 335] on button "Add Social Account" at bounding box center [865, 337] width 88 height 19
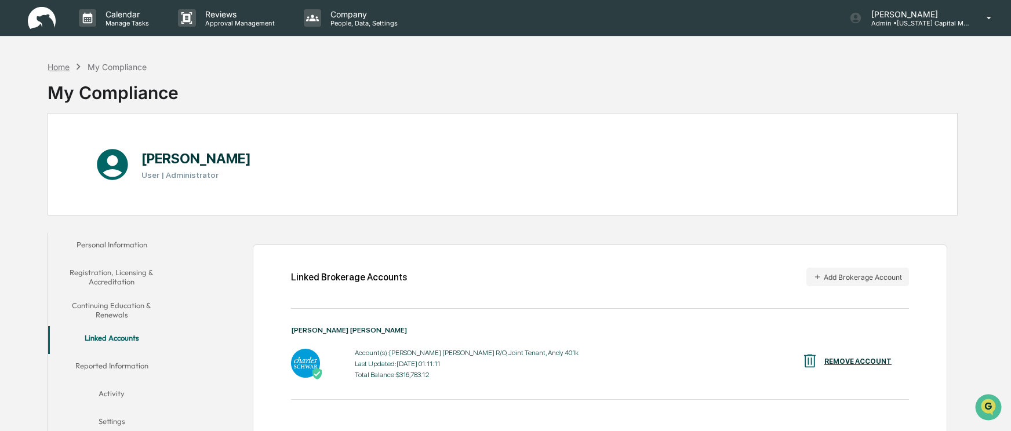
click at [64, 65] on div "Home" at bounding box center [59, 67] width 22 height 10
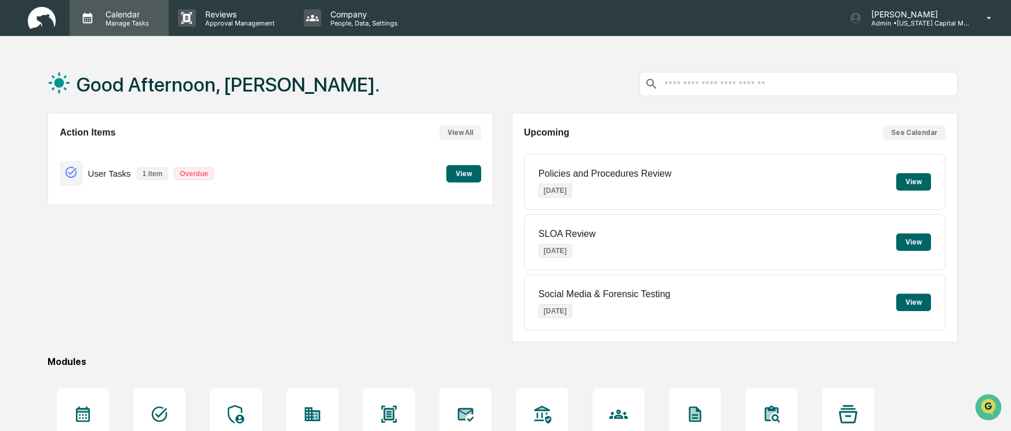
click at [117, 19] on p "Manage Tasks" at bounding box center [125, 23] width 59 height 8
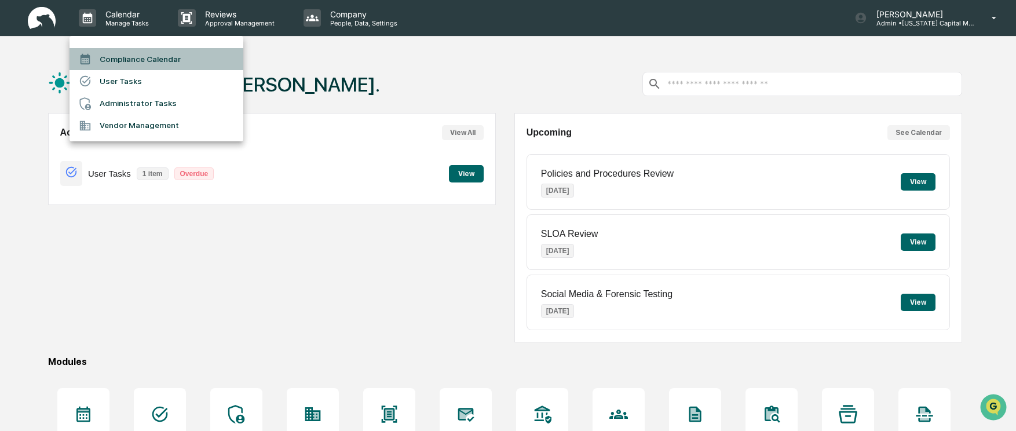
click at [114, 55] on li "Compliance Calendar" at bounding box center [157, 59] width 174 height 22
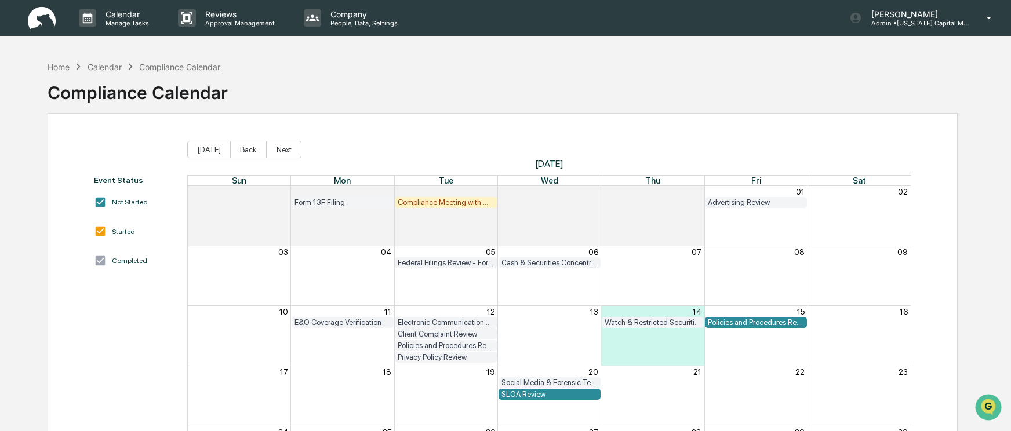
click at [418, 199] on div "Compliance Meeting with Management" at bounding box center [446, 202] width 96 height 9
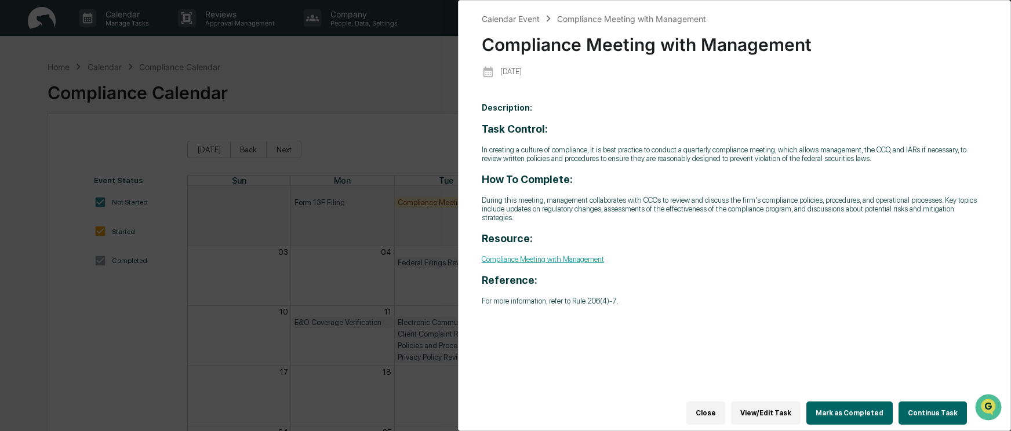
click at [854, 403] on button "Mark as Completed" at bounding box center [849, 413] width 86 height 23
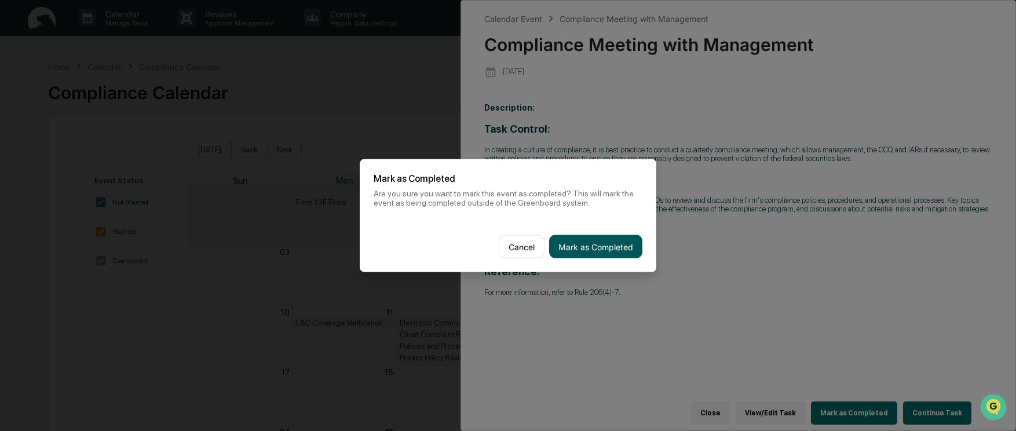
click at [615, 250] on button "Mark as Completed" at bounding box center [595, 246] width 93 height 23
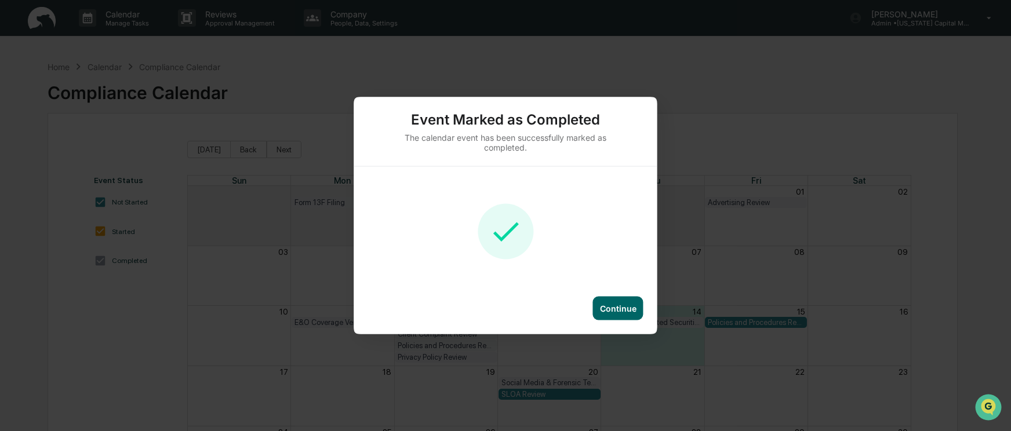
click at [621, 318] on div "Continue" at bounding box center [618, 309] width 50 height 24
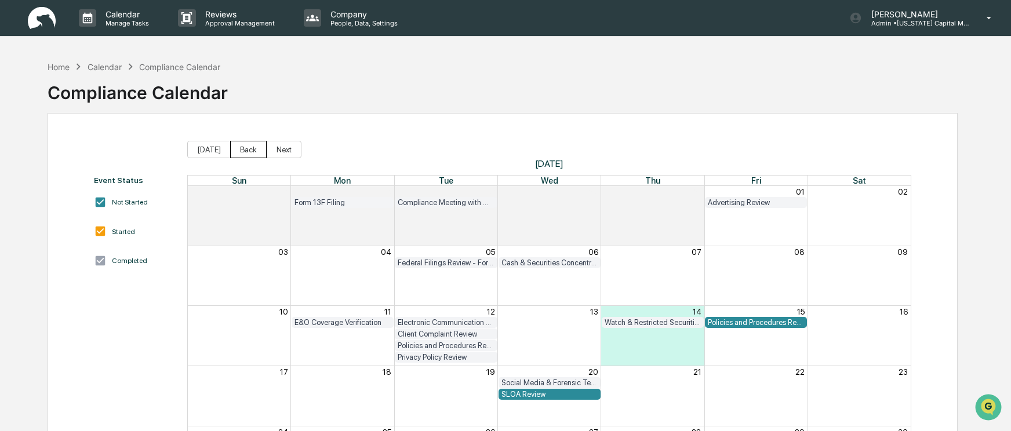
click at [249, 151] on button "Back" at bounding box center [248, 149] width 37 height 17
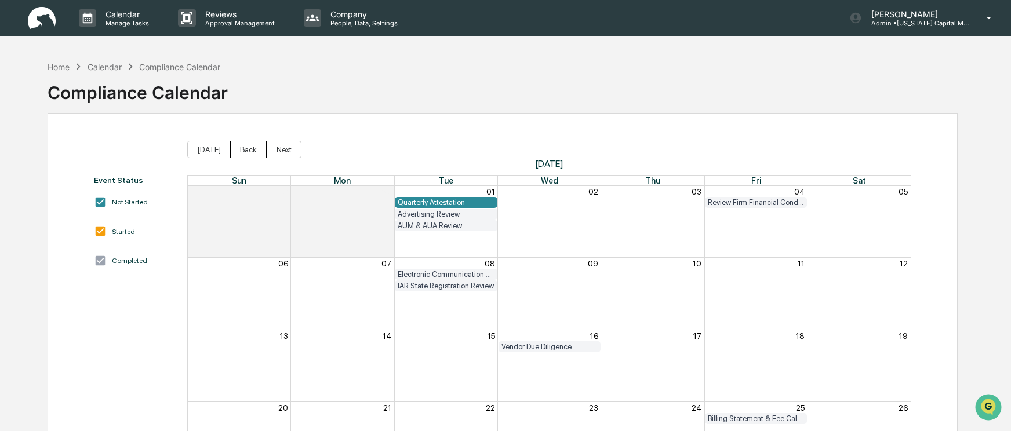
click at [247, 150] on button "Back" at bounding box center [248, 149] width 37 height 17
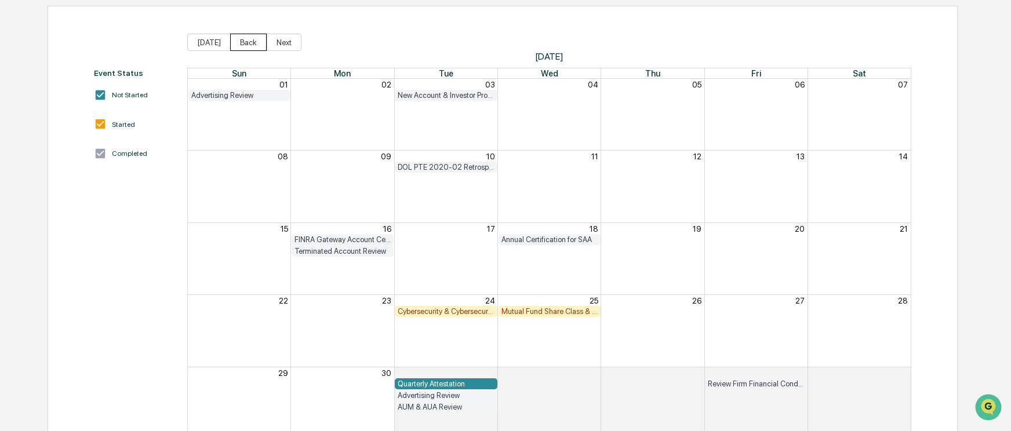
scroll to position [116, 0]
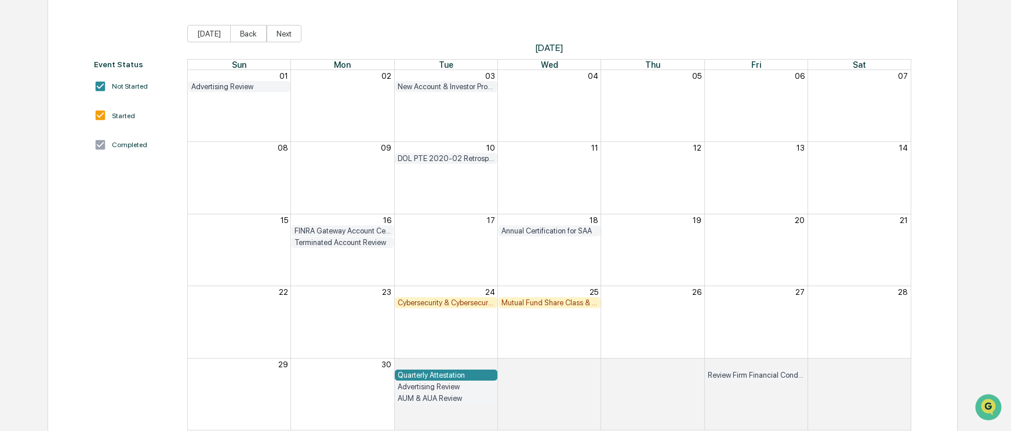
click at [453, 303] on div "Cybersecurity & Cybersecurity Policy Review" at bounding box center [446, 302] width 96 height 9
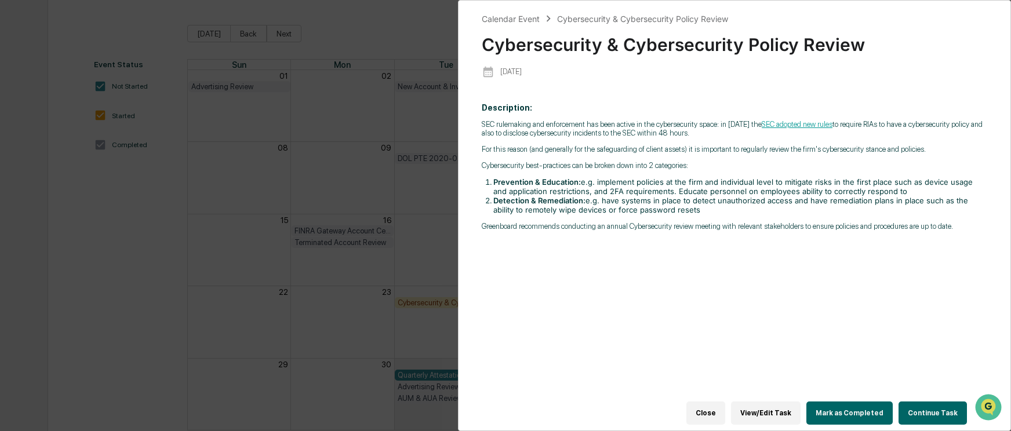
click at [916, 406] on button "Continue Task" at bounding box center [932, 413] width 68 height 23
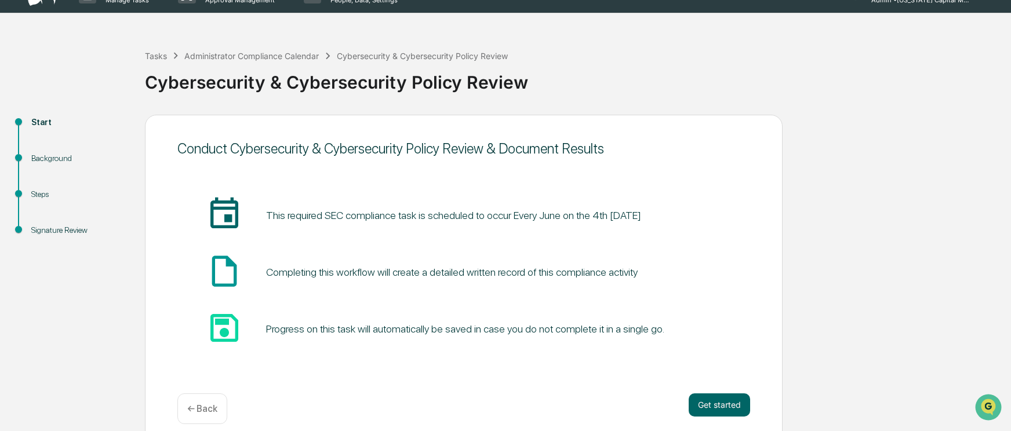
scroll to position [36, 0]
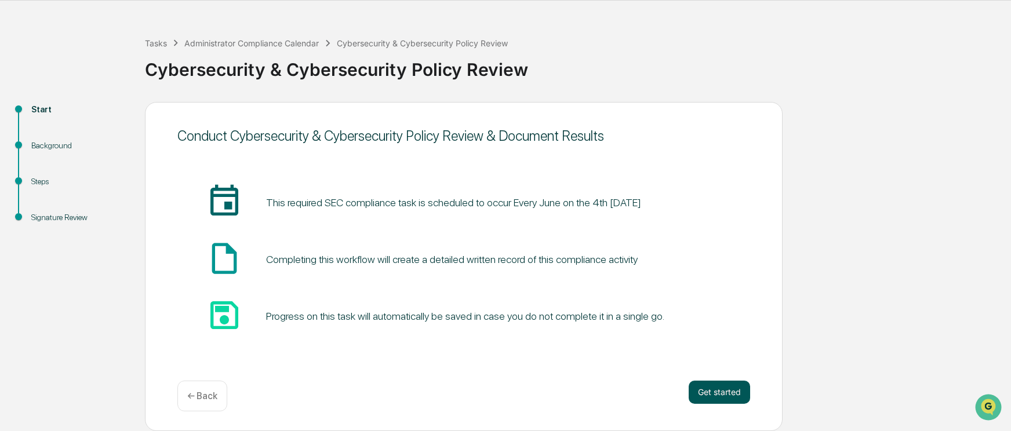
click at [708, 390] on button "Get started" at bounding box center [718, 392] width 61 height 23
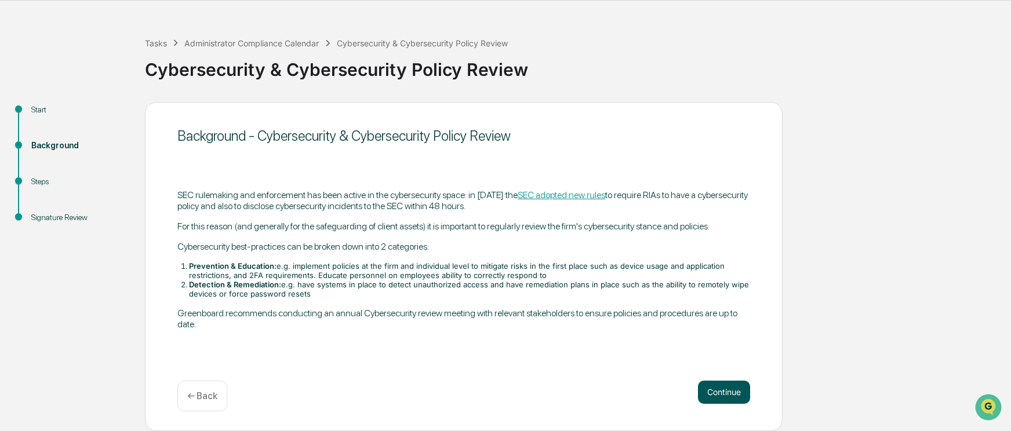
click at [718, 389] on button "Continue" at bounding box center [724, 392] width 52 height 23
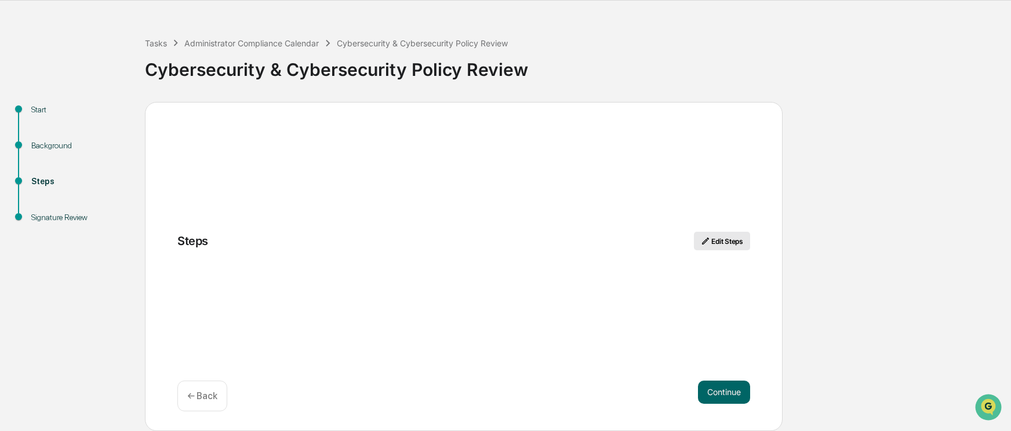
click at [731, 241] on button "Edit Steps" at bounding box center [722, 241] width 56 height 19
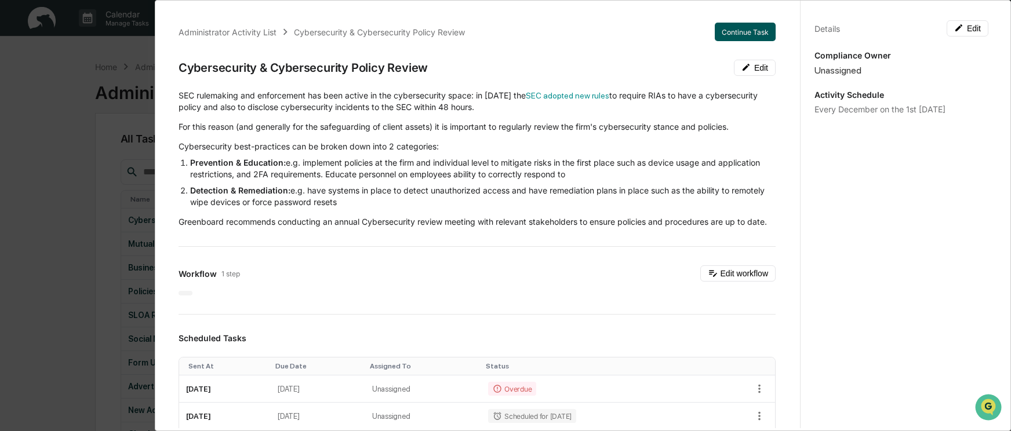
click at [720, 32] on button "Continue Task" at bounding box center [745, 32] width 61 height 19
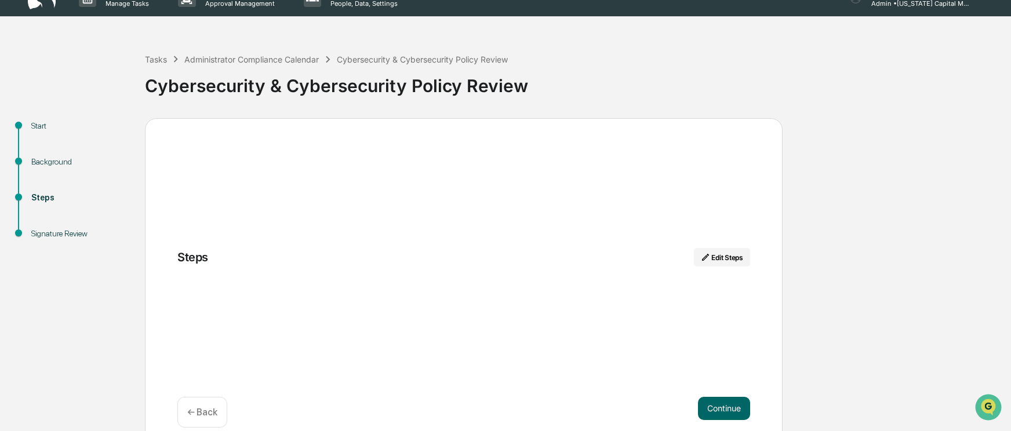
scroll to position [36, 0]
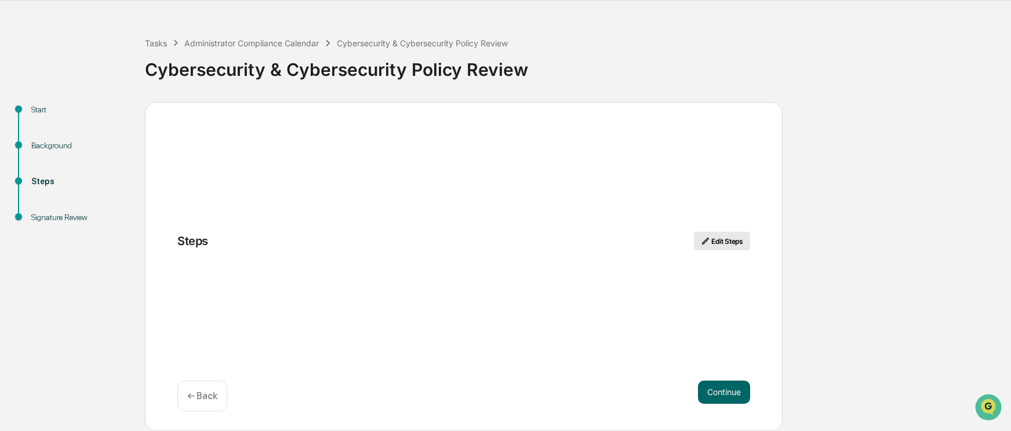
click at [719, 243] on button "Edit Steps" at bounding box center [722, 241] width 56 height 19
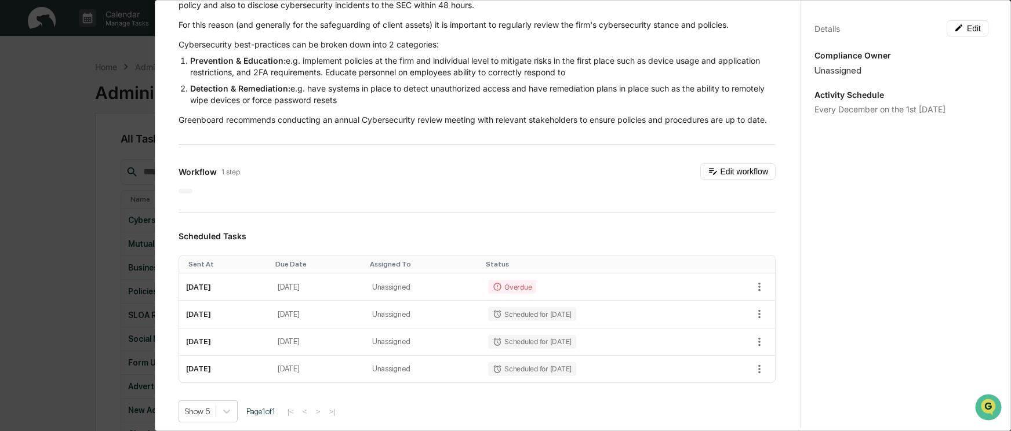
scroll to position [116, 0]
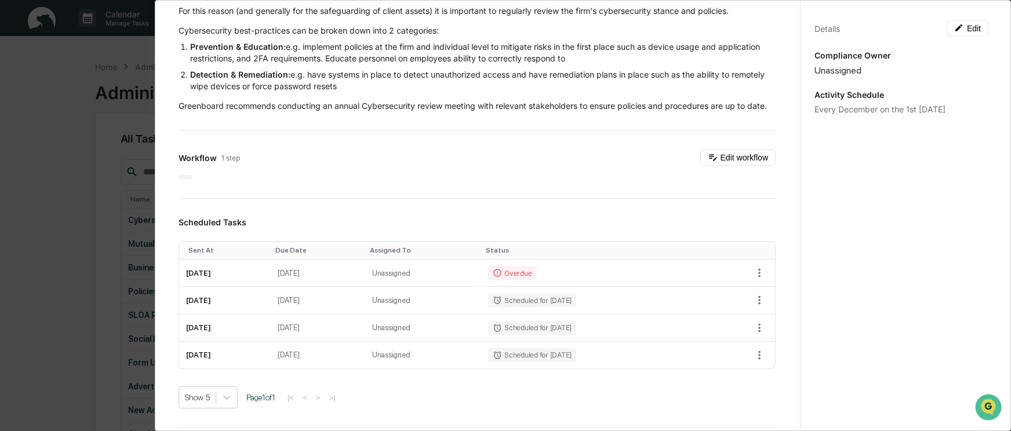
click at [335, 192] on div "Administrator Activity List Cybersecurity & Cybersecurity Policy Review Continu…" at bounding box center [477, 343] width 625 height 901
click at [741, 166] on button "Edit workflow" at bounding box center [737, 158] width 75 height 16
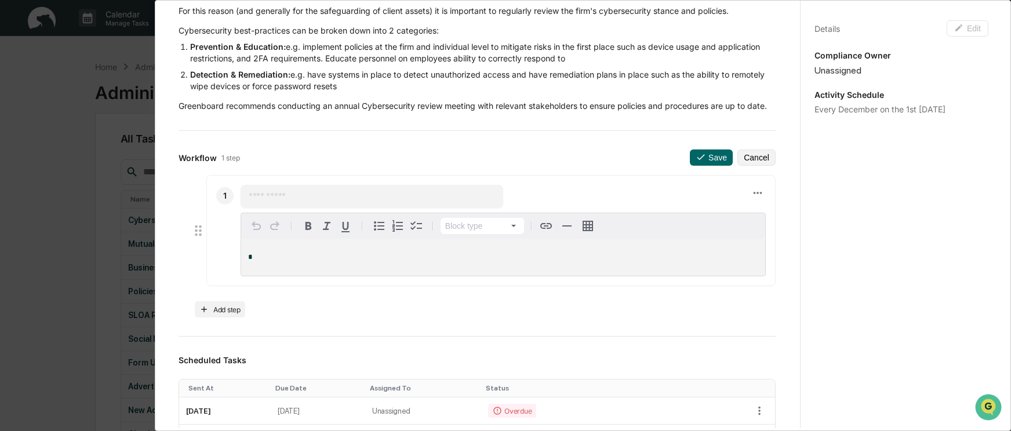
click at [298, 259] on div "*" at bounding box center [503, 257] width 524 height 37
click at [281, 202] on input "text" at bounding box center [372, 197] width 246 height 12
type input "******"
click at [268, 261] on p "*" at bounding box center [503, 257] width 510 height 8
click at [695, 162] on icon at bounding box center [700, 157] width 10 height 10
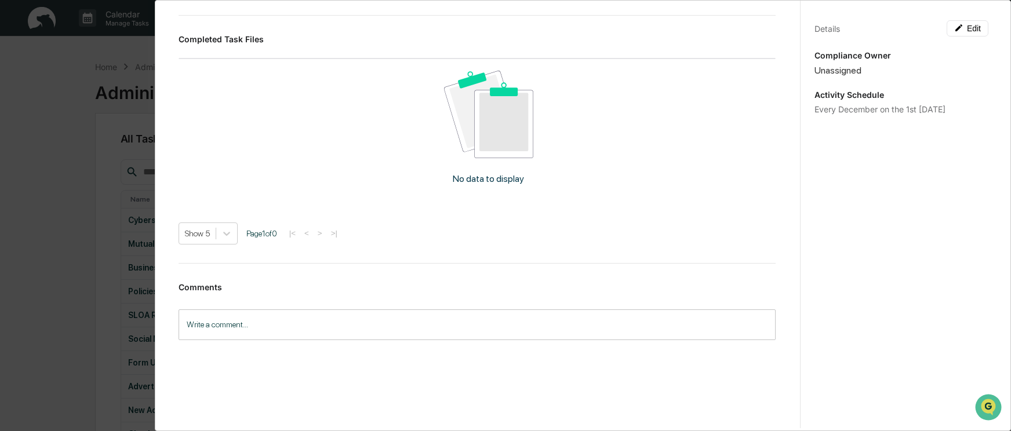
scroll to position [546, 0]
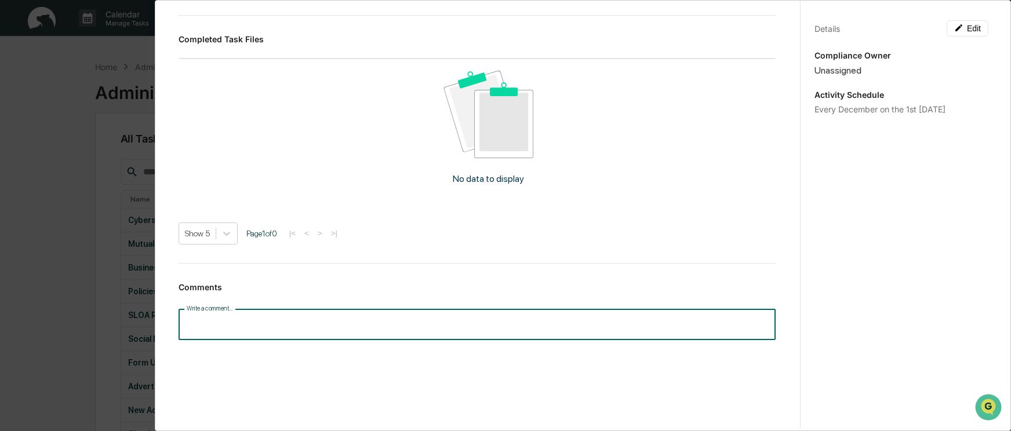
click at [290, 323] on input "Write a comment..." at bounding box center [476, 324] width 597 height 31
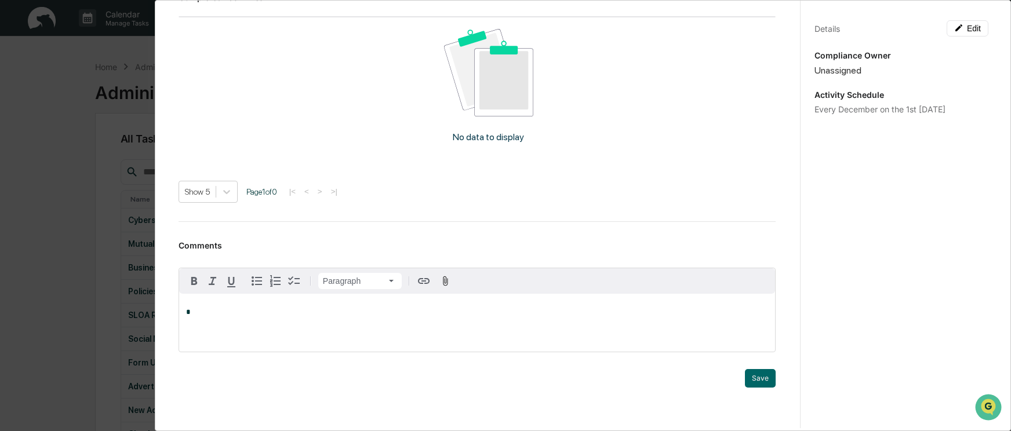
scroll to position [579, 0]
click at [745, 387] on button "Save" at bounding box center [760, 377] width 31 height 19
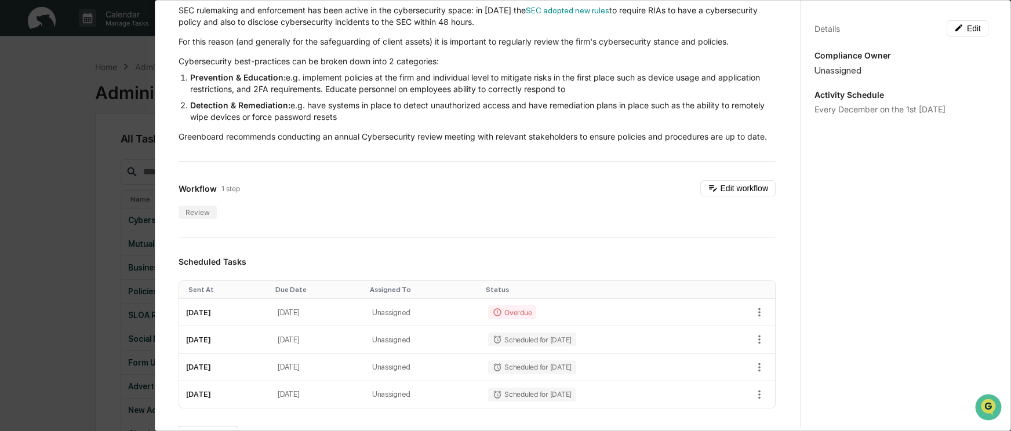
scroll to position [0, 0]
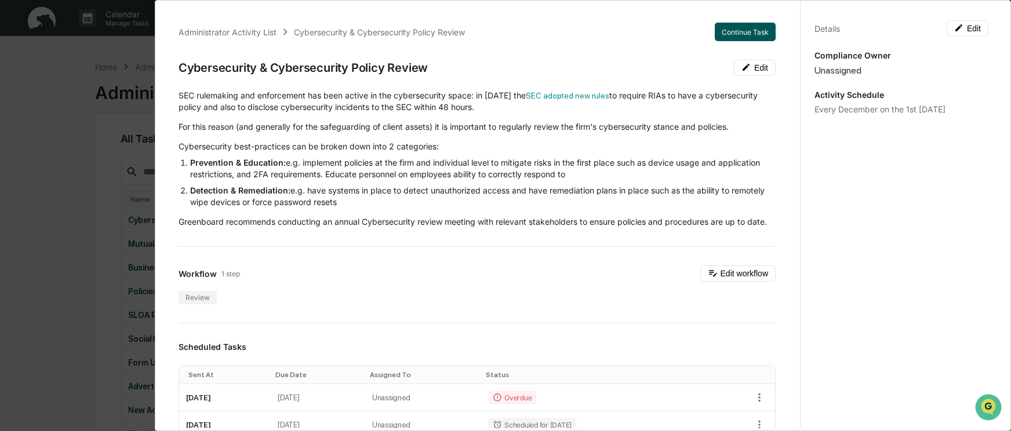
click at [737, 29] on button "Continue Task" at bounding box center [745, 32] width 61 height 19
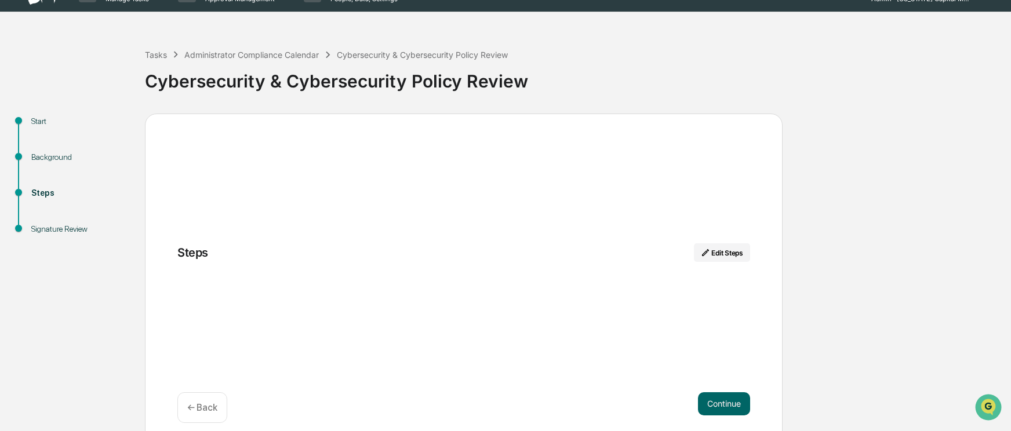
scroll to position [36, 0]
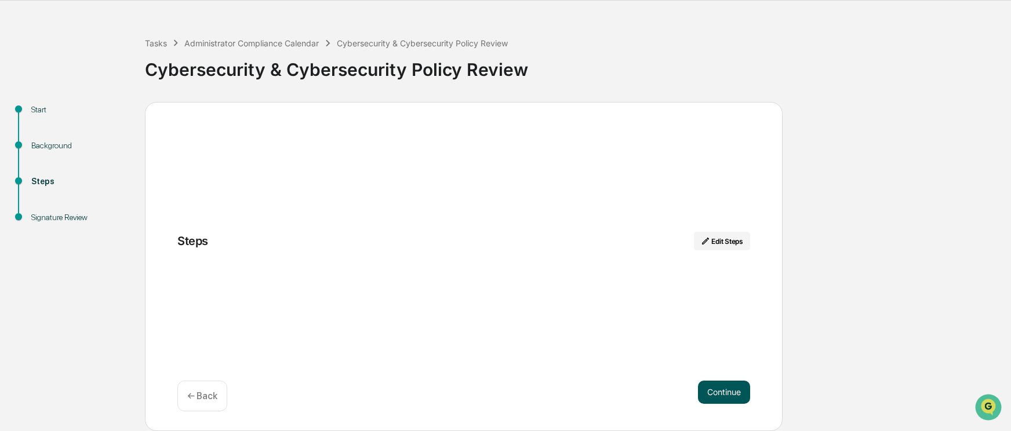
click at [735, 382] on button "Continue" at bounding box center [724, 392] width 52 height 23
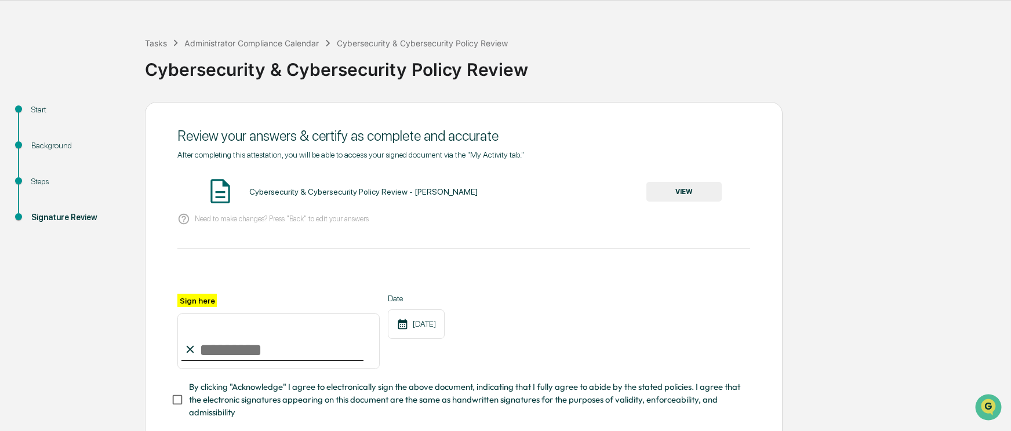
click at [275, 345] on input "Sign here" at bounding box center [278, 342] width 202 height 56
type input "**********"
click at [684, 194] on button "VIEW" at bounding box center [683, 192] width 75 height 20
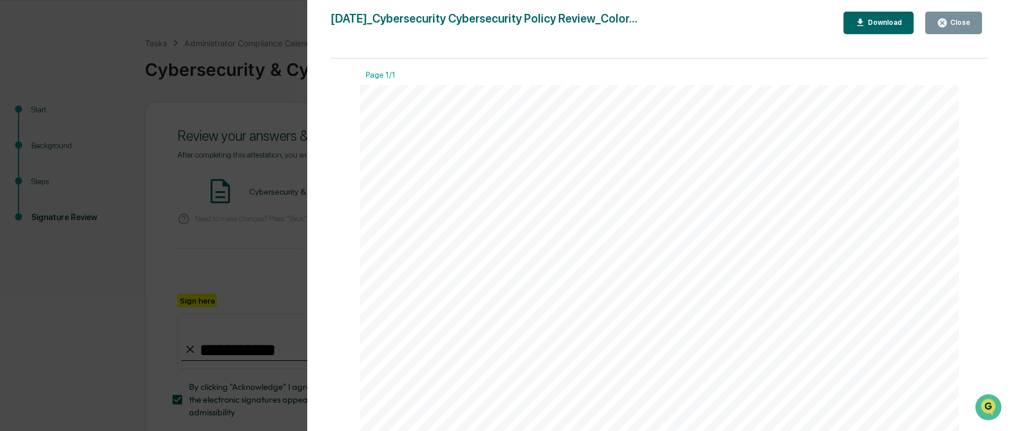
click at [952, 25] on div "Close" at bounding box center [958, 23] width 23 height 8
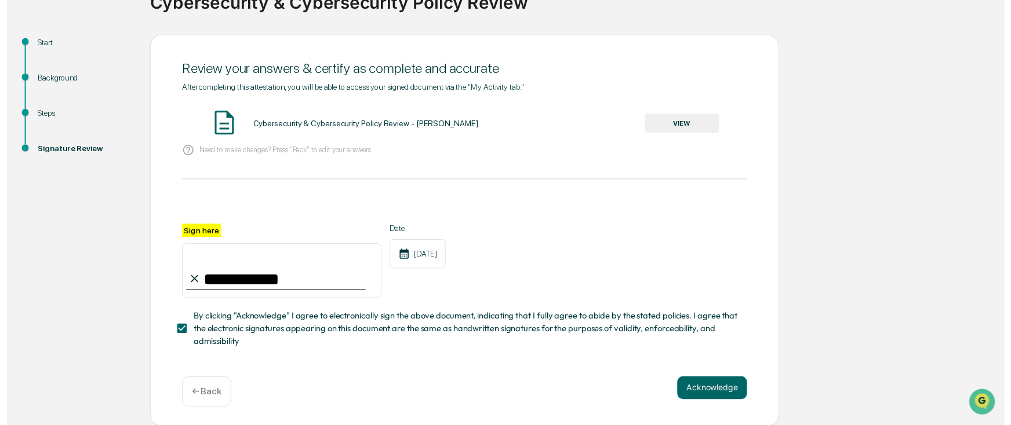
scroll to position [107, 0]
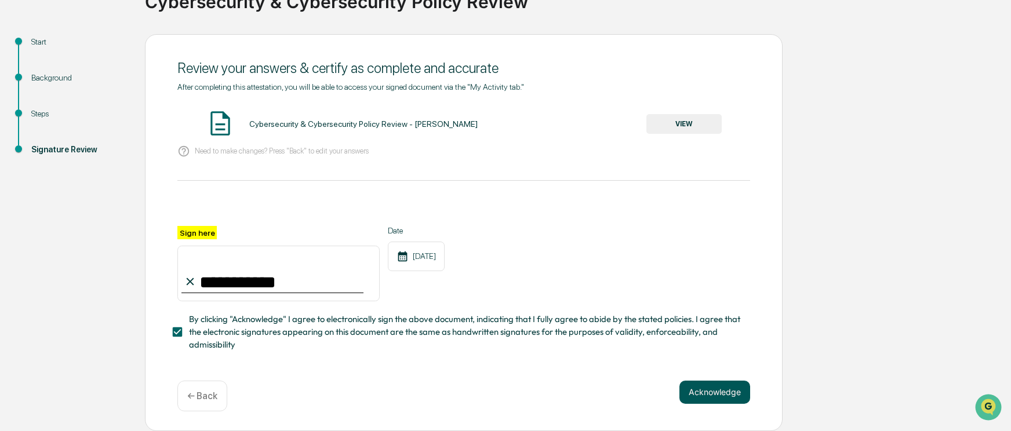
click at [709, 392] on button "Acknowledge" at bounding box center [714, 392] width 71 height 23
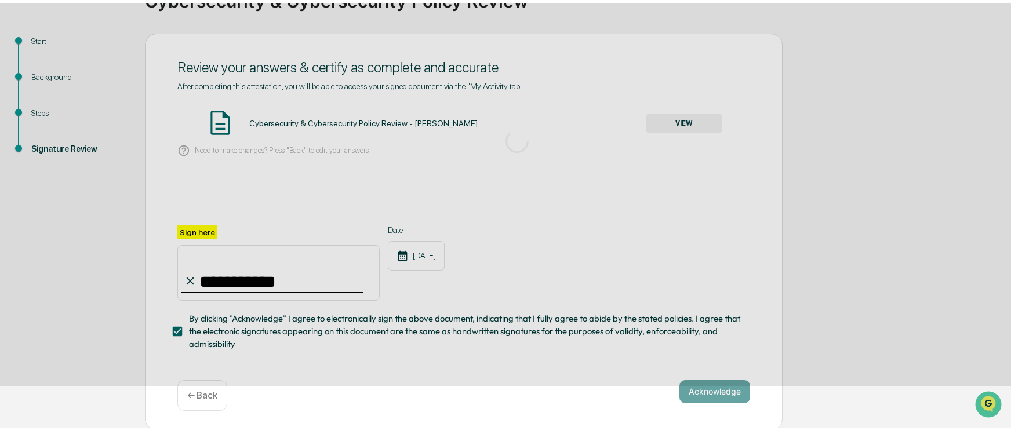
scroll to position [36, 0]
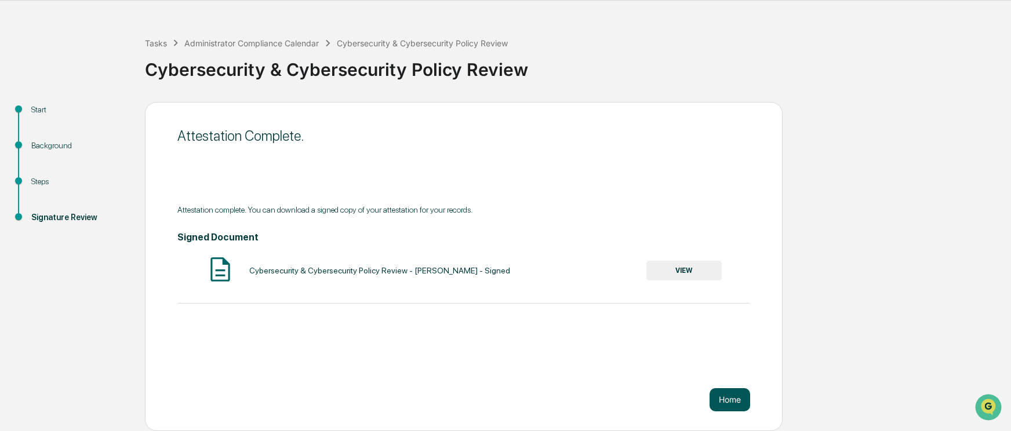
click at [731, 400] on button "Home" at bounding box center [729, 399] width 41 height 23
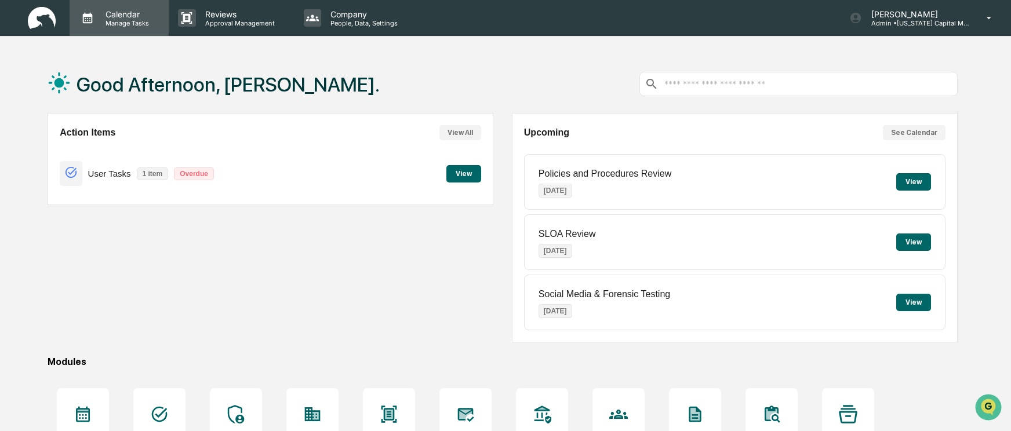
click at [118, 24] on p "Manage Tasks" at bounding box center [125, 23] width 59 height 8
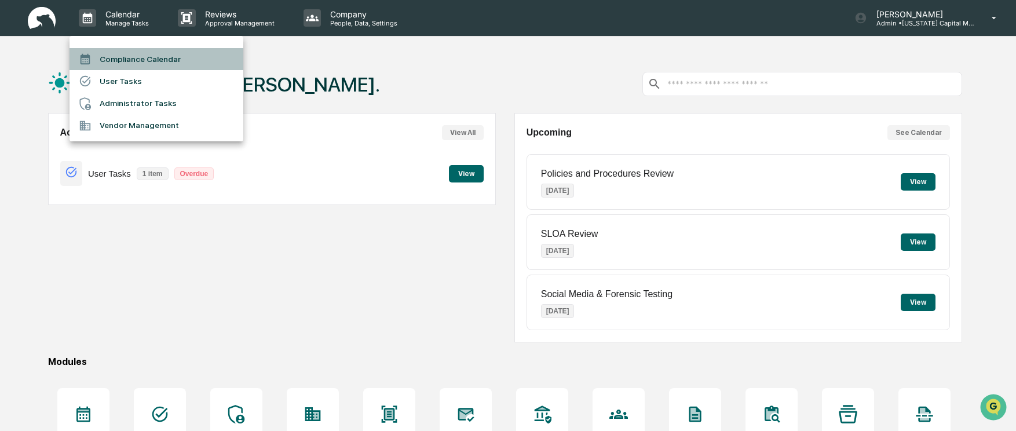
click at [125, 63] on li "Compliance Calendar" at bounding box center [157, 59] width 174 height 22
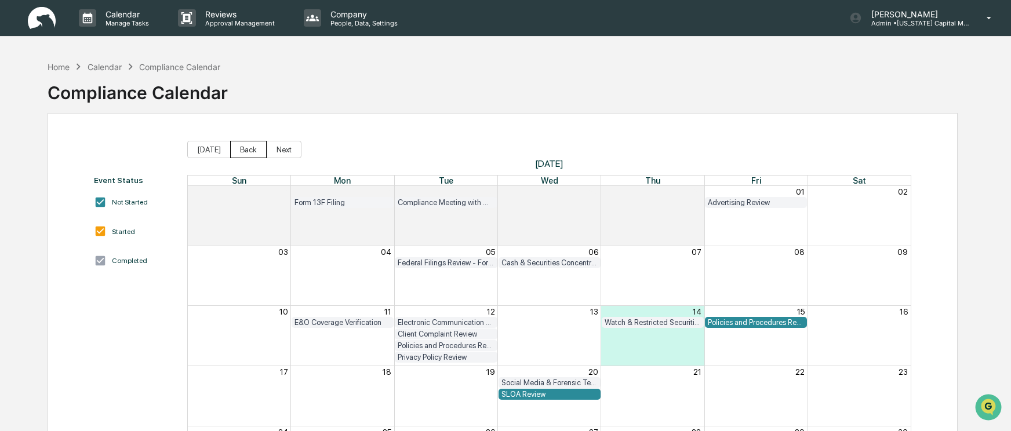
click at [243, 150] on button "Back" at bounding box center [248, 149] width 37 height 17
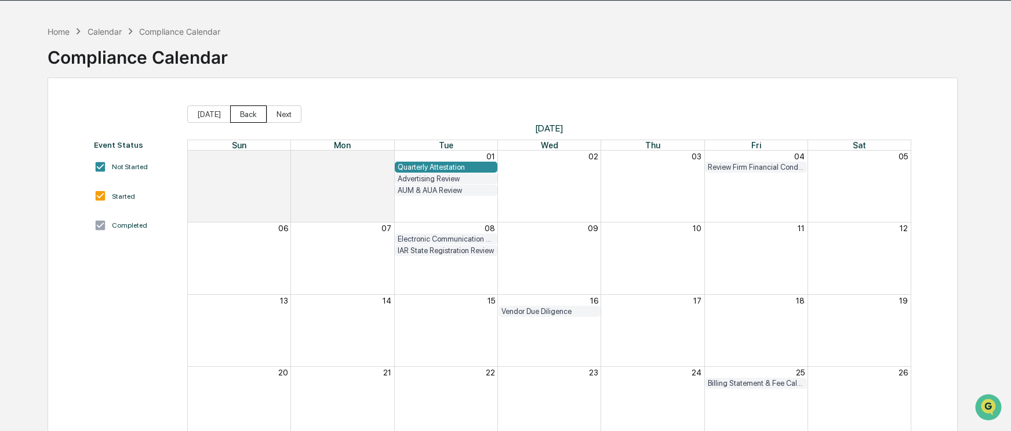
scroll to position [27, 0]
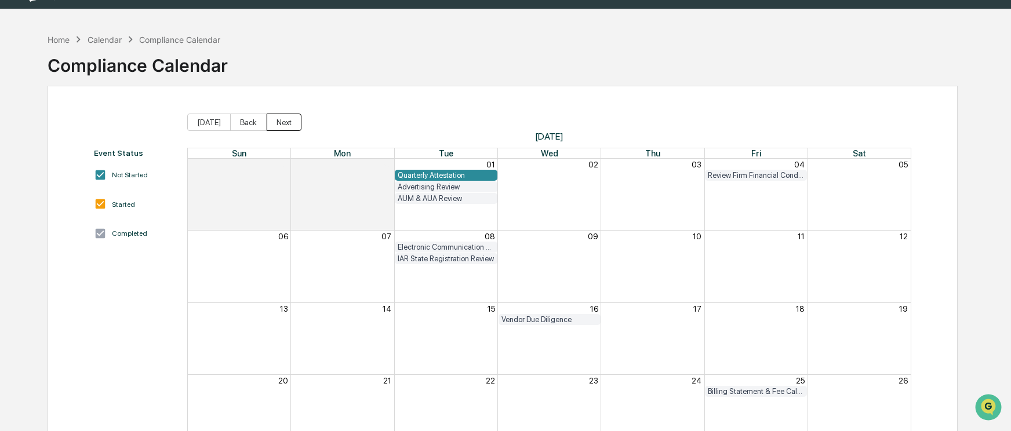
click at [279, 125] on button "Next" at bounding box center [284, 122] width 35 height 17
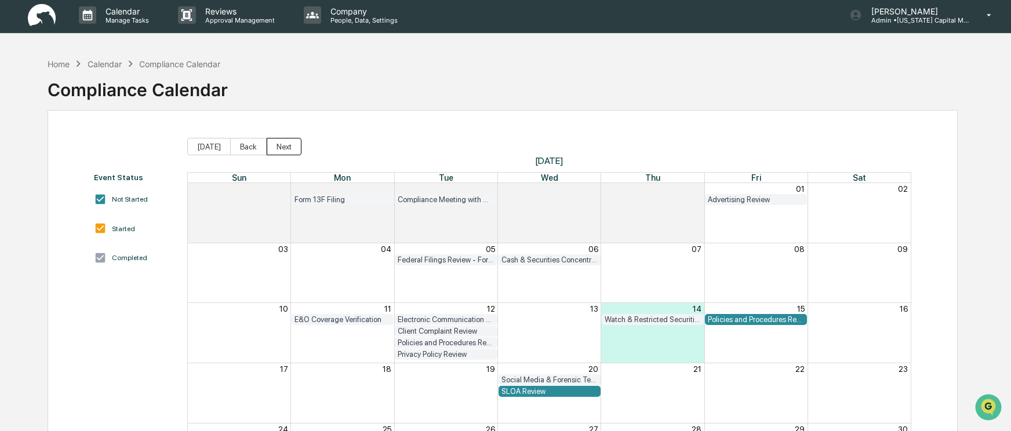
scroll to position [0, 0]
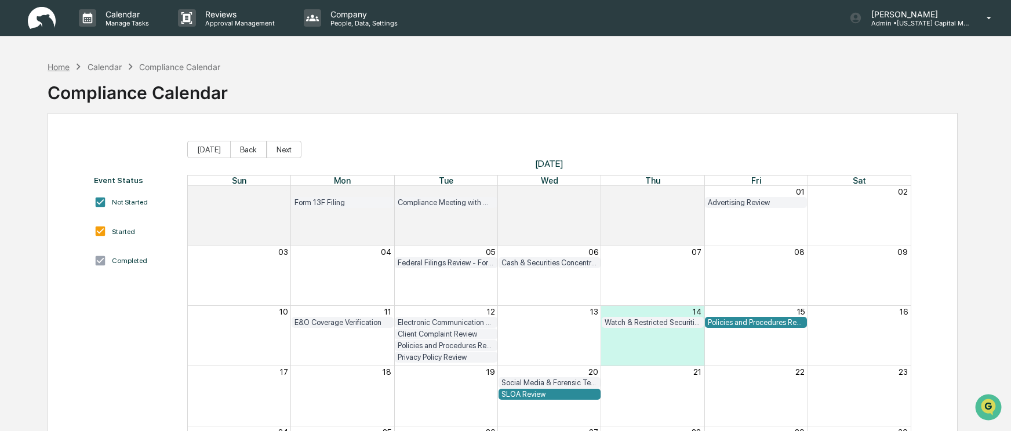
click at [54, 62] on div "Home" at bounding box center [59, 67] width 22 height 10
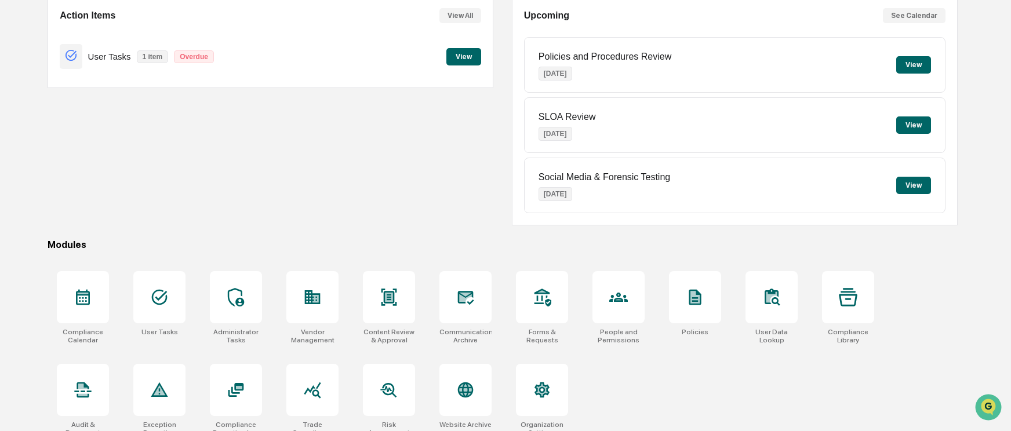
scroll to position [130, 0]
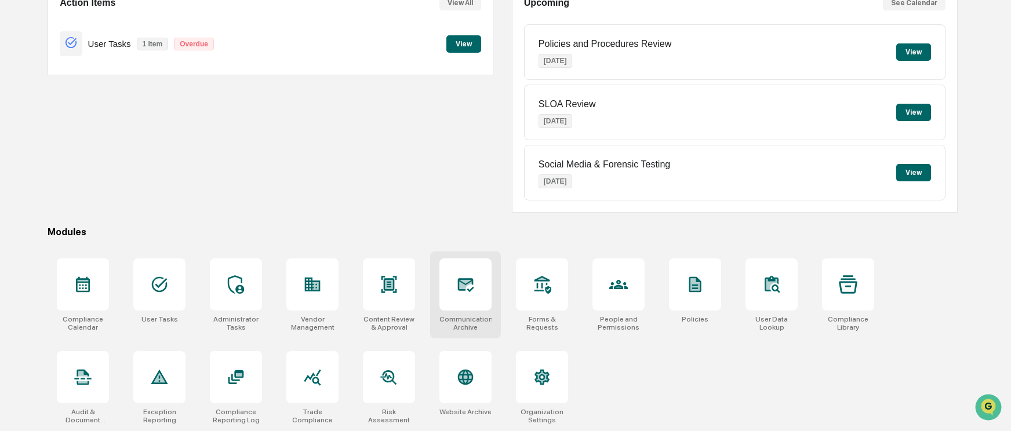
click at [471, 298] on div at bounding box center [465, 284] width 52 height 52
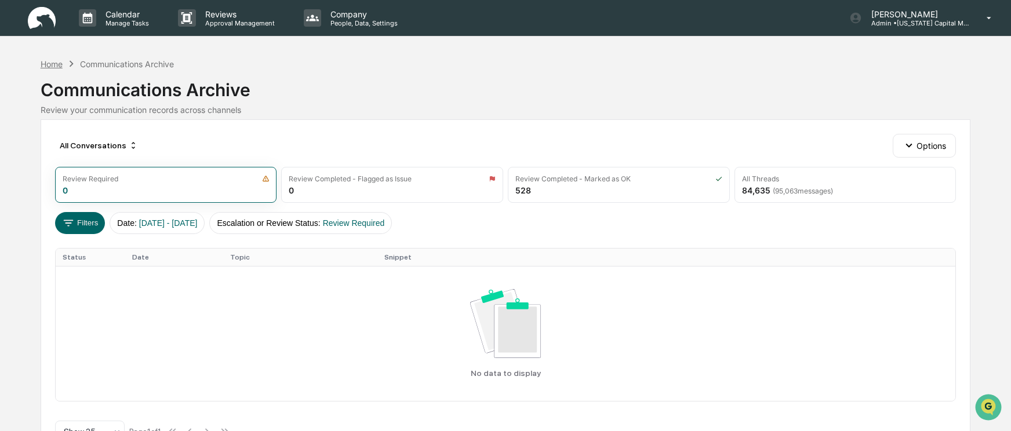
click at [51, 64] on div "Home" at bounding box center [52, 64] width 22 height 10
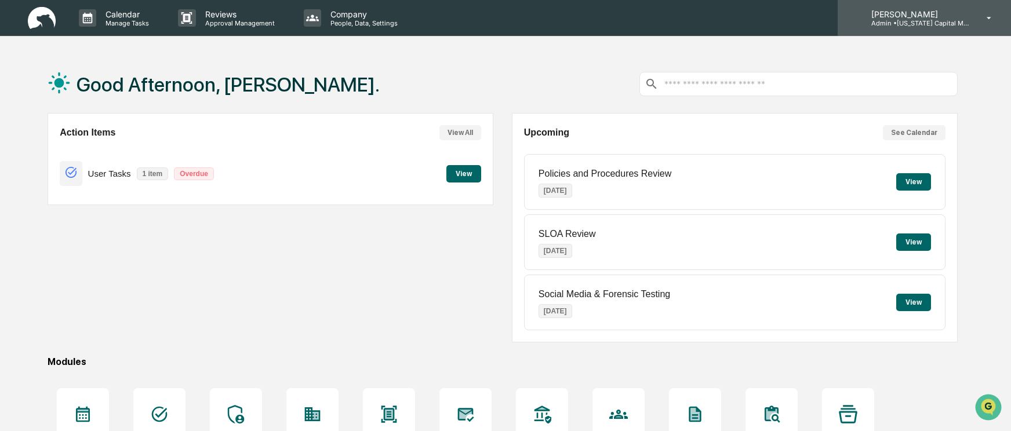
click at [991, 16] on icon at bounding box center [989, 18] width 20 height 11
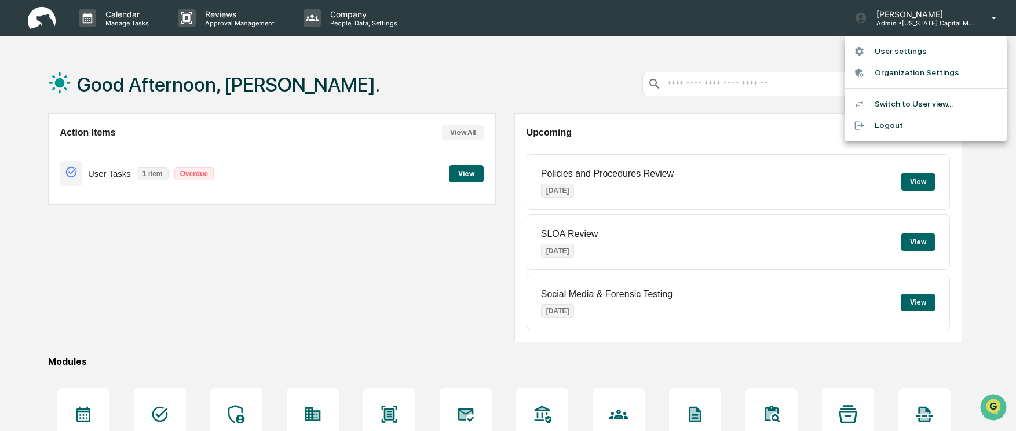
click at [902, 122] on li "Logout" at bounding box center [926, 125] width 162 height 21
